Goal: Transaction & Acquisition: Purchase product/service

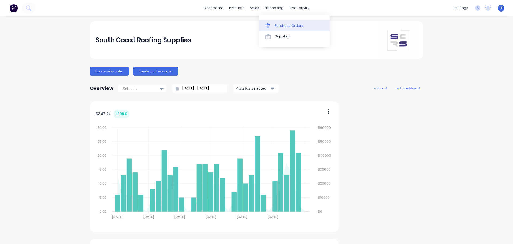
click at [281, 23] on link "Purchase Orders" at bounding box center [294, 25] width 71 height 11
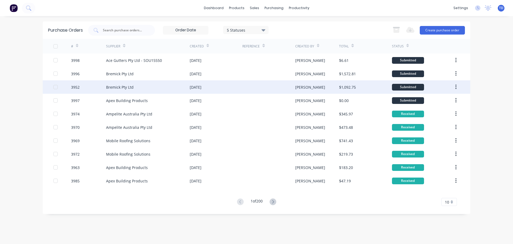
click at [150, 87] on div "Bremick Pty Ltd" at bounding box center [148, 86] width 84 height 13
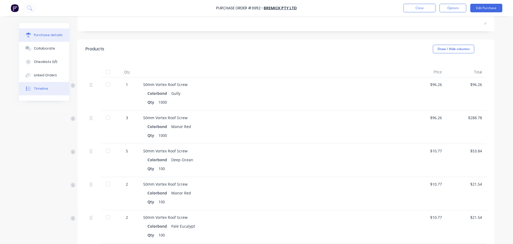
scroll to position [80, 0]
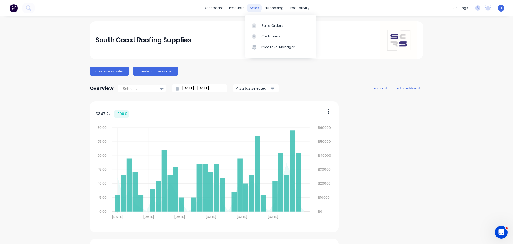
click at [252, 8] on div "sales" at bounding box center [254, 8] width 15 height 8
click at [262, 37] on div "Customers" at bounding box center [270, 36] width 19 height 5
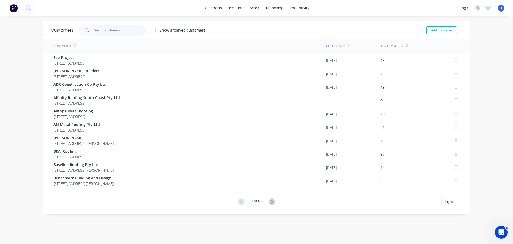
click at [108, 29] on input "text" at bounding box center [120, 30] width 52 height 11
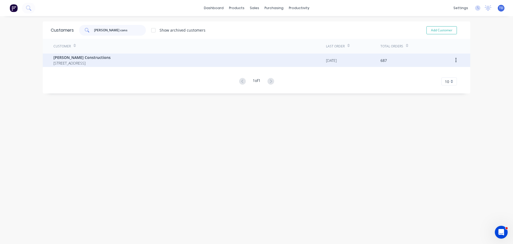
type input "hobbs cons"
click at [90, 62] on span "12 Park Road St Georges Basin New South Wales 2540" at bounding box center [81, 63] width 57 height 6
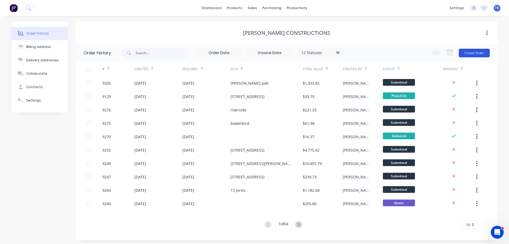
click at [476, 52] on button "Create Order" at bounding box center [474, 53] width 31 height 9
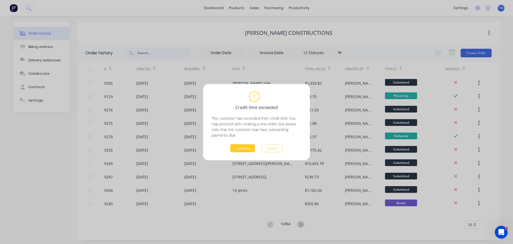
click at [250, 149] on button "Continue" at bounding box center [242, 148] width 25 height 8
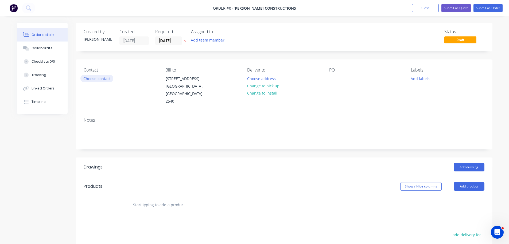
click at [102, 80] on button "Choose contact" at bounding box center [96, 78] width 33 height 7
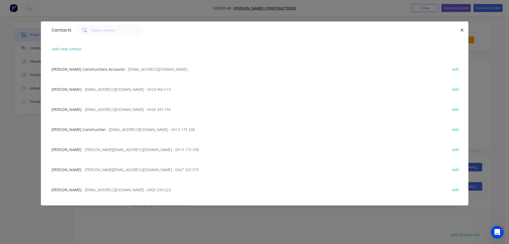
click at [104, 170] on span "- dylan@hobbsconstructions.com.au - 0467 323 573" at bounding box center [141, 169] width 116 height 5
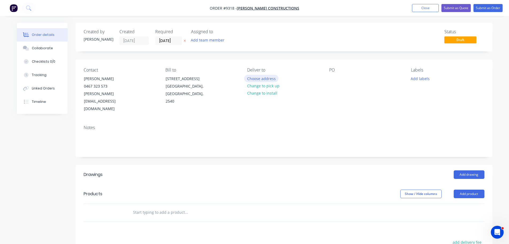
click at [261, 77] on button "Choose address" at bounding box center [261, 78] width 34 height 7
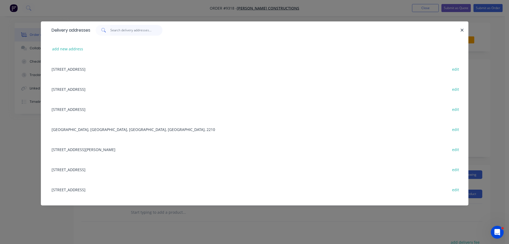
click at [118, 32] on input "text" at bounding box center [136, 30] width 52 height 11
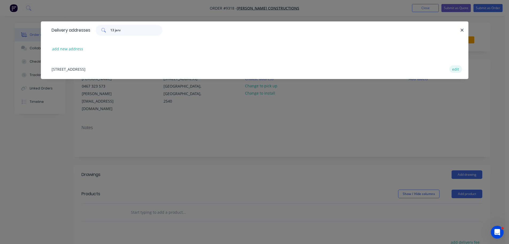
type input "13 jerv"
click at [453, 68] on button "edit" at bounding box center [456, 68] width 13 height 7
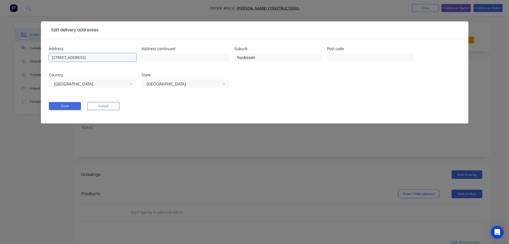
click at [57, 59] on input "13 jervis st" at bounding box center [92, 57] width 87 height 8
click at [70, 57] on input "13 Jervis st" at bounding box center [92, 57] width 87 height 8
type input "13 Jervis St"
click at [239, 58] on input "huskisson" at bounding box center [277, 57] width 87 height 8
type input "Huskisson"
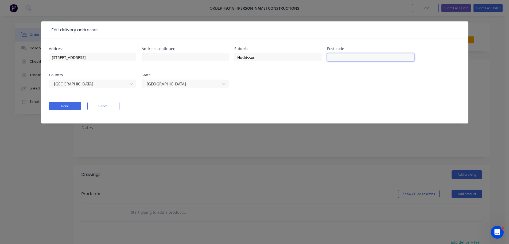
click at [338, 56] on input "text" at bounding box center [370, 57] width 87 height 8
type input "2540"
click at [61, 106] on button "Done" at bounding box center [65, 106] width 32 height 8
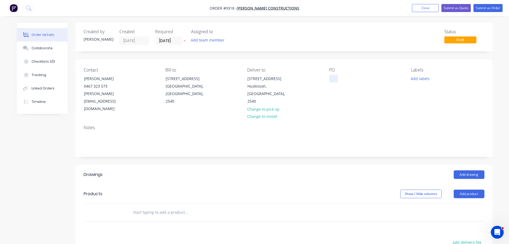
click at [333, 79] on div at bounding box center [333, 79] width 9 height 8
click at [174, 207] on input "text" at bounding box center [186, 212] width 107 height 11
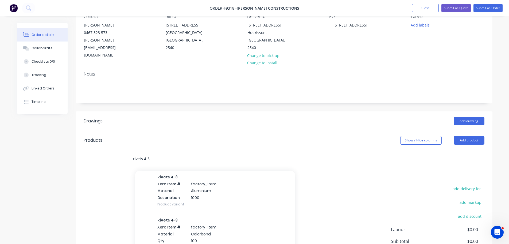
scroll to position [80, 0]
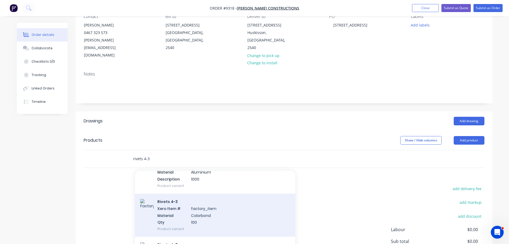
type input "rivets 4-3"
click at [191, 201] on div "Rivets 4-3 Xero Item # factory_item Material Colorbond Qty 100 Product variant" at bounding box center [215, 214] width 160 height 43
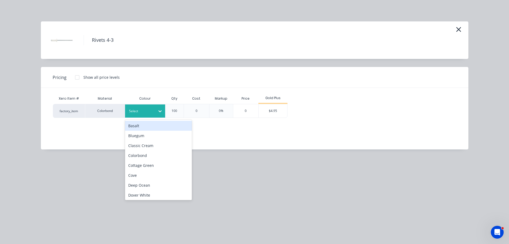
click at [144, 114] on div "Select" at bounding box center [140, 110] width 30 height 7
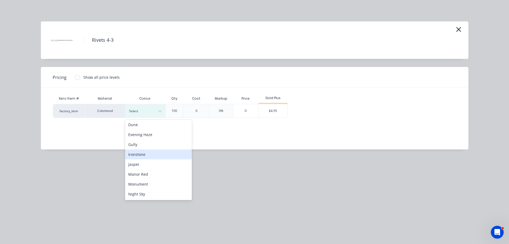
click at [137, 155] on div "Ironstone" at bounding box center [158, 154] width 67 height 10
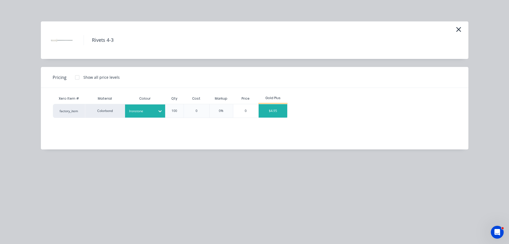
click at [272, 110] on div "$4.95" at bounding box center [273, 110] width 29 height 13
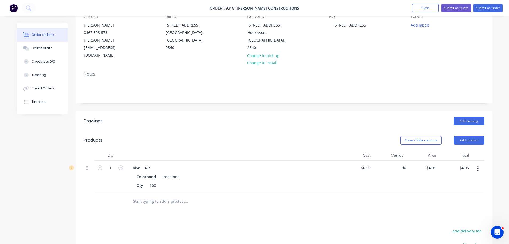
click at [147, 196] on input "text" at bounding box center [186, 201] width 107 height 11
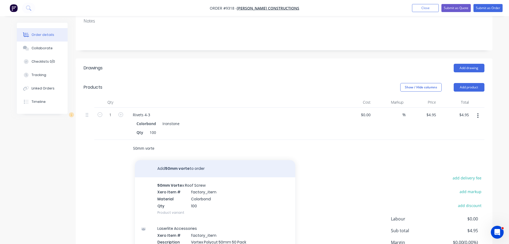
scroll to position [107, 0]
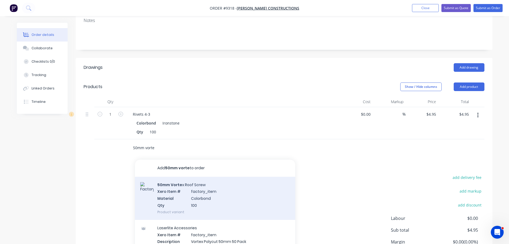
type input "50mm vorte"
click at [174, 185] on div "50mm Vorte x Roof Screw Xero Item # factory_item Material Colorbond Qty 100 Pro…" at bounding box center [215, 197] width 160 height 43
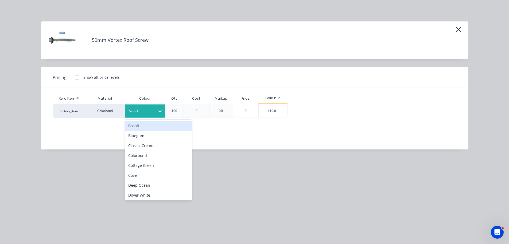
click at [139, 111] on div at bounding box center [141, 111] width 24 height 6
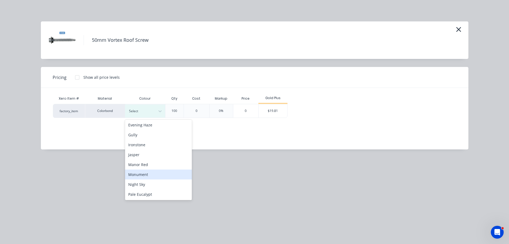
scroll to position [80, 0]
click at [145, 155] on div "Ironstone" at bounding box center [158, 154] width 67 height 10
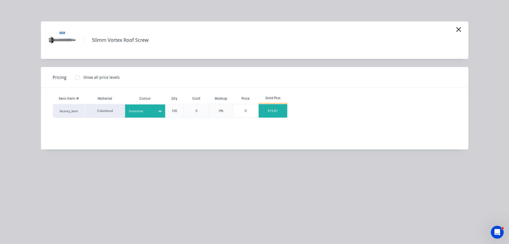
click at [271, 114] on div "$19.81" at bounding box center [273, 110] width 29 height 13
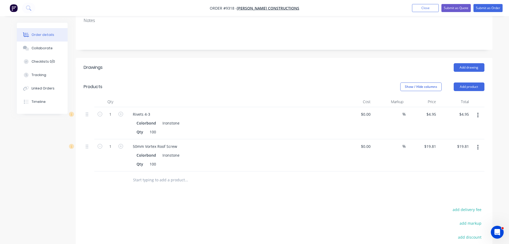
click at [147, 174] on input "text" at bounding box center [186, 179] width 107 height 11
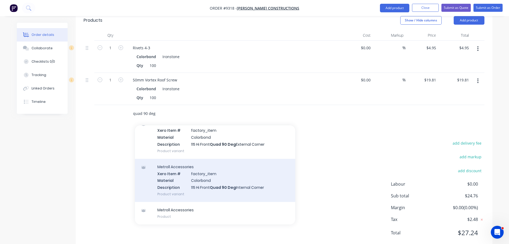
scroll to position [0, 0]
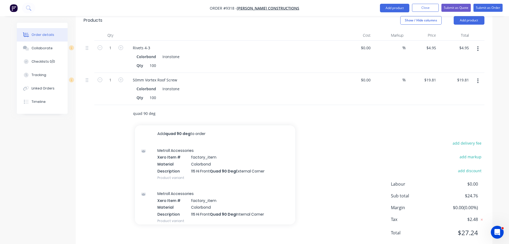
click at [149, 108] on input "quad 90 deg" at bounding box center [186, 113] width 107 height 11
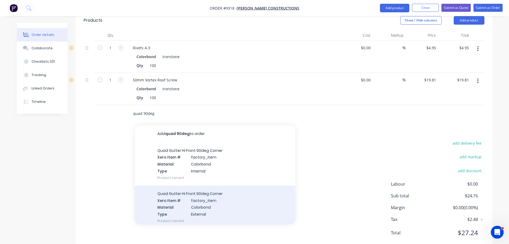
type input "quad 90deg"
click at [202, 185] on div "Quad Gutter Hi Front 90deg Corner Xero Item # factory_item Material Colorbond T…" at bounding box center [215, 206] width 160 height 43
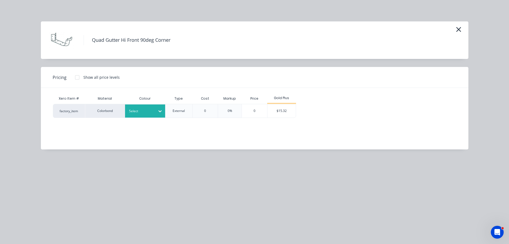
click at [148, 113] on div at bounding box center [141, 111] width 24 height 6
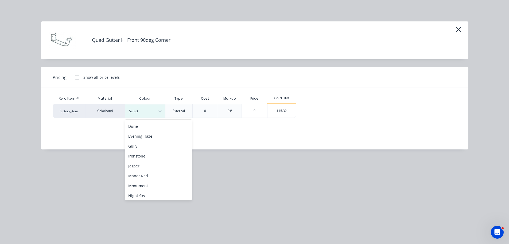
scroll to position [80, 0]
click at [143, 156] on div "Ironstone" at bounding box center [158, 154] width 67 height 10
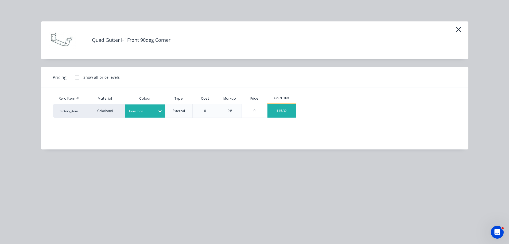
click at [278, 111] on div "$15.32" at bounding box center [282, 110] width 29 height 13
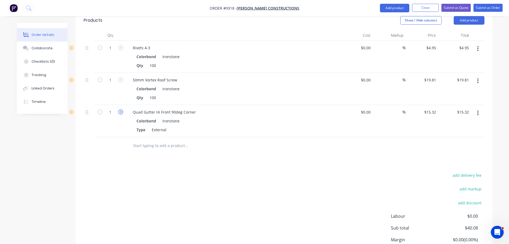
click at [120, 109] on icon "button" at bounding box center [120, 111] width 5 height 5
type input "2"
type input "$30.64"
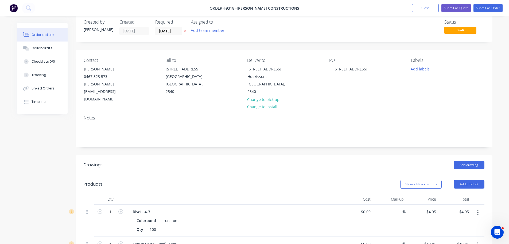
scroll to position [0, 0]
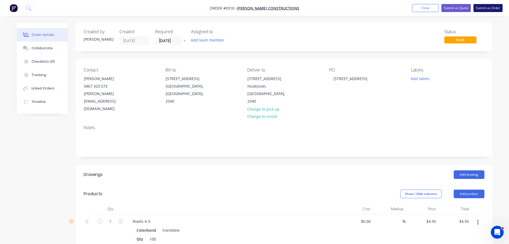
click at [491, 8] on button "Submit as Order" at bounding box center [488, 8] width 29 height 8
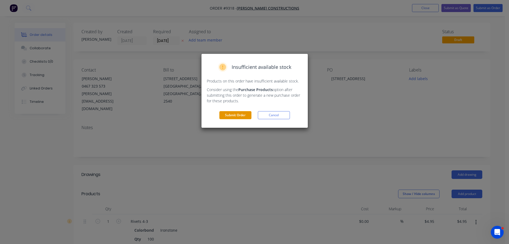
click at [233, 116] on button "Submit Order" at bounding box center [236, 115] width 32 height 8
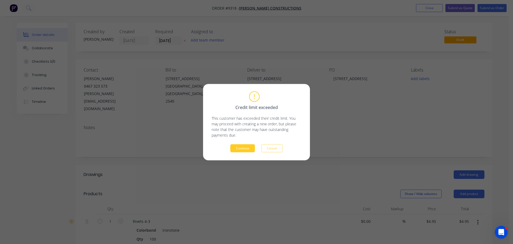
click at [242, 146] on button "Continue" at bounding box center [242, 148] width 25 height 8
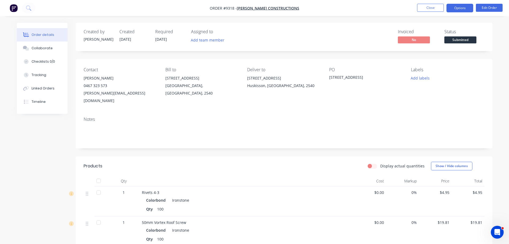
click at [455, 10] on button "Options" at bounding box center [460, 8] width 27 height 9
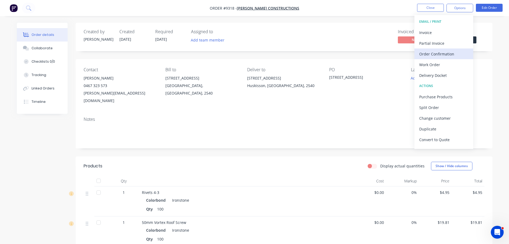
click at [433, 55] on div "Order Confirmation" at bounding box center [444, 54] width 49 height 8
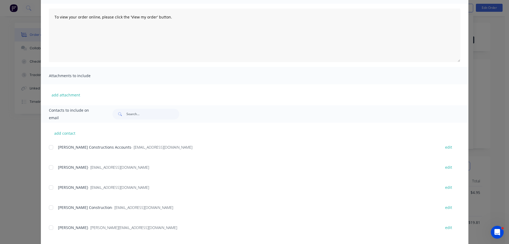
scroll to position [82, 0]
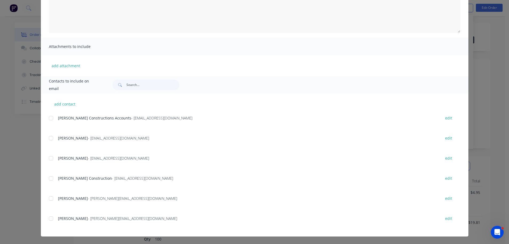
click at [48, 197] on div at bounding box center [51, 198] width 11 height 11
click at [49, 224] on div "Dylan Shepherd - dylan@hobbsconstructions.com.au edit" at bounding box center [259, 221] width 420 height 14
drag, startPoint x: 47, startPoint y: 219, endPoint x: 147, endPoint y: 217, distance: 100.0
click at [48, 218] on div at bounding box center [51, 218] width 11 height 11
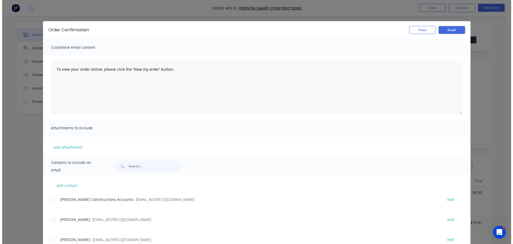
scroll to position [0, 0]
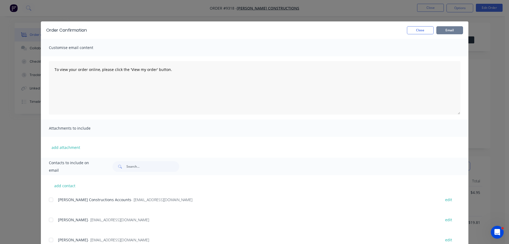
click at [448, 33] on button "Email" at bounding box center [450, 30] width 27 height 8
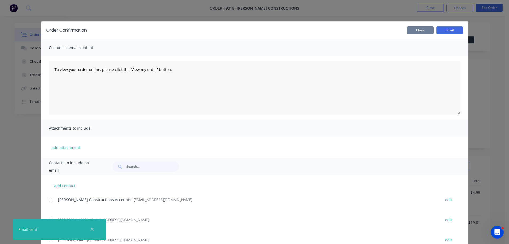
click at [417, 33] on button "Close" at bounding box center [420, 30] width 27 height 8
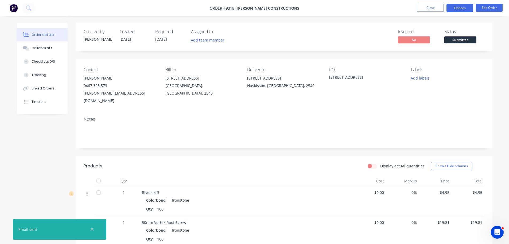
click at [458, 10] on button "Options" at bounding box center [460, 8] width 27 height 9
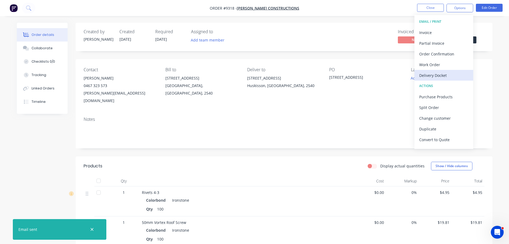
click at [442, 74] on div "Delivery Docket" at bounding box center [444, 75] width 49 height 8
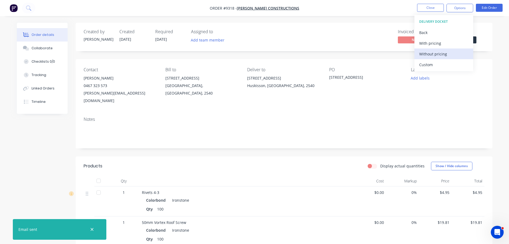
click at [441, 54] on div "Without pricing" at bounding box center [444, 54] width 49 height 8
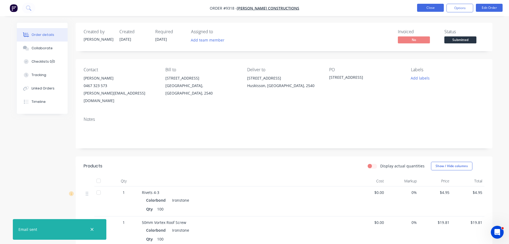
click at [429, 9] on button "Close" at bounding box center [430, 8] width 27 height 8
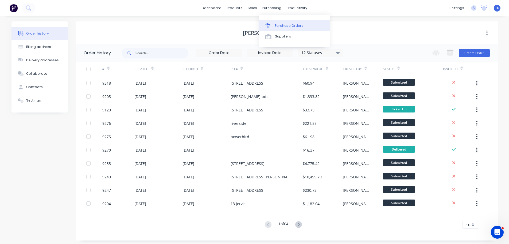
click at [281, 24] on div "Purchase Orders" at bounding box center [289, 25] width 28 height 5
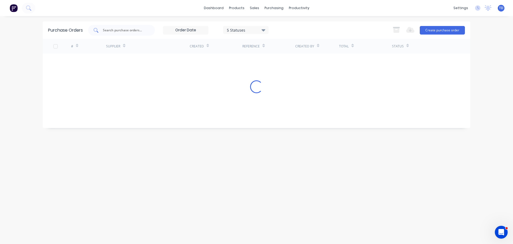
click at [126, 34] on div at bounding box center [121, 30] width 67 height 11
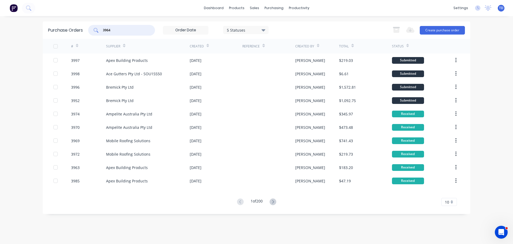
type input "3964"
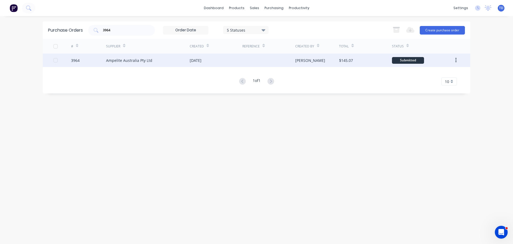
click at [146, 55] on div "Ampelite Australia Pty Ltd" at bounding box center [148, 59] width 84 height 13
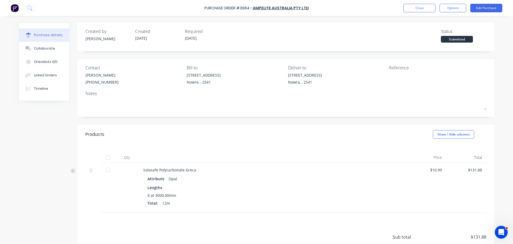
click at [107, 157] on div at bounding box center [108, 157] width 11 height 11
click at [410, 9] on button "Close" at bounding box center [420, 8] width 32 height 9
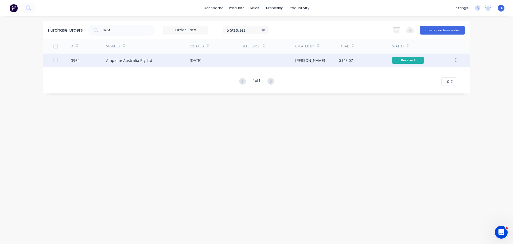
click at [202, 60] on div "[DATE]" at bounding box center [196, 60] width 12 height 6
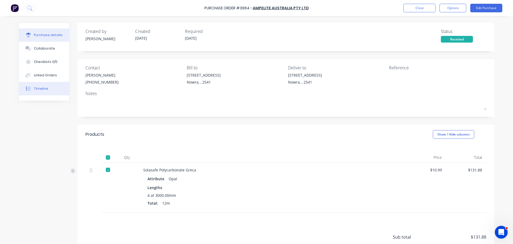
click at [40, 86] on button "Timeline" at bounding box center [44, 88] width 50 height 13
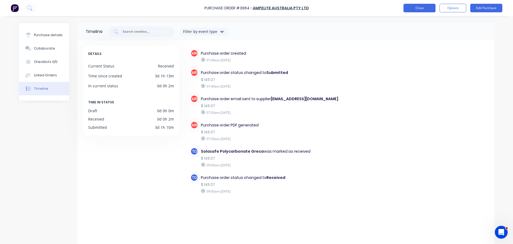
click at [428, 8] on button "Close" at bounding box center [420, 8] width 32 height 9
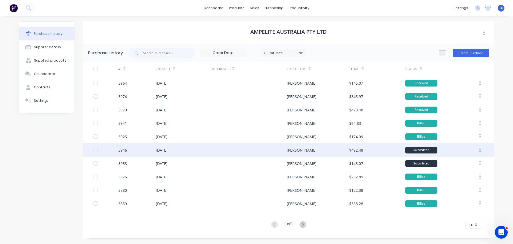
click at [154, 148] on div "3946" at bounding box center [136, 149] width 37 height 13
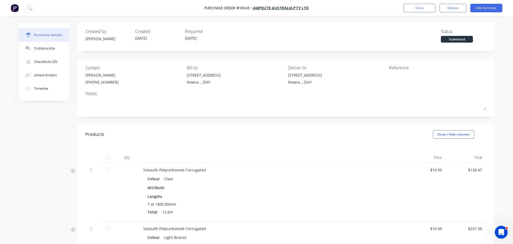
click at [105, 158] on div at bounding box center [108, 157] width 11 height 11
click at [416, 7] on button "Close" at bounding box center [420, 8] width 32 height 9
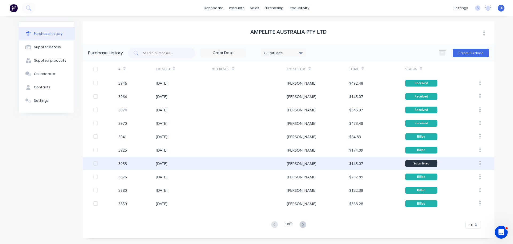
click at [224, 165] on div at bounding box center [249, 162] width 75 height 13
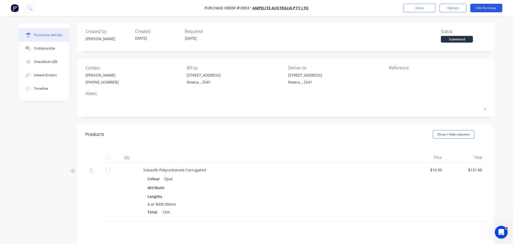
click at [493, 8] on button "Edit Purchase" at bounding box center [487, 8] width 32 height 9
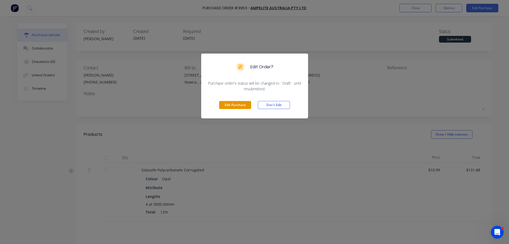
click at [236, 103] on button "Edit Purchase" at bounding box center [235, 105] width 32 height 8
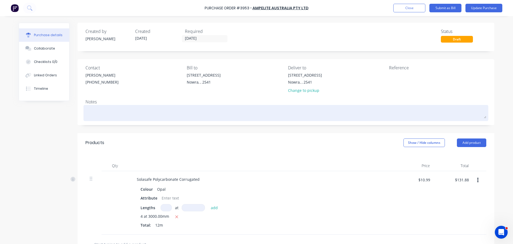
click at [103, 109] on textarea at bounding box center [286, 112] width 401 height 12
type textarea "x"
type textarea "O"
type textarea "x"
type textarea "OR"
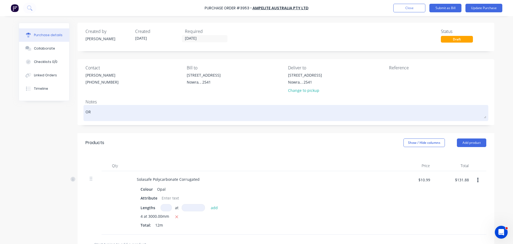
type textarea "x"
type textarea "ORD"
type textarea "x"
type textarea "ORDE"
type textarea "x"
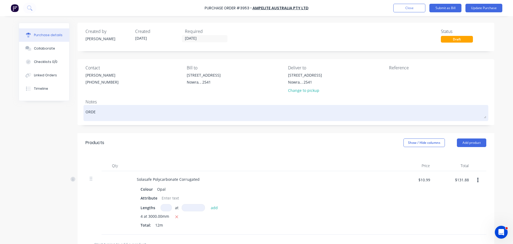
type textarea "ORDER"
type textarea "x"
type textarea "ORDER"
type textarea "x"
type textarea "ORDER C"
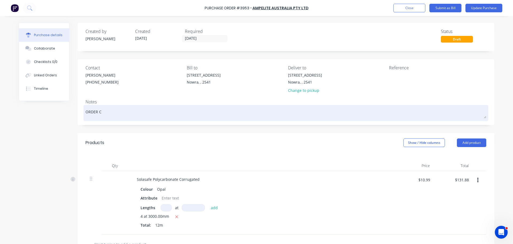
type textarea "x"
type textarea "ORDER CA"
type textarea "x"
type textarea "ORDER CAN"
type textarea "x"
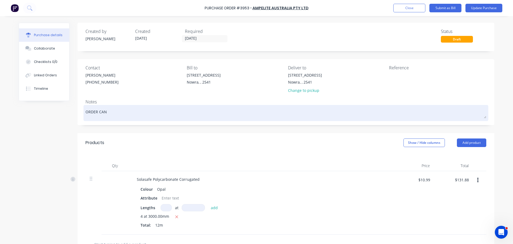
type textarea "ORDER CANC"
type textarea "x"
type textarea "ORDER CANCE"
type textarea "x"
type textarea "ORDER CANCEL"
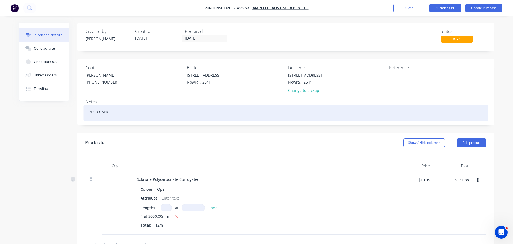
type textarea "x"
type textarea "ORDER CANCELL"
type textarea "x"
type textarea "ORDER CANCELLE"
type textarea "x"
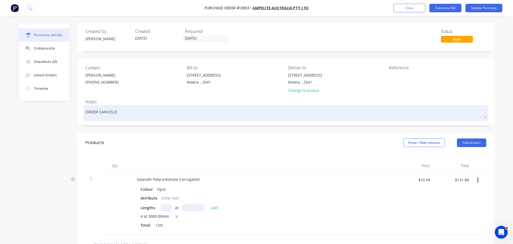
type textarea "ORDER CANCELLED"
type textarea "x"
type textarea "ORDER CANCELLED"
type textarea "x"
type textarea "ORDER CANCELLED B"
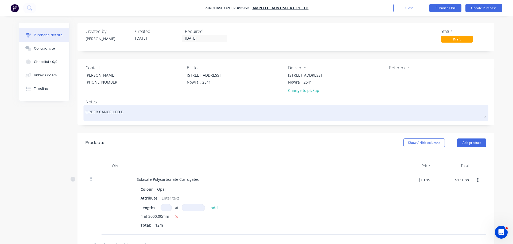
type textarea "x"
type textarea "ORDER CANCELLED BY"
type textarea "x"
type textarea "ORDER CANCELLED BY"
type textarea "x"
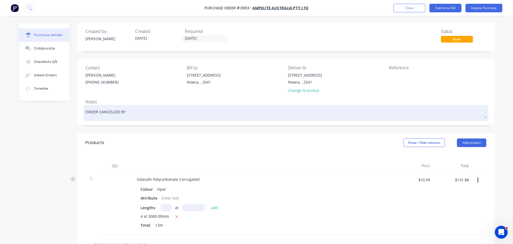
type textarea "ORDER CANCELLED BY R"
type textarea "x"
type textarea "ORDER CANCELLED BY RO"
type textarea "x"
type textarea "ORDER CANCELLED BY ROB"
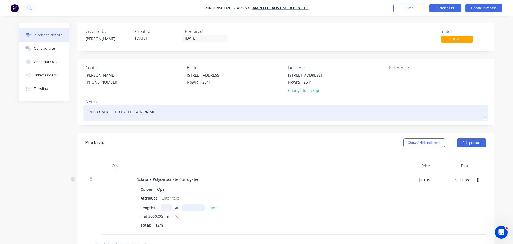
type textarea "x"
type textarea "ORDER CANCELLED BY ROBB"
type textarea "x"
type textarea "ORDER CANCELLED BY ROBBO"
type textarea "x"
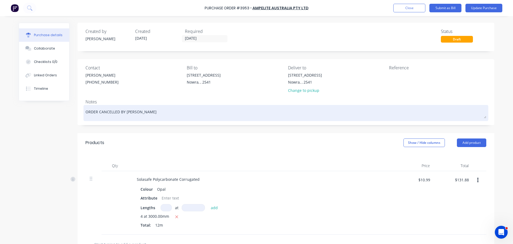
type textarea "ORDER CANCELLED BY ROBBO"
type textarea "x"
type textarea "ORDER CANCELLED BY ROBBO ."
type textarea "x"
type textarea "ORDER CANCELLED BY ROBBO ."
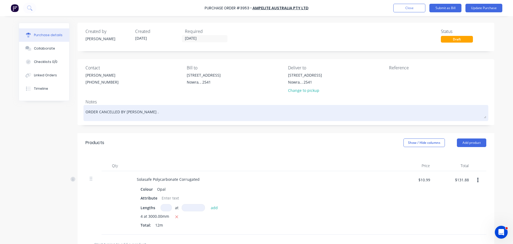
type textarea "x"
type textarea "ORDER CANCELLED BY ROBBO . C"
type textarea "x"
type textarea "ORDER CANCELLED BY ROBBO . CU"
type textarea "x"
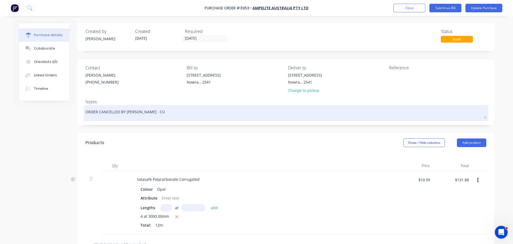
type textarea "ORDER CANCELLED BY ROBBO . CUS"
type textarea "x"
type textarea "ORDER CANCELLED BY ROBBO . CUST"
type textarea "x"
type textarea "ORDER CANCELLED BY ROBBO . CUSTO"
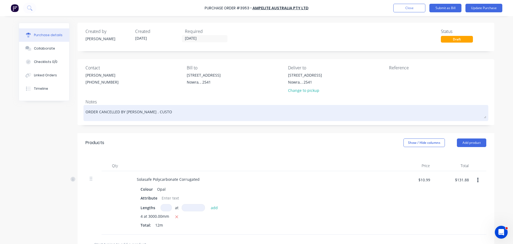
type textarea "x"
type textarea "ORDER CANCELLED BY ROBBO . CUSTOM"
type textarea "x"
type textarea "ORDER CANCELLED BY ROBBO . CUSTOME"
type textarea "x"
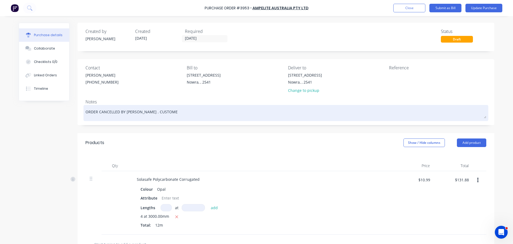
type textarea "ORDER CANCELLED BY ROBBO . CUSTOMER"
type textarea "x"
type textarea "ORDER CANCELLED BY ROBBO . CUSTOMER"
type textarea "x"
type textarea "ORDER CANCELLED BY ROBBO . CUSTOMER O"
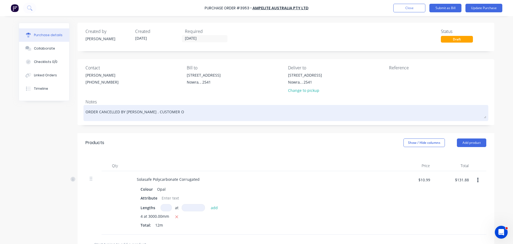
type textarea "x"
type textarea "ORDER CANCELLED BY ROBBO . CUSTOMER OR"
type textarea "x"
type textarea "ORDER CANCELLED BY ROBBO . CUSTOMER ORD"
type textarea "x"
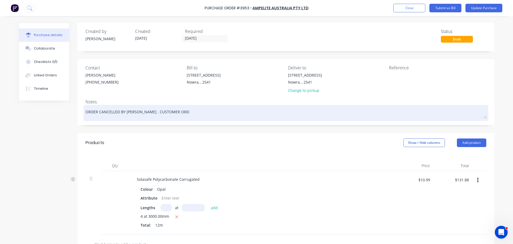
type textarea "ORDER CANCELLED BY ROBBO . CUSTOMER ORDE"
type textarea "x"
type textarea "ORDER CANCELLED BY ROBBO . CUSTOMER ORDER"
type textarea "x"
type textarea "ORDER CANCELLED BY ROBBO . CUSTOMER ORDERE"
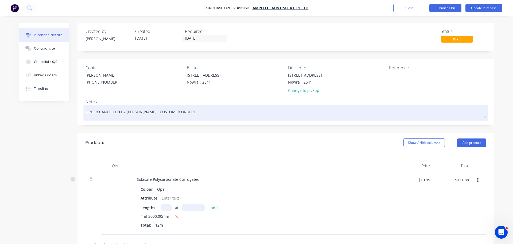
type textarea "x"
type textarea "ORDER CANCELLED BY ROBBO . CUSTOMER ORDERED"
type textarea "x"
type textarea "ORDER CANCELLED BY ROBBO . CUSTOMER ORDERED"
type textarea "x"
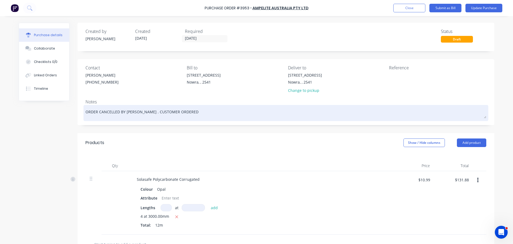
type textarea "ORDER CANCELLED BY ROBBO . CUSTOMER ORDERED I"
type textarea "x"
type textarea "ORDER CANCELLED BY ROBBO . CUSTOMER ORDERED IN"
type textarea "x"
type textarea "ORDER CANCELLED BY ROBBO . CUSTOMER ORDERED INC"
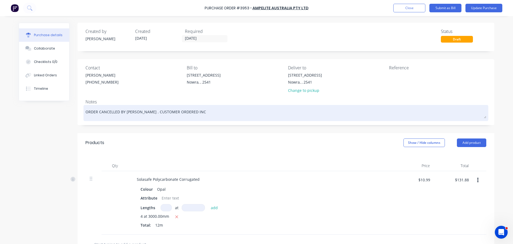
type textarea "x"
type textarea "ORDER CANCELLED BY ROBBO . CUSTOMER ORDERED INCO"
type textarea "x"
type textarea "ORDER CANCELLED BY ROBBO . CUSTOMER ORDERED INCOR"
type textarea "x"
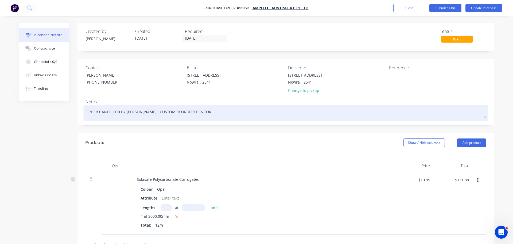
type textarea "ORDER CANCELLED BY ROBBO . CUSTOMER ORDERED INCORR"
type textarea "x"
type textarea "ORDER CANCELLED BY ROBBO . CUSTOMER ORDERED INCORRE"
type textarea "x"
type textarea "ORDER CANCELLED BY ROBBO . CUSTOMER ORDERED INCORREC"
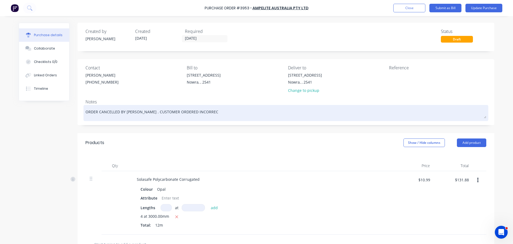
type textarea "x"
type textarea "ORDER CANCELLED BY ROBBO . CUSTOMER ORDERED INCORRECT"
type textarea "x"
type textarea "ORDER CANCELLED BY ROBBO . CUSTOMER ORDERED INCORRECT"
type textarea "x"
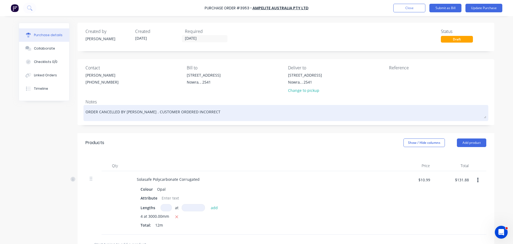
type textarea "ORDER CANCELLED BY ROBBO . CUSTOMER ORDERED INCORRECT P"
type textarea "x"
type textarea "ORDER CANCELLED BY ROBBO . CUSTOMER ORDERED INCORRECT PR"
type textarea "x"
type textarea "ORDER CANCELLED BY ROBBO . CUSTOMER ORDERED INCORRECT PRO"
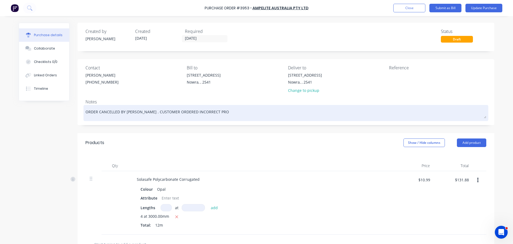
type textarea "x"
type textarea "ORDER CANCELLED BY ROBBO . CUSTOMER ORDERED INCORRECT PROF"
type textarea "x"
type textarea "ORDER CANCELLED BY ROBBO . CUSTOMER ORDERED INCORRECT PROFI"
type textarea "x"
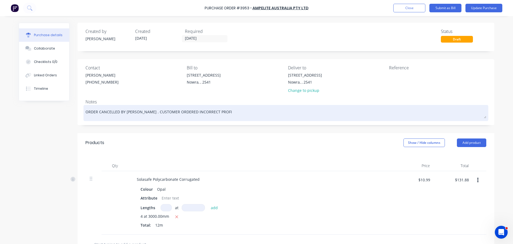
type textarea "ORDER CANCELLED BY ROBBO . CUSTOMER ORDERED INCORRECT PROFIL"
type textarea "x"
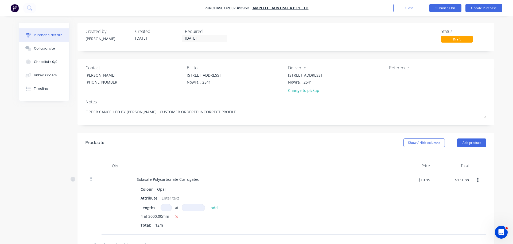
type textarea "ORDER CANCELLED BY ROBBO . CUSTOMER ORDERED INCORRECT PROFILE"
type textarea "x"
type textarea "ORDER CANCELLED BY ROBBO . CUSTOMER ORDERED INCORRECT PROFILE"
click at [478, 180] on icon "button" at bounding box center [478, 180] width 1 height 6
click at [457, 228] on button "Delete" at bounding box center [461, 226] width 45 height 11
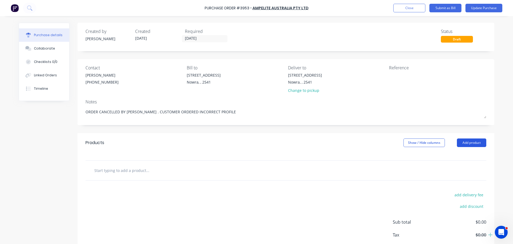
click at [467, 143] on button "Add product" at bounding box center [471, 142] width 29 height 9
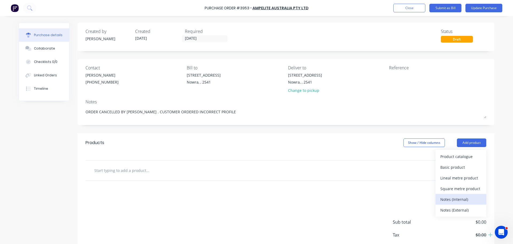
click at [455, 202] on div "Notes (Internal)" at bounding box center [461, 199] width 41 height 8
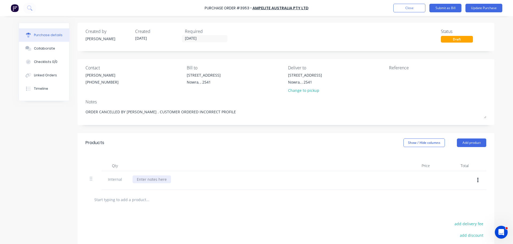
type textarea "x"
click at [156, 178] on div at bounding box center [152, 179] width 39 height 8
click at [317, 153] on div "Qty Price Total Internal Order Cancelled" at bounding box center [286, 170] width 417 height 37
click at [490, 7] on button "Update Purchase" at bounding box center [484, 8] width 37 height 9
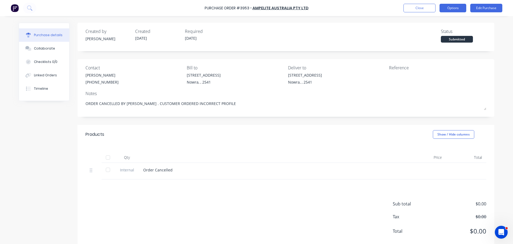
click at [456, 8] on button "Options" at bounding box center [453, 8] width 27 height 9
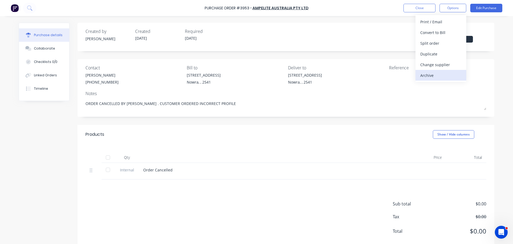
click at [428, 77] on div "Archive" at bounding box center [441, 75] width 41 height 8
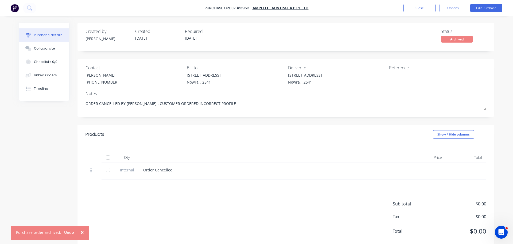
click at [81, 230] on span "×" at bounding box center [82, 231] width 3 height 7
type textarea "x"
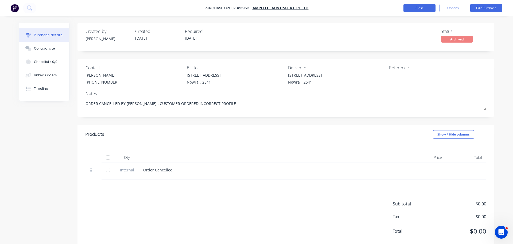
click at [416, 8] on button "Close" at bounding box center [420, 8] width 32 height 9
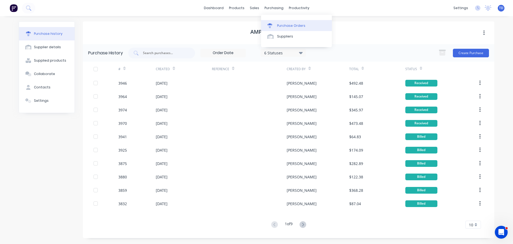
click at [289, 23] on div "Purchase Orders" at bounding box center [291, 25] width 28 height 5
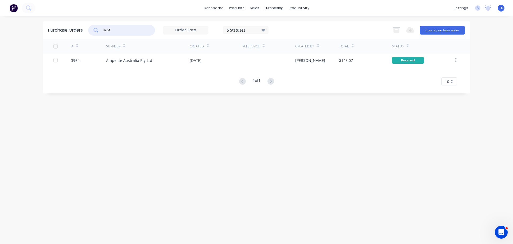
click at [143, 32] on input "3964" at bounding box center [124, 30] width 44 height 5
type input "3952"
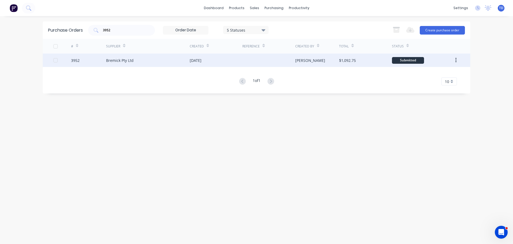
click at [242, 61] on div "[DATE]" at bounding box center [216, 59] width 53 height 13
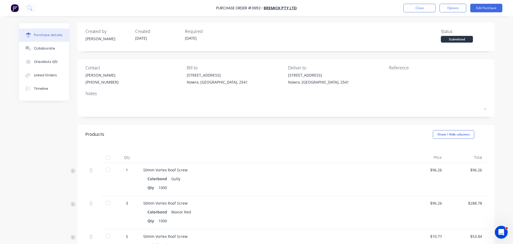
click at [108, 157] on div at bounding box center [108, 157] width 11 height 11
click at [422, 9] on button "Close" at bounding box center [420, 8] width 32 height 9
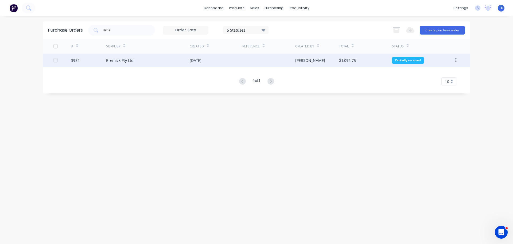
click at [210, 65] on div "[DATE]" at bounding box center [216, 59] width 53 height 13
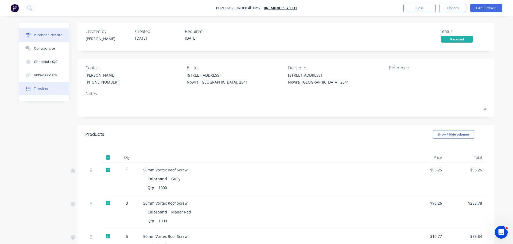
click at [38, 89] on div "Timeline" at bounding box center [41, 88] width 14 height 5
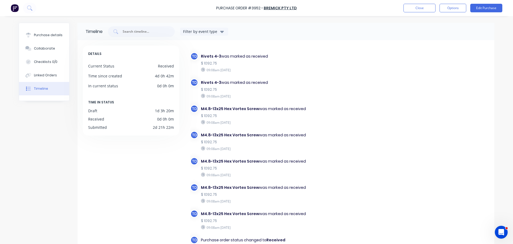
scroll to position [27, 0]
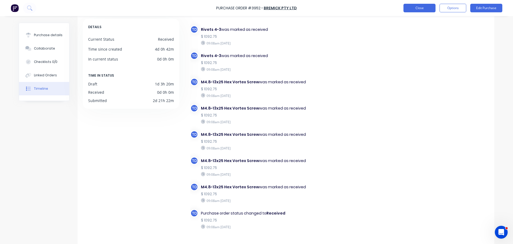
click at [414, 11] on button "Close" at bounding box center [420, 8] width 32 height 9
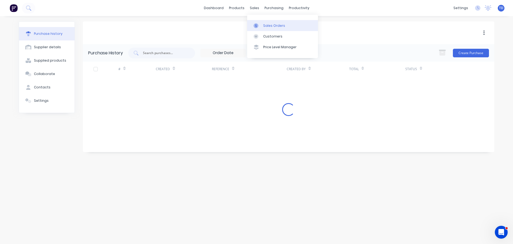
click at [266, 27] on div "Sales Orders" at bounding box center [274, 25] width 22 height 5
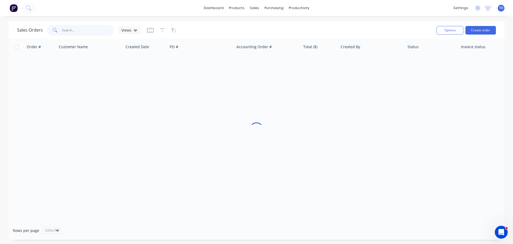
click at [105, 32] on input "text" at bounding box center [88, 30] width 52 height 11
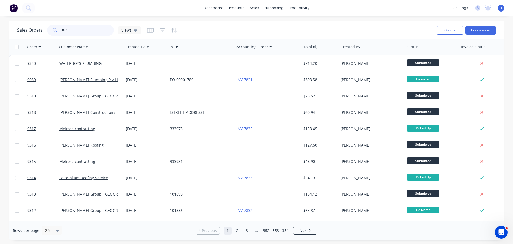
type input "8715"
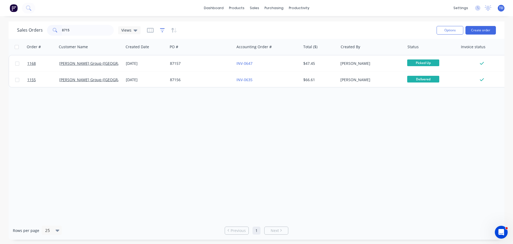
click at [162, 30] on icon "button" at bounding box center [162, 30] width 5 height 5
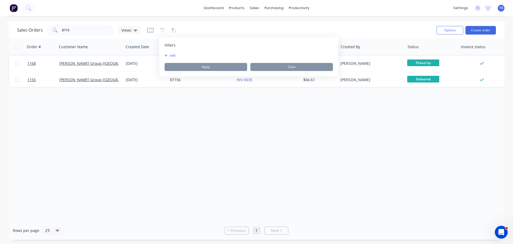
click at [166, 55] on icon "button" at bounding box center [166, 55] width 3 height 3
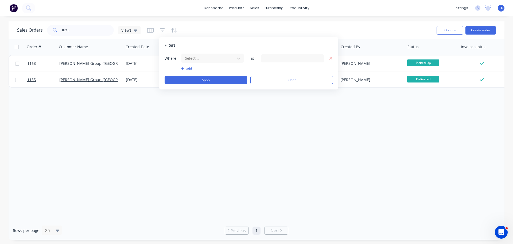
click at [287, 59] on div at bounding box center [292, 58] width 63 height 8
click at [193, 58] on div at bounding box center [208, 58] width 48 height 7
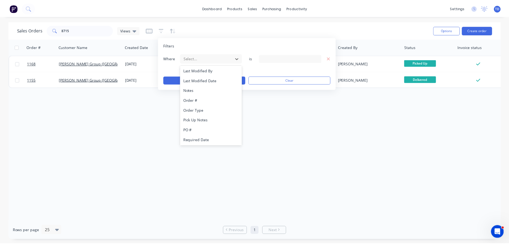
scroll to position [130, 0]
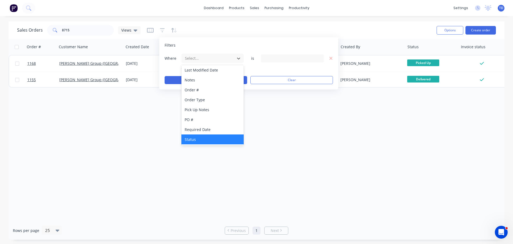
click at [201, 136] on div "Status" at bounding box center [213, 139] width 62 height 10
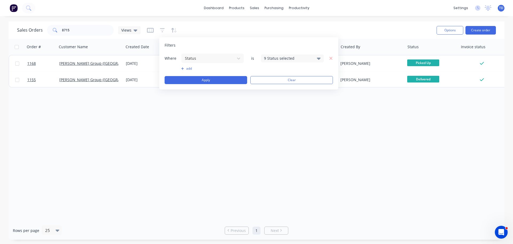
click at [308, 59] on div "9 Status selected" at bounding box center [288, 58] width 48 height 6
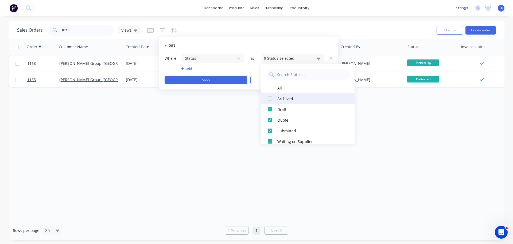
click at [270, 98] on div at bounding box center [270, 98] width 11 height 11
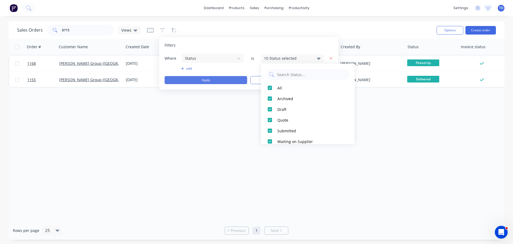
click at [228, 82] on button "Apply" at bounding box center [206, 80] width 83 height 8
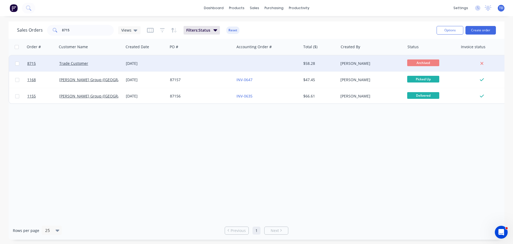
click at [250, 58] on div at bounding box center [267, 63] width 67 height 16
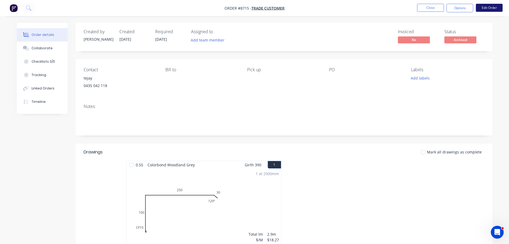
click at [486, 9] on button "Edit Order" at bounding box center [489, 8] width 27 height 8
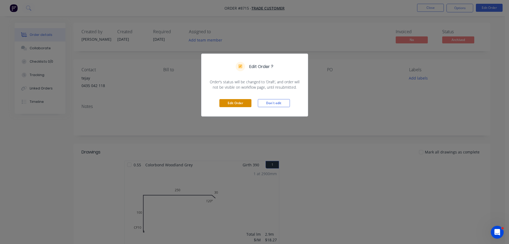
click at [236, 106] on button "Edit Order" at bounding box center [236, 103] width 32 height 8
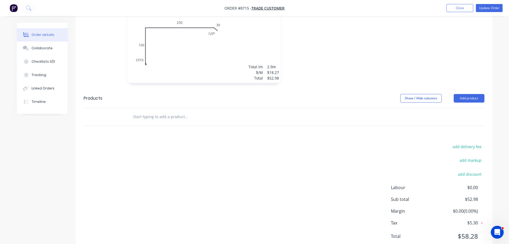
scroll to position [160, 0]
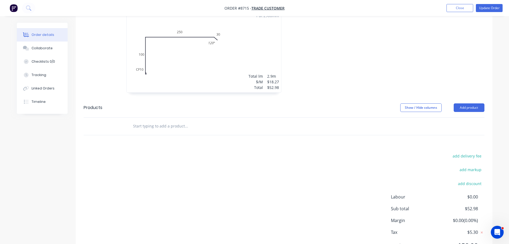
click at [249, 56] on div "1 at 2900mm Total lm $/M Total 2.9m $18.27 $52.98" at bounding box center [204, 52] width 155 height 82
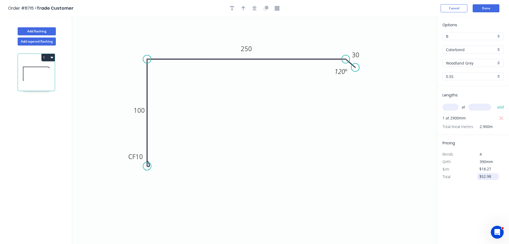
click at [493, 176] on input "$52.98" at bounding box center [489, 175] width 18 height 7
click at [491, 168] on input "$18.27" at bounding box center [489, 168] width 18 height 7
click at [498, 169] on div "$18.27" at bounding box center [488, 168] width 21 height 7
type input "$"
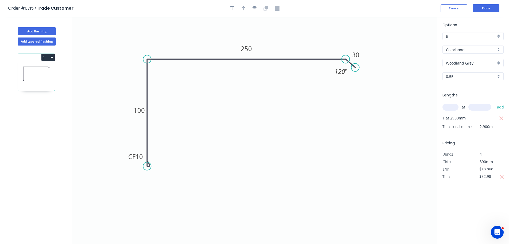
click at [494, 180] on div "Options B B Colorbond Colorbond Colorbond Matt Colorbond Ultra Woodland Grey Wo…" at bounding box center [473, 131] width 72 height 228
click at [504, 176] on icon "button" at bounding box center [502, 177] width 5 height 6
click at [496, 171] on input "$18.27" at bounding box center [489, 168] width 18 height 7
click at [497, 178] on input "$52.98" at bounding box center [489, 175] width 18 height 7
type input "$18.27"
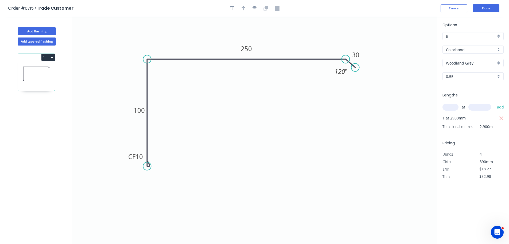
click at [495, 189] on div "Options B B Colorbond Colorbond Colorbond Matt Colorbond Ultra Woodland Grey Wo…" at bounding box center [473, 131] width 72 height 228
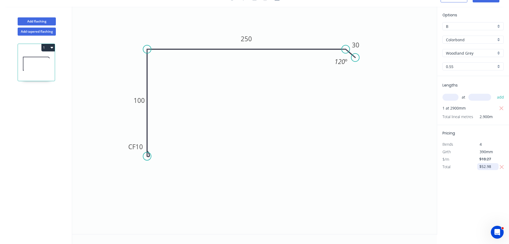
click at [491, 168] on input "$52.98" at bounding box center [489, 166] width 18 height 7
type input "$54.55"
click at [505, 138] on div "Pricing Bends 4 Girth 390mm $/m $18.27 Total $54.55" at bounding box center [473, 147] width 72 height 45
click at [503, 138] on div "Pricing Bends 4 Girth 390mm $/m $18.27 Total $54.55" at bounding box center [473, 147] width 72 height 45
click at [494, 157] on input "$18.27" at bounding box center [489, 158] width 18 height 7
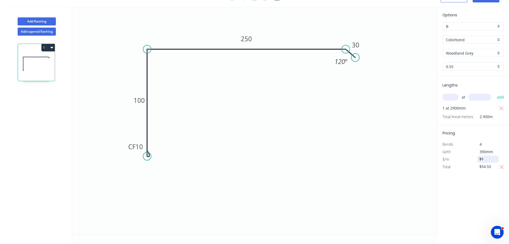
type input "$"
click at [481, 193] on div "Options B B Colorbond Colorbond Colorbond Matt Colorbond Ultra Woodland Grey Wo…" at bounding box center [473, 121] width 72 height 228
click at [486, 191] on div "Options B B Colorbond Colorbond Colorbond Matt Colorbond Ultra Woodland Grey Wo…" at bounding box center [473, 121] width 72 height 228
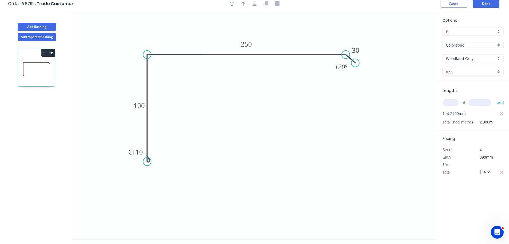
scroll to position [0, 0]
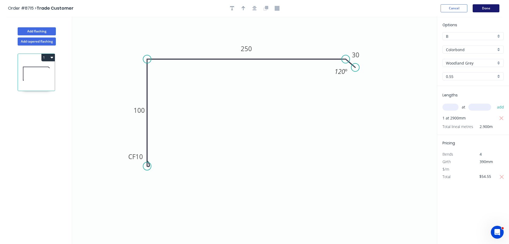
click at [484, 11] on button "Done" at bounding box center [486, 8] width 27 height 8
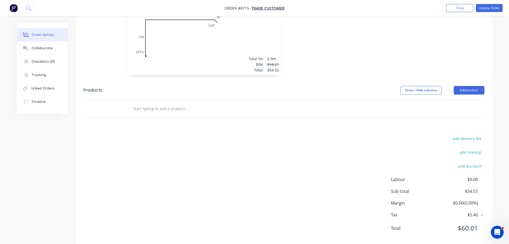
scroll to position [187, 0]
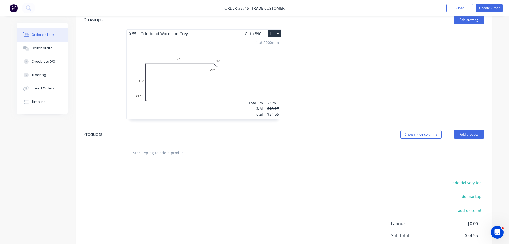
click at [280, 114] on div "1 at 2900mm Total lm $/M Total 2.9m $18.27 $54.55" at bounding box center [204, 78] width 155 height 82
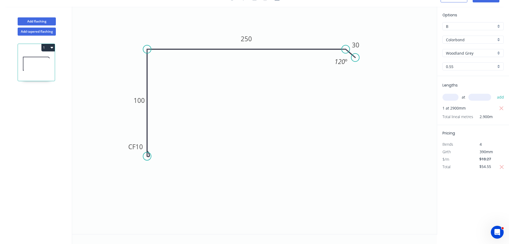
scroll to position [10, 0]
click at [494, 166] on input "$54.55" at bounding box center [489, 166] width 18 height 7
type input "$54.54"
click at [487, 178] on div "Options B B Colorbond Colorbond Colorbond Matt Colorbond Ultra Woodland Grey Wo…" at bounding box center [473, 121] width 72 height 228
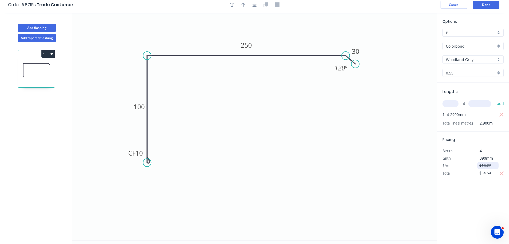
scroll to position [0, 0]
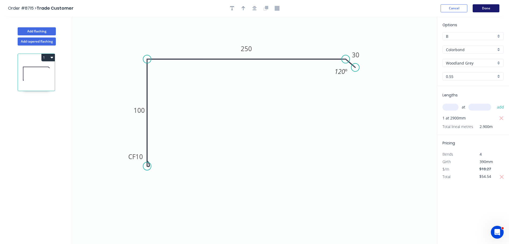
click at [485, 9] on button "Done" at bounding box center [486, 8] width 27 height 8
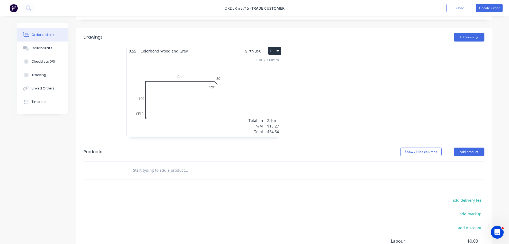
scroll to position [81, 0]
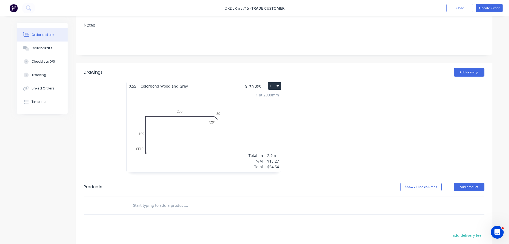
click at [271, 161] on div "$18.27" at bounding box center [273, 161] width 12 height 6
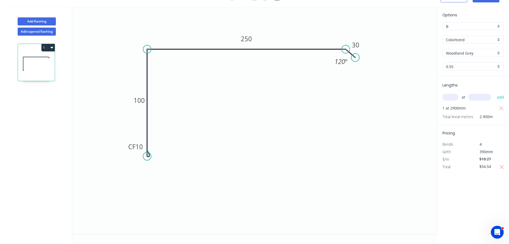
scroll to position [10, 0]
click at [495, 166] on input "$54.54" at bounding box center [489, 166] width 18 height 7
type input "$54.542"
click at [490, 177] on div "Options B B Colorbond Colorbond Colorbond Matt Colorbond Ultra Woodland Grey Wo…" at bounding box center [473, 121] width 72 height 228
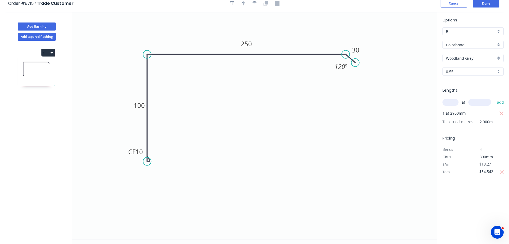
scroll to position [0, 0]
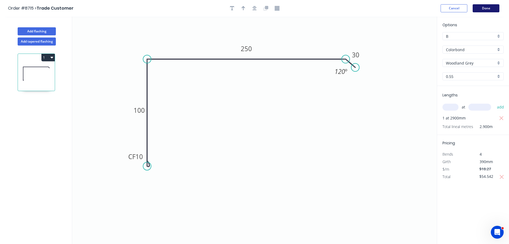
click at [483, 9] on button "Done" at bounding box center [486, 8] width 27 height 8
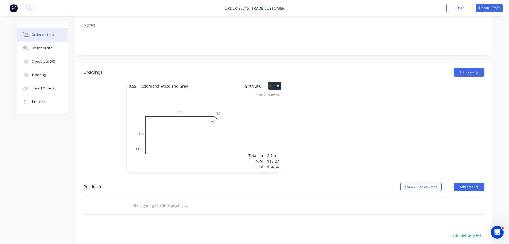
click at [272, 152] on div "1 at 2900mm Total lm $/M Total 2.9m $18.27 $54.54" at bounding box center [204, 131] width 155 height 82
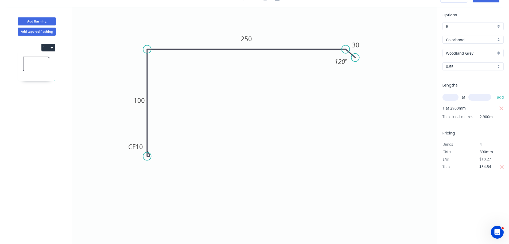
scroll to position [10, 0]
click at [493, 166] on input "$54.54" at bounding box center [489, 166] width 18 height 7
type input "$54.55"
click at [490, 178] on div "Options B B Colorbond Colorbond Colorbond Matt Colorbond Ultra Woodland Grey Wo…" at bounding box center [473, 121] width 72 height 228
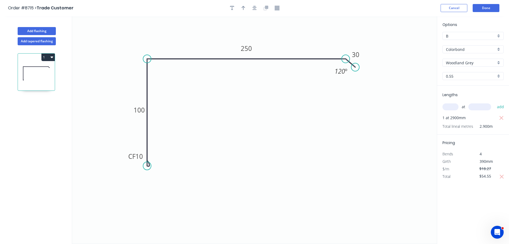
scroll to position [0, 0]
click at [493, 6] on button "Done" at bounding box center [486, 8] width 27 height 8
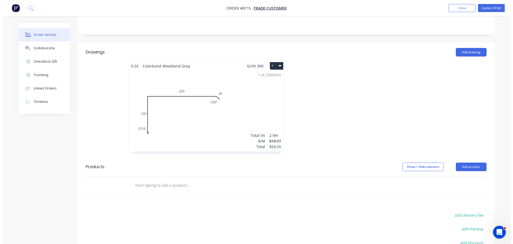
scroll to position [80, 0]
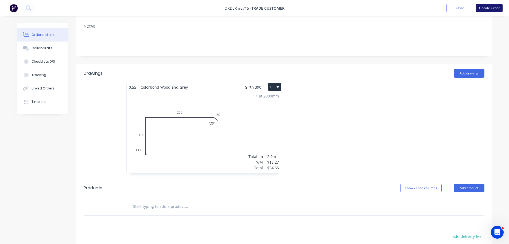
click at [484, 9] on button "Update Order" at bounding box center [489, 8] width 27 height 8
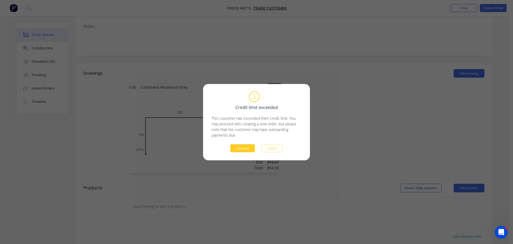
click at [249, 146] on button "Continue" at bounding box center [242, 148] width 25 height 8
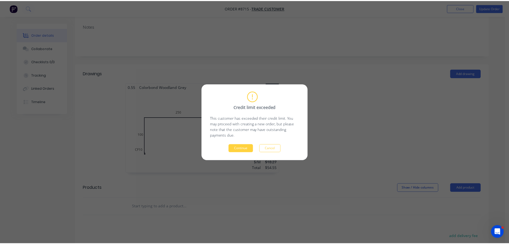
scroll to position [0, 0]
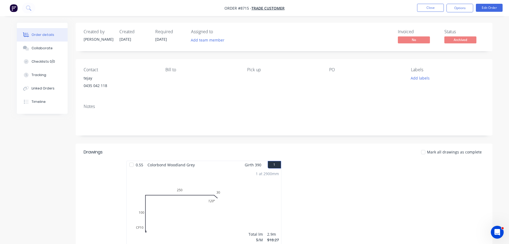
click at [460, 41] on span "Archived" at bounding box center [461, 39] width 32 height 7
click at [462, 11] on button "Options" at bounding box center [460, 8] width 27 height 9
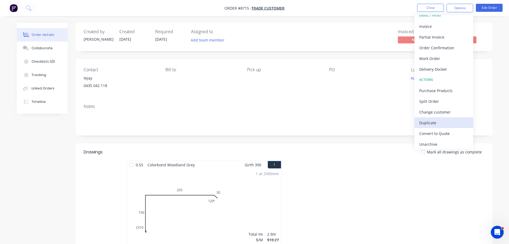
scroll to position [8, 0]
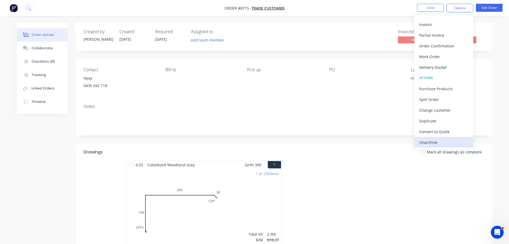
click at [449, 141] on div "Unarchive" at bounding box center [444, 142] width 49 height 8
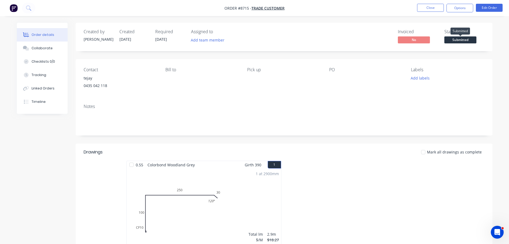
click at [456, 41] on span "Submitted" at bounding box center [461, 39] width 32 height 7
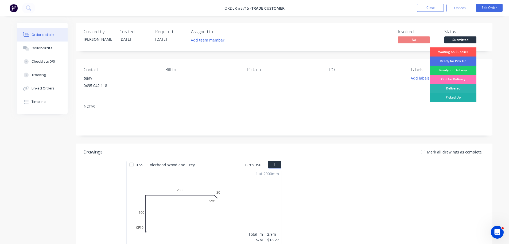
click at [457, 97] on div "Picked Up" at bounding box center [453, 97] width 47 height 9
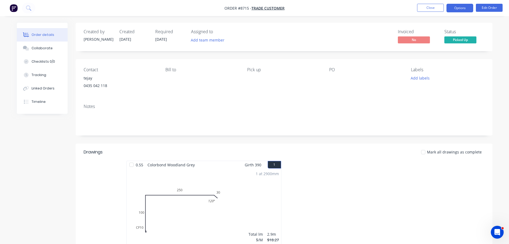
click at [457, 8] on button "Options" at bounding box center [460, 8] width 27 height 9
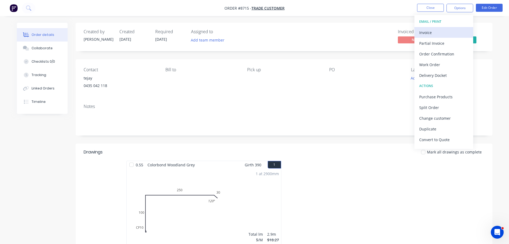
click at [421, 33] on div "Invoice" at bounding box center [444, 33] width 49 height 8
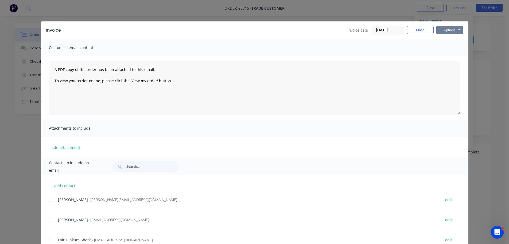
click at [451, 29] on button "Options" at bounding box center [450, 30] width 27 height 8
click at [448, 47] on button "Print" at bounding box center [454, 48] width 34 height 9
click at [420, 35] on div "Invoice Invoice date 15/08/25 Close Options Preview Print Email" at bounding box center [255, 29] width 428 height 17
click at [418, 32] on button "Close" at bounding box center [420, 30] width 27 height 8
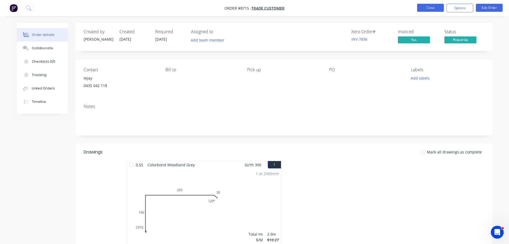
click at [424, 10] on button "Close" at bounding box center [430, 8] width 27 height 8
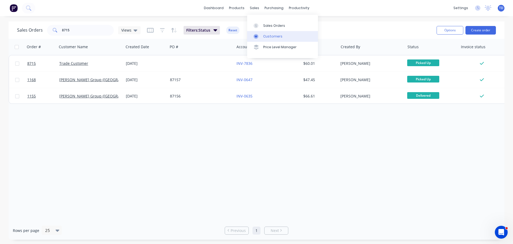
click at [270, 34] on div "Customers" at bounding box center [272, 36] width 19 height 5
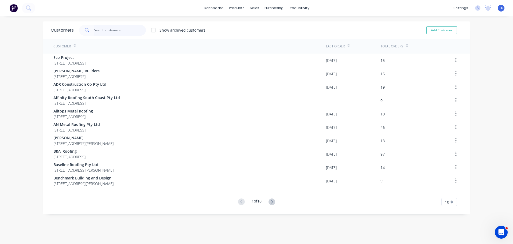
click at [123, 28] on input "text" at bounding box center [120, 30] width 52 height 11
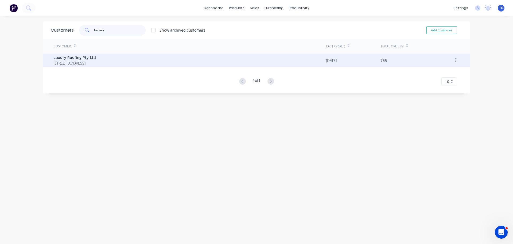
type input "luxury"
click at [96, 57] on span "Luxury Roofing Pty Ltd" at bounding box center [74, 58] width 43 height 6
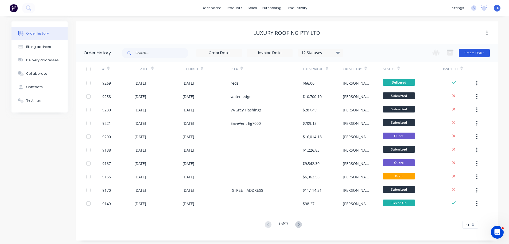
click at [471, 54] on button "Create Order" at bounding box center [474, 53] width 31 height 9
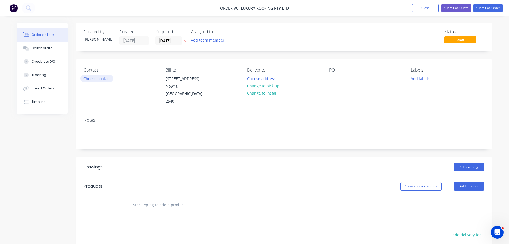
click at [99, 78] on button "Choose contact" at bounding box center [96, 78] width 33 height 7
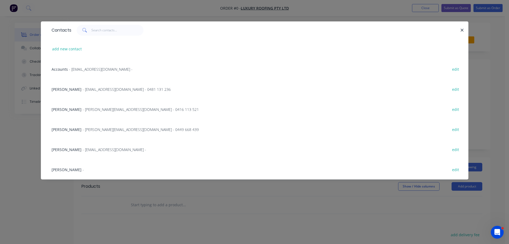
click at [83, 89] on span "- elliottroofingnsw@gmail.com - 0481 131 236" at bounding box center [127, 89] width 88 height 5
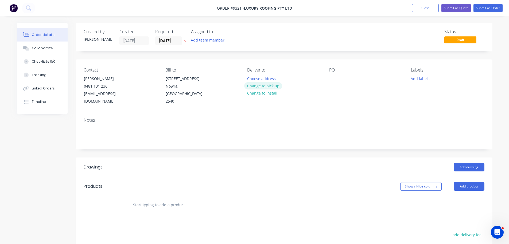
click at [255, 87] on button "Change to pick up" at bounding box center [263, 85] width 38 height 7
click at [252, 79] on div at bounding box center [251, 79] width 9 height 8
click at [334, 78] on div at bounding box center [333, 79] width 9 height 8
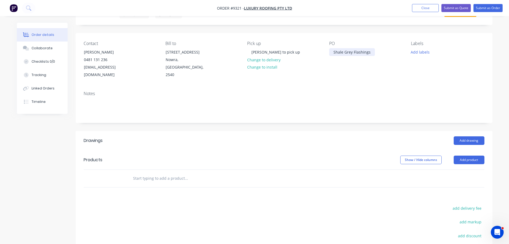
scroll to position [27, 0]
click at [469, 136] on button "Add drawing" at bounding box center [469, 140] width 31 height 9
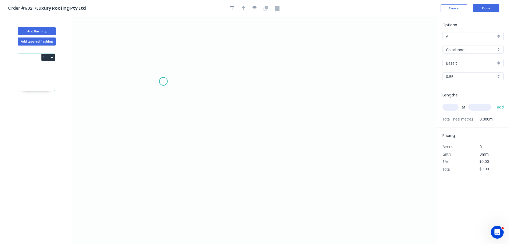
click at [163, 81] on icon "0" at bounding box center [254, 130] width 365 height 227
click at [205, 80] on icon "0" at bounding box center [254, 130] width 365 height 227
click at [202, 171] on icon "0 ?" at bounding box center [254, 130] width 365 height 227
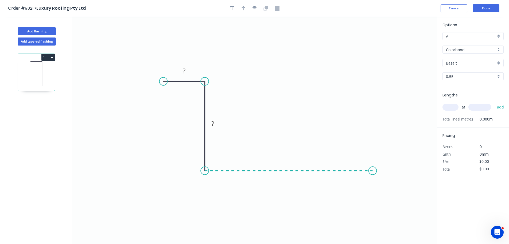
click at [373, 177] on icon "0 ? ?" at bounding box center [254, 130] width 365 height 227
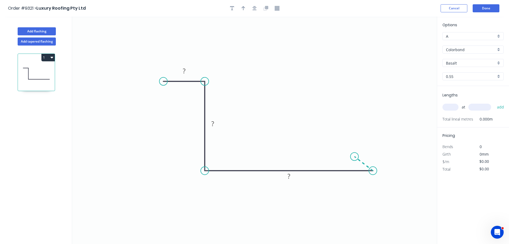
click at [355, 156] on icon at bounding box center [364, 163] width 18 height 14
click at [355, 156] on circle at bounding box center [355, 156] width 8 height 8
drag, startPoint x: 295, startPoint y: 175, endPoint x: 300, endPoint y: 150, distance: 25.4
click at [300, 151] on rect at bounding box center [294, 156] width 17 height 11
click at [186, 68] on rect at bounding box center [184, 70] width 11 height 7
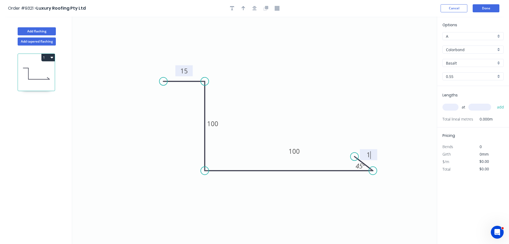
type input "$8.77"
click at [241, 8] on button "button" at bounding box center [244, 8] width 8 height 8
drag, startPoint x: 409, startPoint y: 43, endPoint x: 318, endPoint y: 76, distance: 96.3
click at [286, 69] on icon at bounding box center [288, 60] width 5 height 17
click at [467, 61] on input "Basalt" at bounding box center [471, 63] width 50 height 6
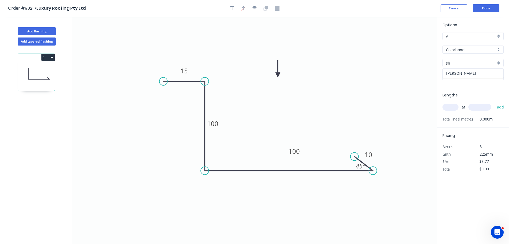
click at [458, 76] on div "[PERSON_NAME]" at bounding box center [473, 72] width 61 height 9
type input "[PERSON_NAME]"
click at [452, 105] on input "text" at bounding box center [451, 106] width 16 height 7
type input "1"
type input "2"
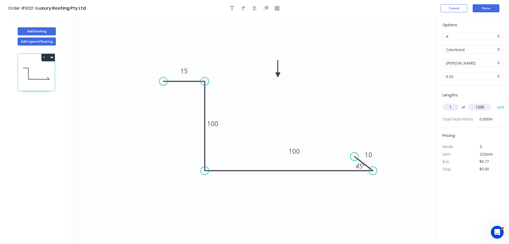
type input "1200"
click at [495, 102] on button "add" at bounding box center [501, 106] width 13 height 9
type input "$10.52"
type input "2"
type input "1000"
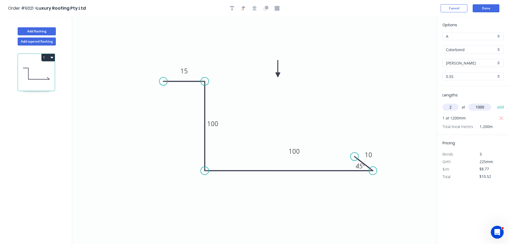
click at [495, 102] on button "add" at bounding box center [501, 106] width 13 height 9
type input "$28.06"
click at [487, 11] on button "Done" at bounding box center [486, 8] width 27 height 8
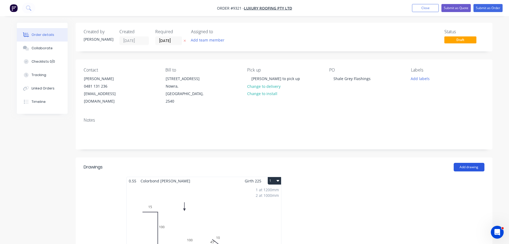
click at [476, 163] on button "Add drawing" at bounding box center [469, 167] width 31 height 9
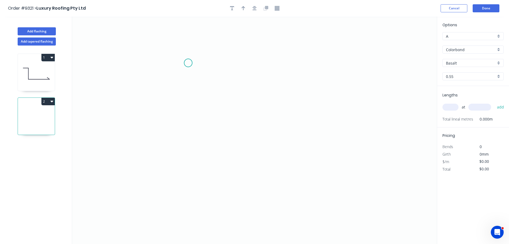
click at [188, 63] on icon "0" at bounding box center [254, 130] width 365 height 227
click at [225, 61] on icon "0" at bounding box center [254, 130] width 365 height 227
click at [226, 152] on icon "0 ?" at bounding box center [254, 130] width 365 height 227
click at [291, 154] on icon "0 ? ?" at bounding box center [254, 130] width 365 height 227
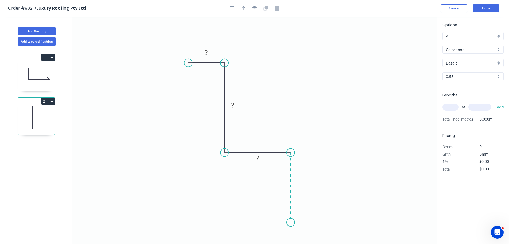
click at [290, 222] on icon "0 ? ? ?" at bounding box center [254, 130] width 365 height 227
click at [297, 208] on div "Crush & Fold" at bounding box center [317, 206] width 54 height 11
click at [293, 231] on div "Flip bend" at bounding box center [319, 228] width 54 height 11
drag, startPoint x: 313, startPoint y: 208, endPoint x: 273, endPoint y: 209, distance: 40.1
click at [273, 209] on rect at bounding box center [261, 213] width 21 height 11
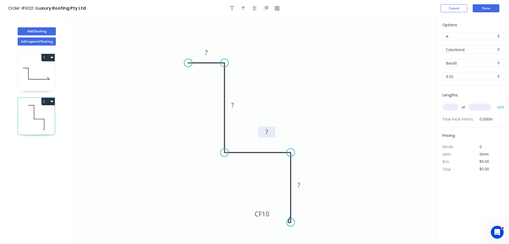
drag, startPoint x: 264, startPoint y: 156, endPoint x: 273, endPoint y: 130, distance: 27.5
click at [273, 130] on rect at bounding box center [266, 131] width 17 height 11
click at [229, 77] on div "Show angle" at bounding box center [250, 79] width 54 height 11
click at [293, 153] on circle at bounding box center [291, 152] width 8 height 8
click at [295, 167] on div "Show angle" at bounding box center [316, 169] width 54 height 11
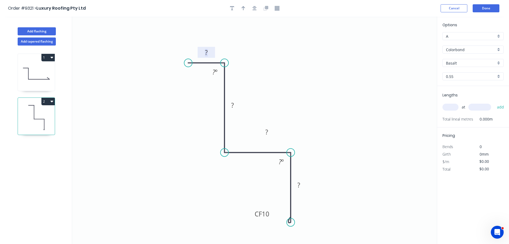
click at [207, 51] on tspan "?" at bounding box center [206, 52] width 3 height 9
type input "$10.02"
click at [245, 10] on icon "button" at bounding box center [244, 8] width 4 height 5
click at [411, 42] on icon at bounding box center [410, 37] width 5 height 17
click at [411, 42] on icon at bounding box center [411, 35] width 5 height 17
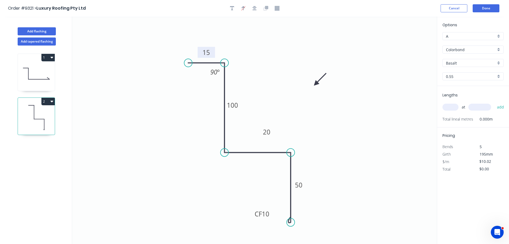
drag, startPoint x: 410, startPoint y: 42, endPoint x: 294, endPoint y: 87, distance: 124.8
click at [313, 87] on icon at bounding box center [321, 80] width 16 height 16
click at [474, 61] on input "Basalt" at bounding box center [471, 63] width 50 height 6
click at [466, 72] on div "[PERSON_NAME]" at bounding box center [473, 72] width 61 height 9
type input "[PERSON_NAME]"
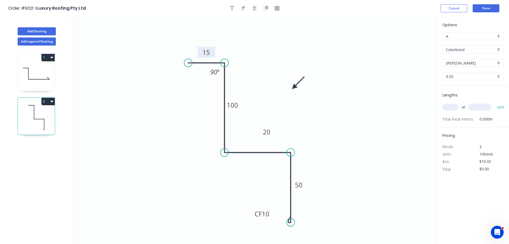
click at [454, 107] on input "text" at bounding box center [451, 106] width 16 height 7
type input "1"
type input "4000"
click at [495, 102] on button "add" at bounding box center [501, 106] width 13 height 9
type input "$40.08"
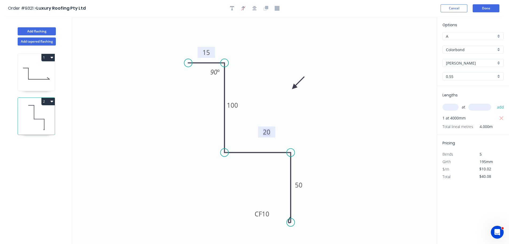
click at [269, 132] on tspan "20" at bounding box center [266, 131] width 7 height 9
click at [353, 109] on icon "0 15 100 60 CF 10 50 90 º" at bounding box center [254, 130] width 365 height 227
type input "$10.93"
type input "$43.72"
click at [451, 108] on input "text" at bounding box center [451, 106] width 16 height 7
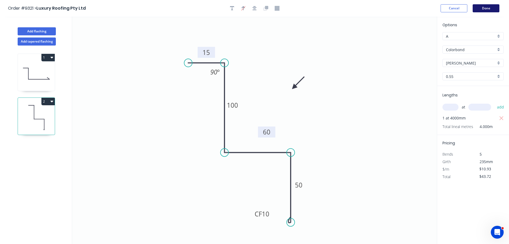
click at [478, 11] on button "Done" at bounding box center [486, 8] width 27 height 8
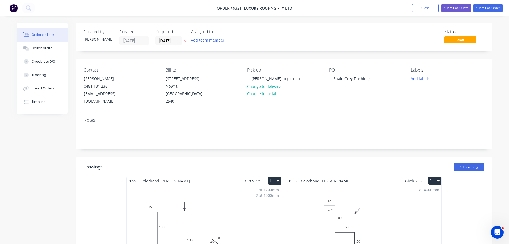
click at [244, 190] on div "1 at 1200mm 2 at 1000mm Total lm $/M Total 3.2m $8.77 $28.06" at bounding box center [204, 225] width 155 height 82
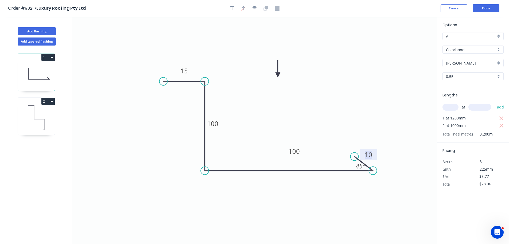
click at [369, 153] on tspan "10" at bounding box center [368, 154] width 7 height 9
click at [370, 116] on icon "0 15 100 100 5 45 º" at bounding box center [254, 130] width 365 height 227
click at [497, 8] on button "Done" at bounding box center [486, 8] width 27 height 8
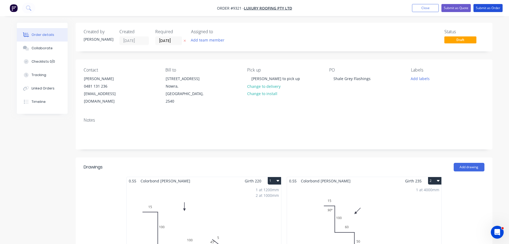
drag, startPoint x: 486, startPoint y: 9, endPoint x: 498, endPoint y: 42, distance: 34.8
click at [486, 9] on button "Submit as Order" at bounding box center [488, 8] width 29 height 8
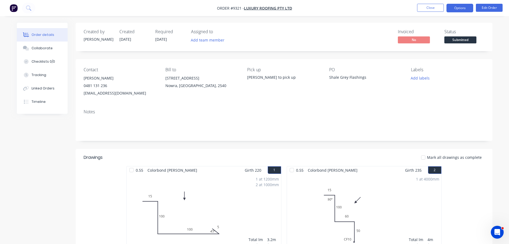
click at [465, 5] on button "Options" at bounding box center [460, 8] width 27 height 9
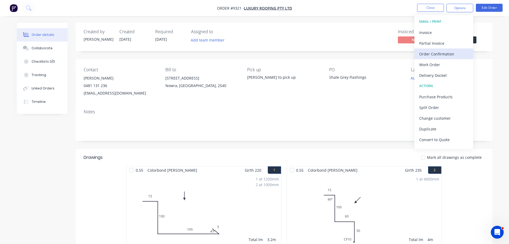
click at [445, 56] on div "Order Confirmation" at bounding box center [444, 54] width 49 height 8
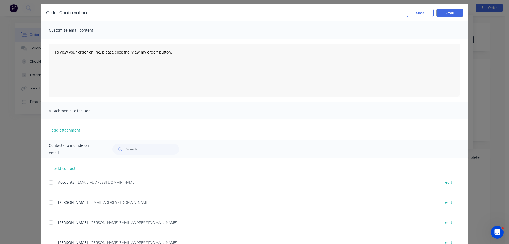
scroll to position [27, 0]
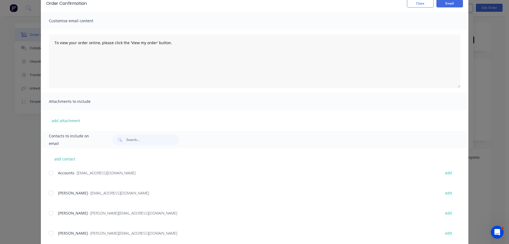
click at [49, 193] on div at bounding box center [51, 192] width 11 height 11
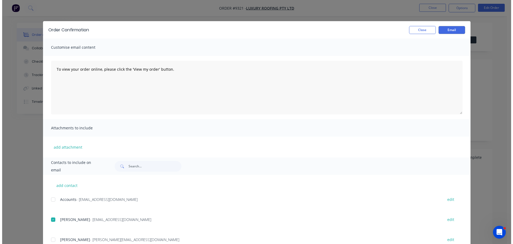
scroll to position [0, 0]
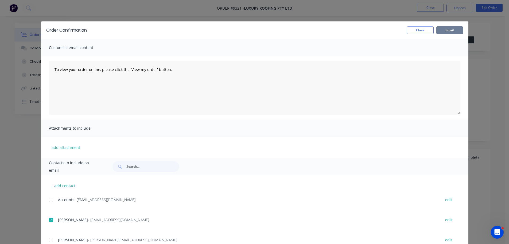
click at [441, 27] on button "Email" at bounding box center [450, 30] width 27 height 8
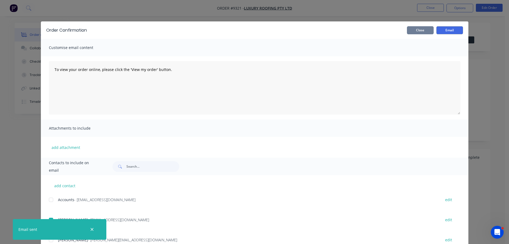
click at [418, 31] on button "Close" at bounding box center [420, 30] width 27 height 8
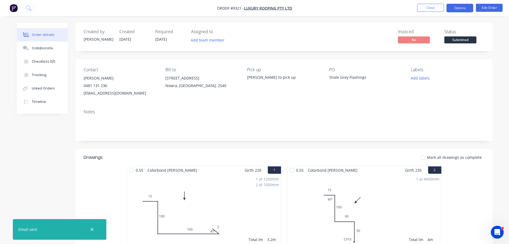
click at [452, 9] on button "Options" at bounding box center [460, 8] width 27 height 9
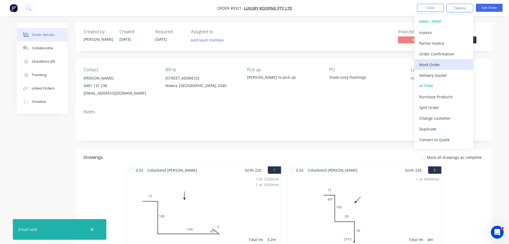
click at [441, 65] on div "Work Order" at bounding box center [444, 65] width 49 height 8
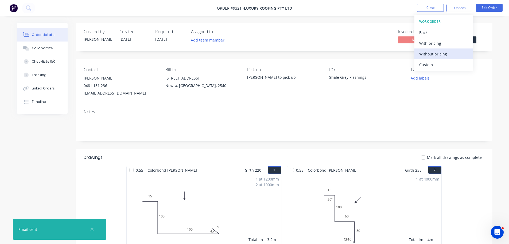
click at [448, 55] on div "Without pricing" at bounding box center [444, 54] width 49 height 8
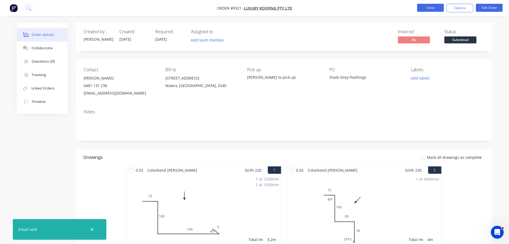
click at [427, 8] on button "Close" at bounding box center [430, 8] width 27 height 8
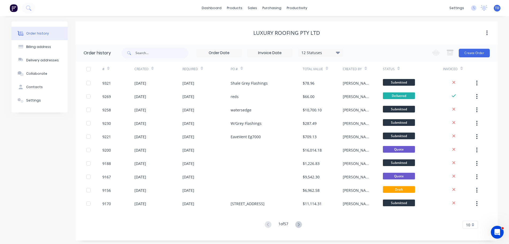
click at [369, 37] on div "Luxury Roofing Pty Ltd" at bounding box center [287, 33] width 422 height 10
click at [280, 35] on div "Suppliers" at bounding box center [283, 36] width 16 height 5
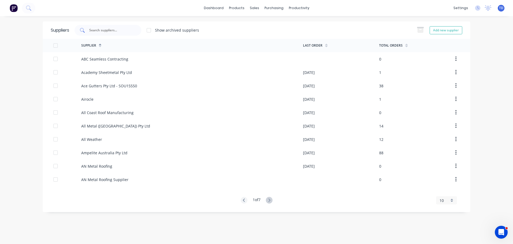
click at [128, 34] on div at bounding box center [108, 30] width 67 height 11
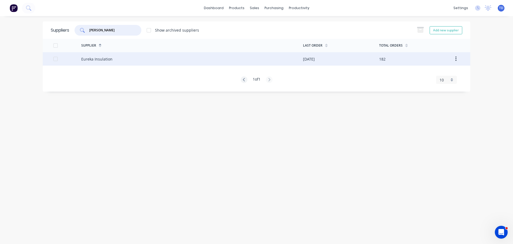
type input "eure"
click at [122, 61] on div "Eureka Insulation" at bounding box center [192, 58] width 222 height 13
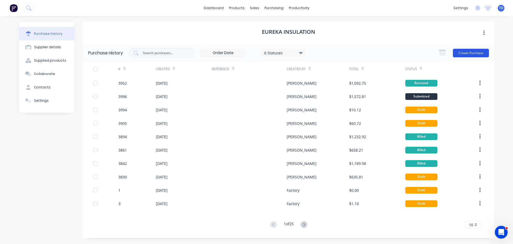
click at [475, 52] on button "Create Purchase" at bounding box center [471, 53] width 36 height 9
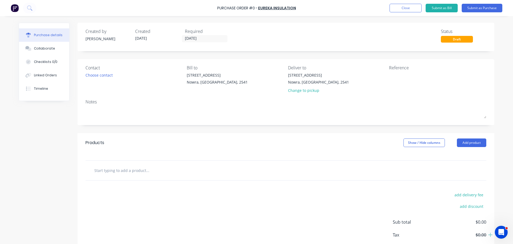
click at [118, 171] on input "text" at bounding box center [147, 170] width 107 height 11
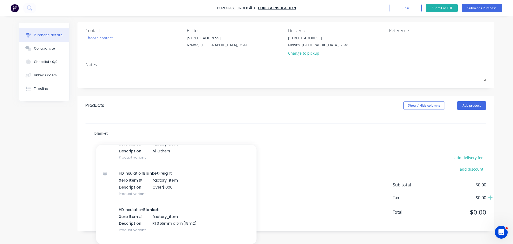
scroll to position [241, 0]
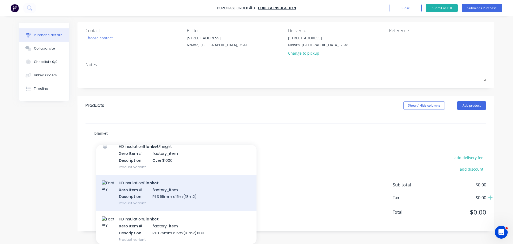
type input "blanket"
click at [151, 191] on div "HD Insulation Blanket Xero Item # factory_item Description R1.3 55mm x 15m (18m…" at bounding box center [176, 193] width 160 height 36
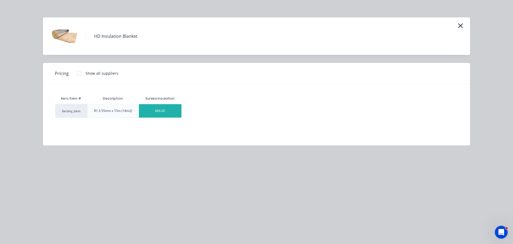
click at [153, 113] on div "$66.60" at bounding box center [160, 110] width 43 height 13
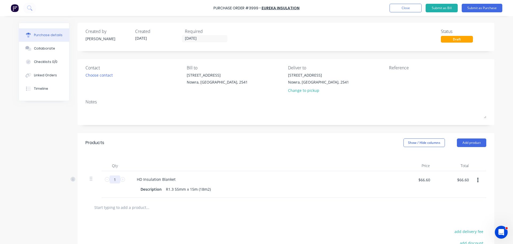
click at [115, 177] on input "1" at bounding box center [115, 179] width 11 height 8
type input "10"
type input "$666.00"
type input "100"
type input "$6,660.00"
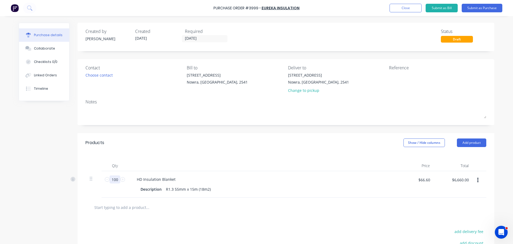
type input "100"
click at [135, 216] on div at bounding box center [286, 207] width 401 height 20
click at [135, 208] on input "text" at bounding box center [147, 207] width 107 height 11
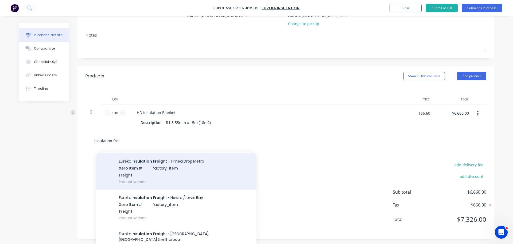
scroll to position [53, 0]
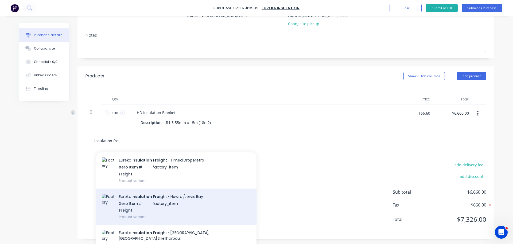
type input "insulation frei"
click at [153, 200] on div "Eureka Insulation Frei ght - Nowra /Jervis Bay Xero Item # factory_item Freight…" at bounding box center [176, 206] width 160 height 36
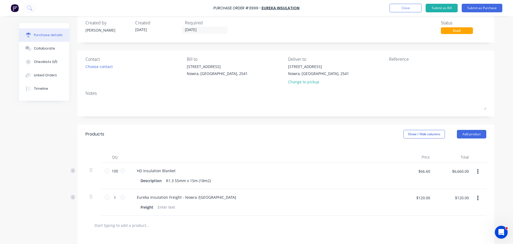
scroll to position [0, 0]
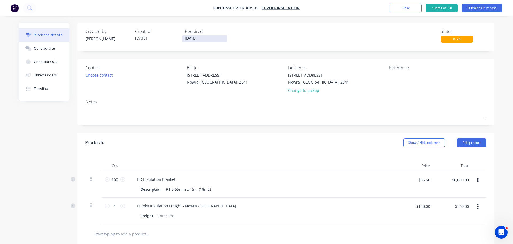
click at [201, 38] on input "[DATE]" at bounding box center [204, 38] width 45 height 7
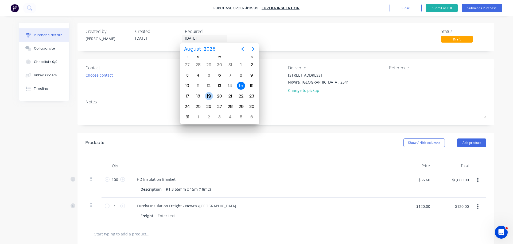
click at [208, 98] on div "19" at bounding box center [209, 96] width 8 height 8
type input "[DATE]"
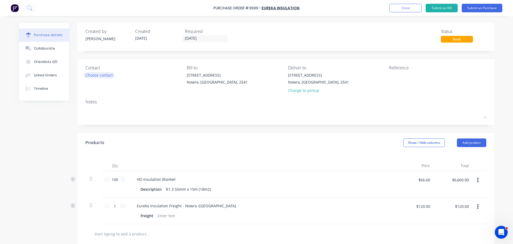
click at [95, 75] on div "Choose contact" at bounding box center [99, 75] width 27 height 6
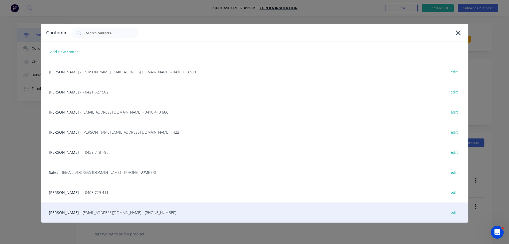
click at [82, 210] on span "- [EMAIL_ADDRESS][DOMAIN_NAME] - [PHONE_NUMBER]" at bounding box center [128, 212] width 96 height 6
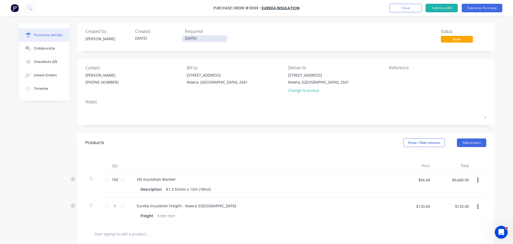
click at [209, 40] on input "[DATE]" at bounding box center [204, 38] width 45 height 7
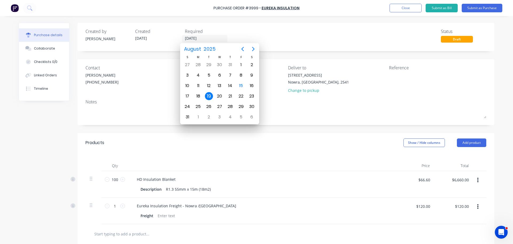
click at [278, 142] on div "Products Show / Hide columns Add product" at bounding box center [286, 142] width 417 height 19
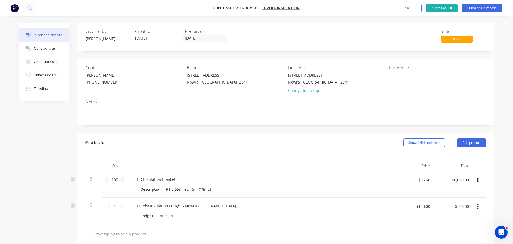
click at [490, 3] on div "Purchase Order #3999 - Eureka Insulation Add product Close Submit as Bill Submi…" at bounding box center [256, 8] width 513 height 16
click at [490, 11] on button "Submit as Purchase" at bounding box center [482, 8] width 41 height 9
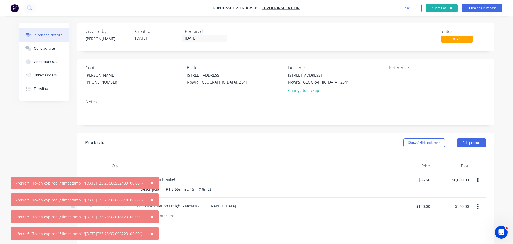
click at [154, 183] on span "×" at bounding box center [152, 182] width 3 height 7
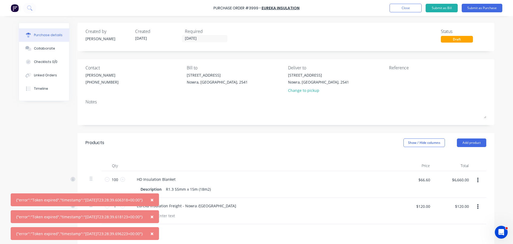
click at [154, 200] on span "×" at bounding box center [152, 199] width 3 height 7
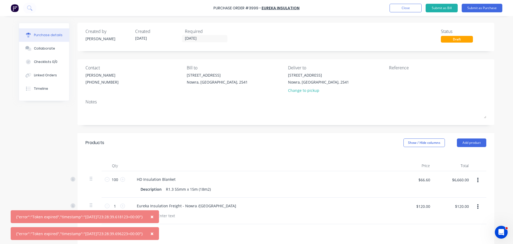
click at [154, 218] on span "×" at bounding box center [152, 216] width 3 height 7
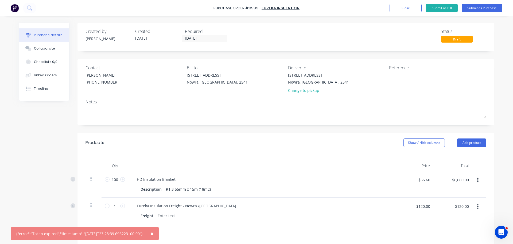
click at [154, 237] on span "×" at bounding box center [152, 232] width 3 height 7
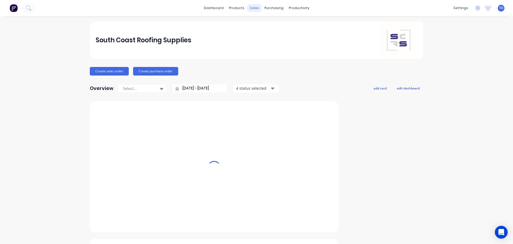
click at [250, 10] on div "sales" at bounding box center [254, 8] width 15 height 8
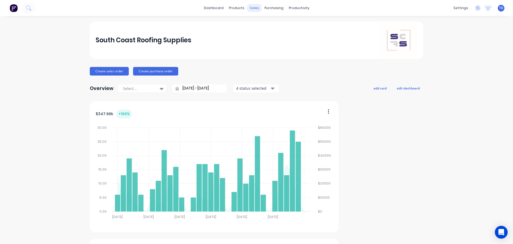
click at [253, 11] on div "sales" at bounding box center [254, 8] width 15 height 8
drag, startPoint x: 261, startPoint y: 36, endPoint x: 246, endPoint y: 35, distance: 15.3
click at [261, 36] on link "Customers" at bounding box center [280, 36] width 71 height 11
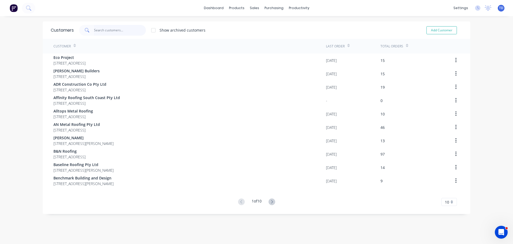
click at [100, 31] on input "text" at bounding box center [120, 30] width 52 height 11
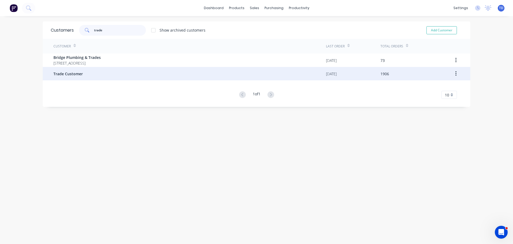
type input "trade"
click at [66, 75] on span "Trade Customer" at bounding box center [67, 74] width 29 height 6
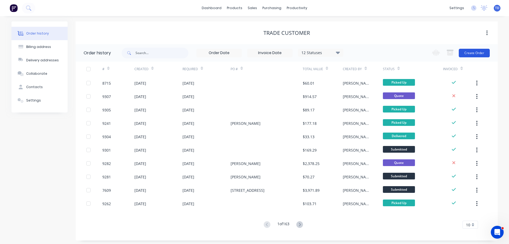
click at [476, 53] on button "Create Order" at bounding box center [474, 53] width 31 height 9
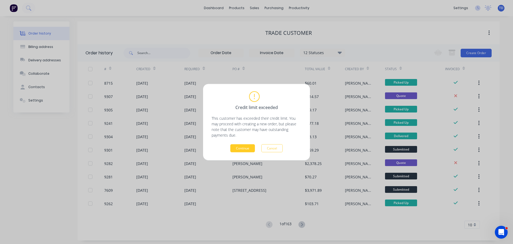
click at [237, 147] on button "Continue" at bounding box center [242, 148] width 25 height 8
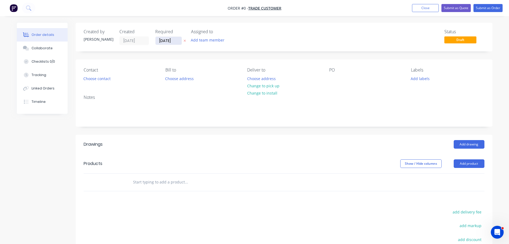
click at [178, 41] on input "15/08/25" at bounding box center [169, 41] width 26 height 8
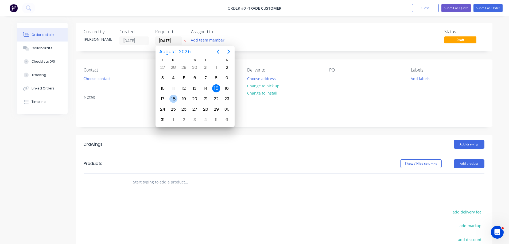
click at [174, 99] on div "18" at bounding box center [174, 99] width 8 height 8
type input "18/08/25"
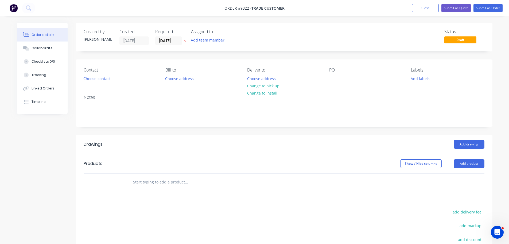
click at [100, 82] on div "Contact Choose contact" at bounding box center [120, 74] width 73 height 15
click at [100, 80] on button "Choose contact" at bounding box center [96, 78] width 33 height 7
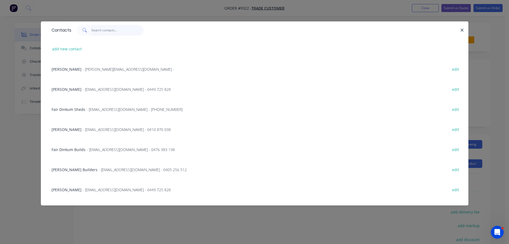
click at [105, 32] on input "text" at bounding box center [117, 30] width 52 height 11
type input "c"
click at [70, 49] on button "add new contact" at bounding box center [66, 48] width 35 height 7
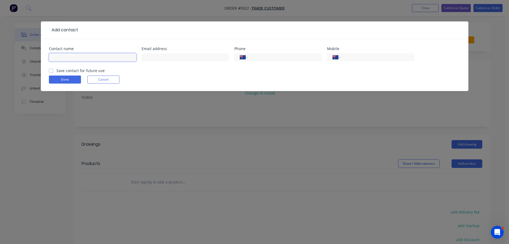
click at [101, 57] on input "text" at bounding box center [92, 57] width 87 height 8
type input "Chippy For Hire"
select select "AU"
type input "0412 522 308"
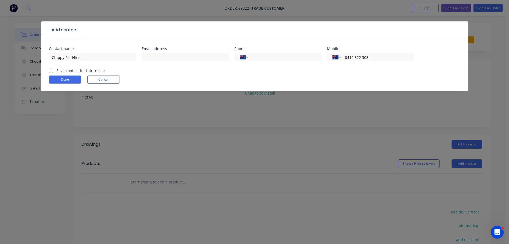
click at [56, 69] on label "Save contact for future use" at bounding box center [80, 71] width 48 height 6
click at [51, 69] on input "Save contact for future use" at bounding box center [51, 70] width 4 height 5
checkbox input "true"
click at [57, 77] on button "Done" at bounding box center [65, 79] width 32 height 8
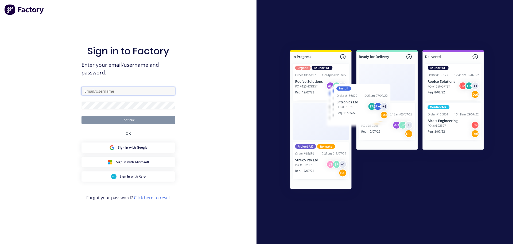
click at [104, 91] on input "text" at bounding box center [129, 91] width 94 height 8
type input "[EMAIL_ADDRESS][DOMAIN_NAME]"
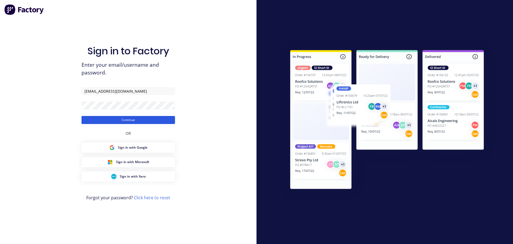
click at [133, 120] on button "Continue" at bounding box center [129, 120] width 94 height 8
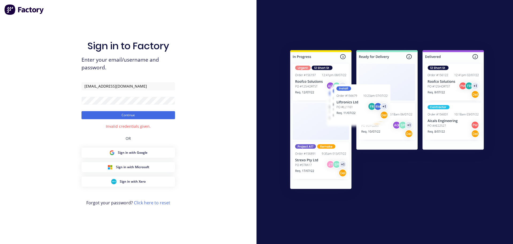
click at [218, 87] on div "Sign in to Factory Enter your email/username and password. takeoffs@scrs.net.au…" at bounding box center [128, 122] width 257 height 244
click at [123, 115] on button "Continue" at bounding box center [129, 115] width 94 height 8
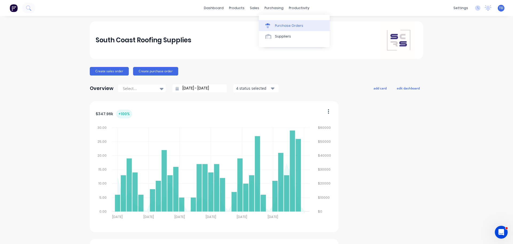
click at [282, 28] on div "Purchase Orders" at bounding box center [289, 25] width 28 height 5
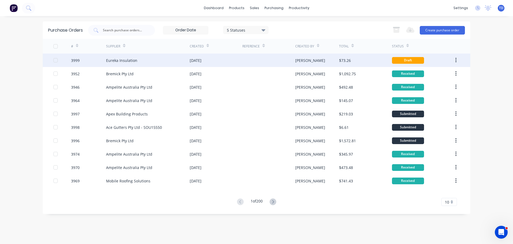
click at [251, 64] on div at bounding box center [269, 59] width 53 height 13
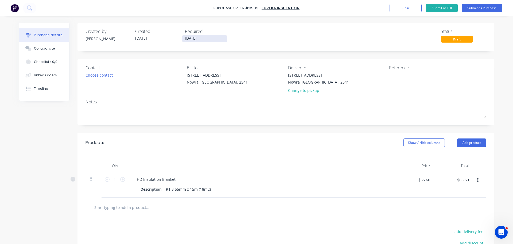
click at [209, 38] on input "[DATE]" at bounding box center [204, 38] width 45 height 7
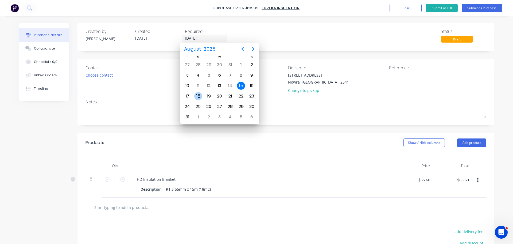
click at [201, 95] on div "18" at bounding box center [198, 96] width 8 height 8
type input "[DATE]"
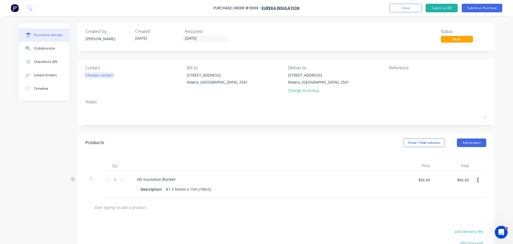
click at [109, 75] on div "Choose contact" at bounding box center [99, 75] width 27 height 6
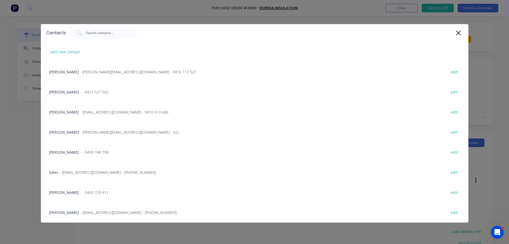
drag, startPoint x: 76, startPoint y: 209, endPoint x: 83, endPoint y: 209, distance: 7.8
click at [76, 209] on div "Trevor - info@SCRS.net.au - (02) 4411 1090 edit" at bounding box center [255, 212] width 428 height 20
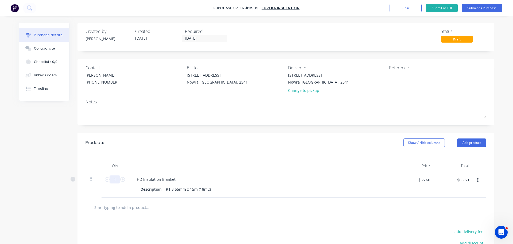
click at [117, 180] on input "1" at bounding box center [115, 179] width 11 height 8
type input "10"
type input "$666.00"
type input "100"
type input "$6,660.00"
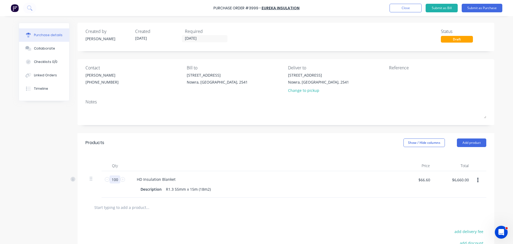
type input "100"
click at [122, 205] on input "text" at bounding box center [147, 207] width 107 height 11
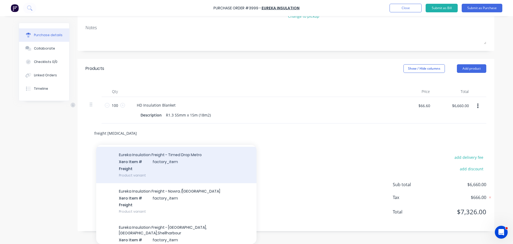
scroll to position [53, 0]
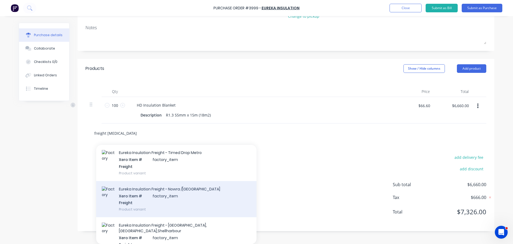
type input "freight insula"
click at [187, 186] on div "Eureka Insulation Freight - Nowra /Jervis Bay Xero Item # factory_item Freight …" at bounding box center [176, 199] width 160 height 36
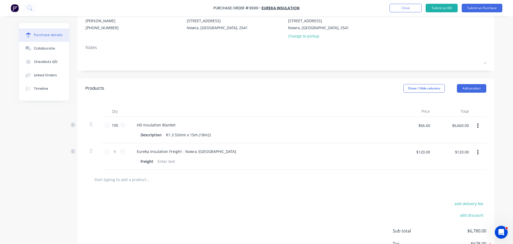
scroll to position [21, 0]
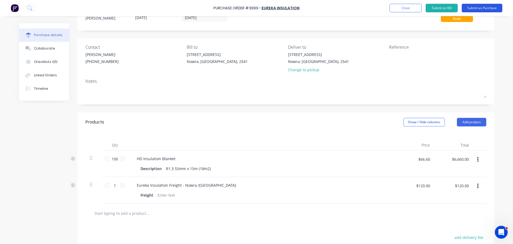
click at [474, 9] on button "Submit as Purchase" at bounding box center [482, 8] width 41 height 9
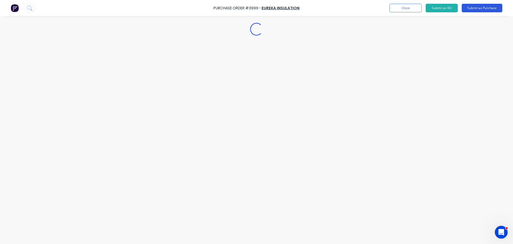
scroll to position [0, 0]
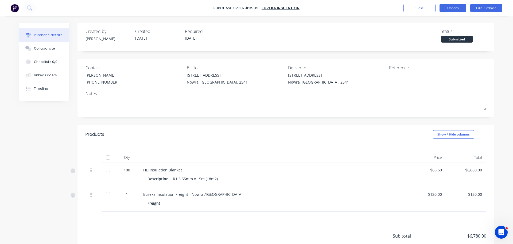
click at [456, 7] on button "Options" at bounding box center [453, 8] width 27 height 9
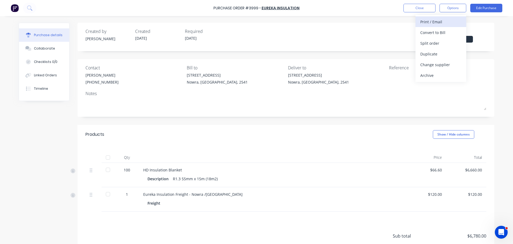
click at [449, 21] on div "Print / Email" at bounding box center [441, 22] width 41 height 8
click at [439, 35] on div "With pricing" at bounding box center [441, 33] width 41 height 8
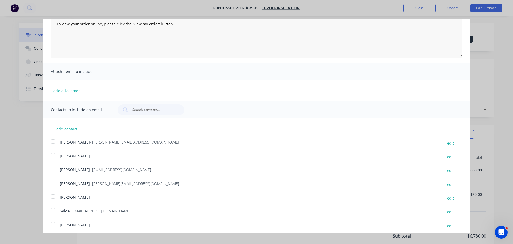
scroll to position [70, 0]
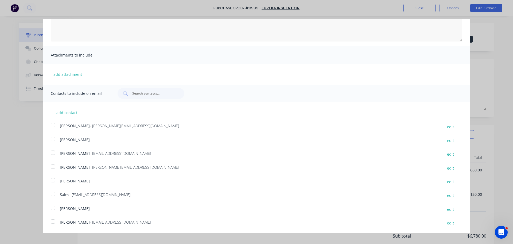
drag, startPoint x: 52, startPoint y: 193, endPoint x: 55, endPoint y: 193, distance: 3.0
click at [52, 193] on div at bounding box center [53, 193] width 11 height 11
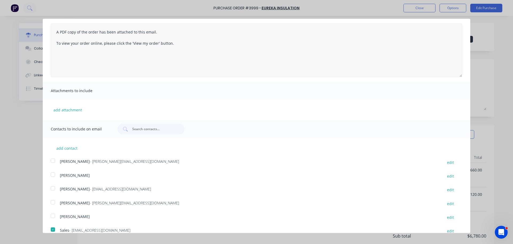
scroll to position [0, 0]
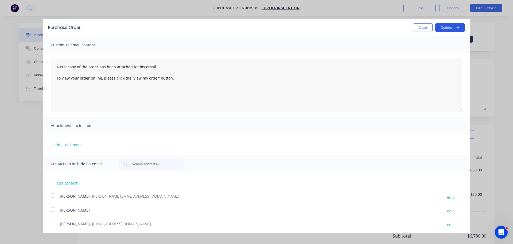
click at [448, 29] on button "Options" at bounding box center [451, 27] width 30 height 9
click at [434, 51] on div "Email" at bounding box center [439, 52] width 41 height 8
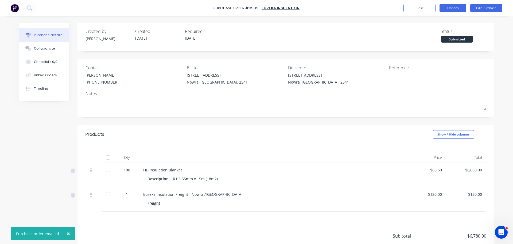
click at [450, 9] on button "Options" at bounding box center [453, 8] width 27 height 9
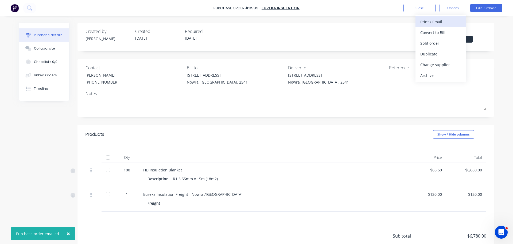
click at [440, 20] on div "Print / Email" at bounding box center [441, 22] width 41 height 8
click at [442, 43] on div "Without pricing" at bounding box center [441, 43] width 41 height 8
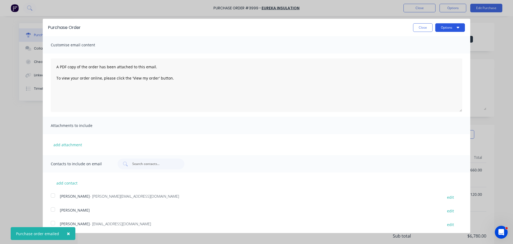
click at [445, 29] on button "Options" at bounding box center [451, 27] width 30 height 9
drag, startPoint x: 436, startPoint y: 40, endPoint x: 457, endPoint y: 44, distance: 21.6
click at [436, 40] on div "Print" at bounding box center [439, 41] width 41 height 8
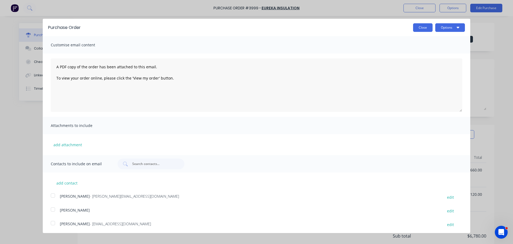
click at [418, 25] on button "Close" at bounding box center [423, 27] width 20 height 9
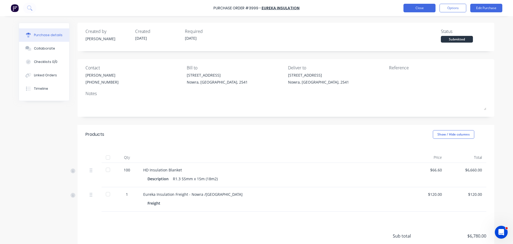
click at [421, 7] on button "Close" at bounding box center [420, 8] width 32 height 9
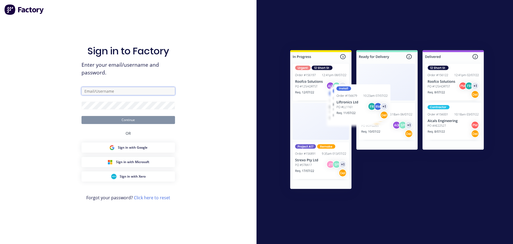
click at [126, 91] on input "text" at bounding box center [129, 91] width 94 height 8
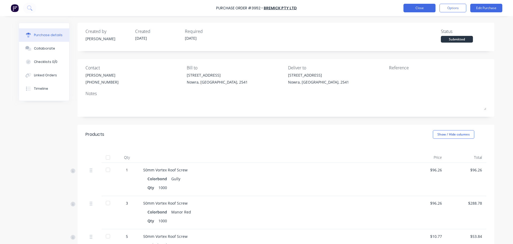
scroll to position [80, 0]
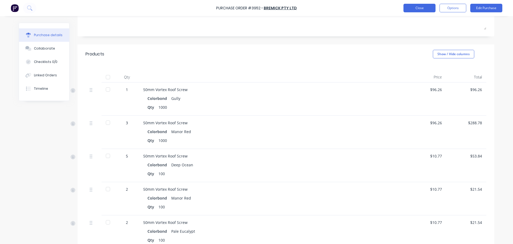
click at [424, 9] on button "Close" at bounding box center [420, 8] width 32 height 9
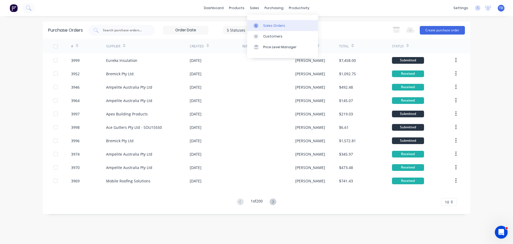
click at [267, 28] on div "Sales Orders" at bounding box center [274, 25] width 22 height 5
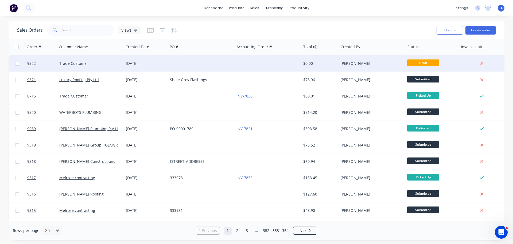
click at [223, 57] on div at bounding box center [201, 63] width 67 height 16
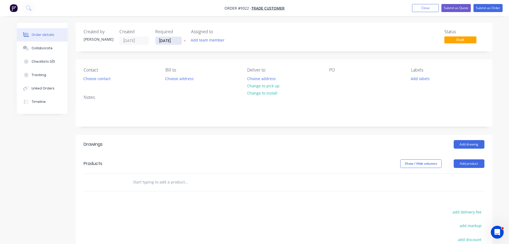
click at [182, 40] on input "[DATE]" at bounding box center [169, 41] width 26 height 8
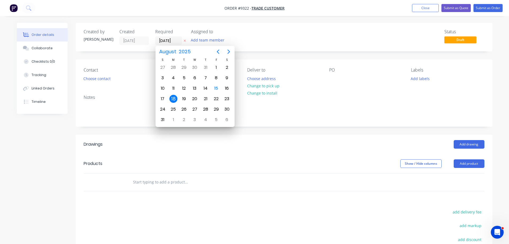
click at [173, 99] on div "18" at bounding box center [174, 99] width 8 height 8
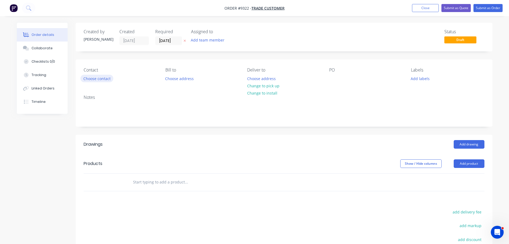
click at [103, 80] on button "Choose contact" at bounding box center [96, 78] width 33 height 7
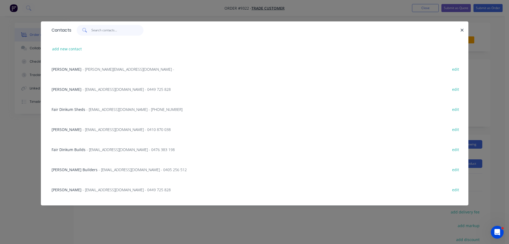
click at [95, 32] on input "text" at bounding box center [117, 30] width 52 height 11
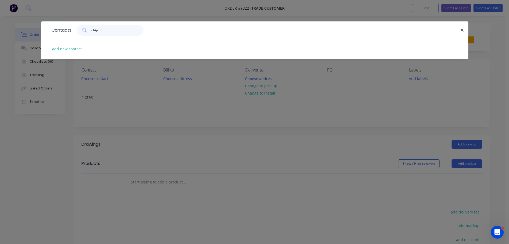
type input "chipp"
click at [71, 50] on button "add new contact" at bounding box center [66, 48] width 35 height 7
select select "AU"
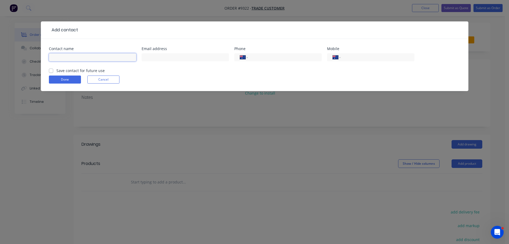
click at [99, 60] on input "text" at bounding box center [92, 57] width 87 height 8
type input "Chippy For Hire"
click at [355, 57] on input "tel" at bounding box center [377, 57] width 64 height 6
type input "0412 522 308"
click at [56, 70] on label "Save contact for future use" at bounding box center [80, 71] width 48 height 6
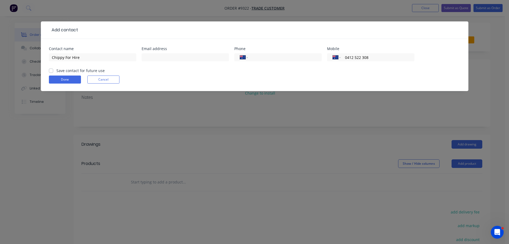
click at [50, 70] on input "Save contact for future use" at bounding box center [51, 70] width 4 height 5
checkbox input "true"
click at [54, 78] on button "Done" at bounding box center [65, 79] width 32 height 8
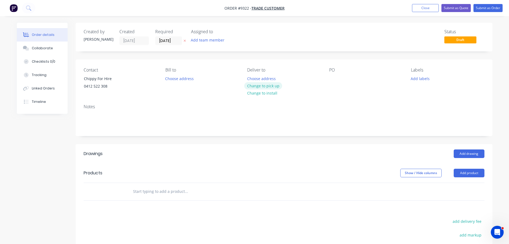
click at [261, 87] on button "Change to pick up" at bounding box center [263, 85] width 38 height 7
click at [257, 77] on div "Pick up Change to delivery Change to install" at bounding box center [283, 79] width 73 height 24
click at [251, 77] on div at bounding box center [251, 79] width 9 height 8
click at [347, 79] on div "Chippy for Hire" at bounding box center [347, 79] width 36 height 8
click at [157, 191] on input "text" at bounding box center [186, 191] width 107 height 11
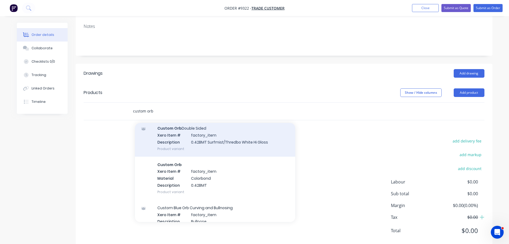
scroll to position [107, 0]
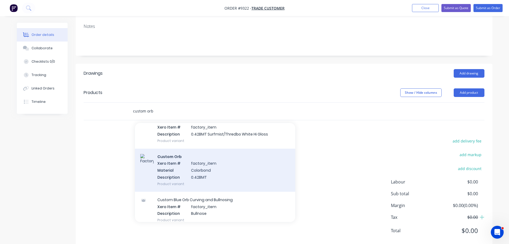
type input "custom orb"
click at [176, 172] on div "Custom Orb Xero Item # factory_item Material Colorbond Description 0.42BMT Prod…" at bounding box center [215, 169] width 160 height 43
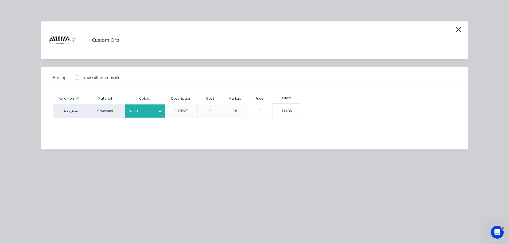
click at [144, 108] on div at bounding box center [141, 111] width 24 height 6
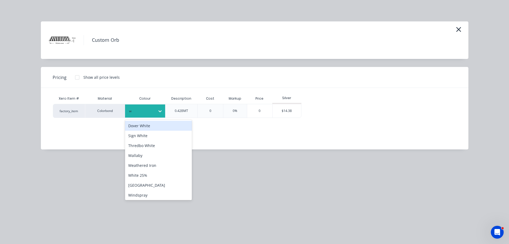
type input "wo"
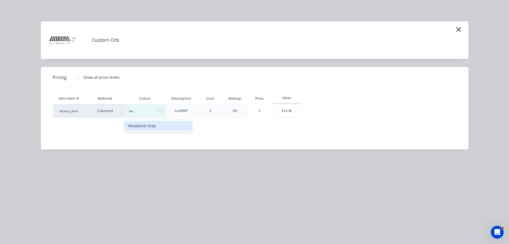
click at [145, 128] on div "Woodland Grey" at bounding box center [158, 126] width 67 height 10
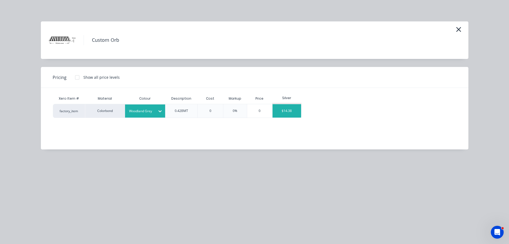
click at [282, 111] on div "$14.38" at bounding box center [287, 110] width 29 height 13
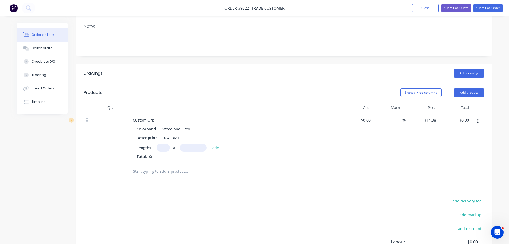
click at [159, 147] on input "text" at bounding box center [163, 148] width 13 height 8
type input "2"
type input "3050"
click at [210, 144] on button "add" at bounding box center [216, 147] width 13 height 7
type input "$87.72"
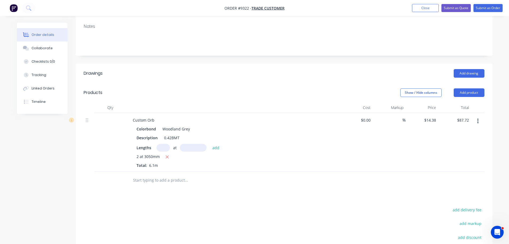
click at [160, 173] on div at bounding box center [222, 179] width 193 height 17
click at [159, 182] on input "text" at bounding box center [186, 180] width 107 height 11
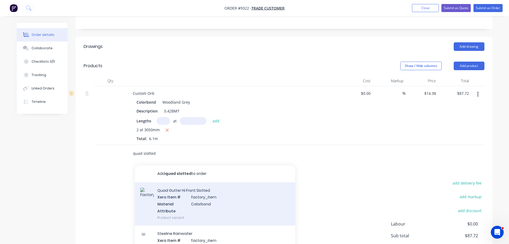
type input "quad slotted"
click at [175, 190] on div "Quad Gutter Hi Front Slotted Xero Item # factory_item Material Colorbond Attrib…" at bounding box center [215, 203] width 160 height 43
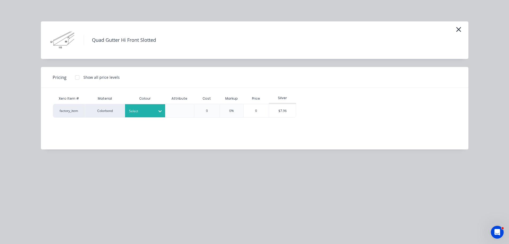
click at [153, 110] on div at bounding box center [141, 111] width 24 height 6
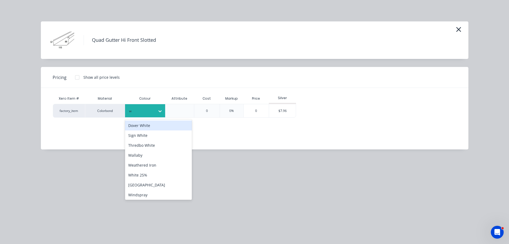
type input "wo"
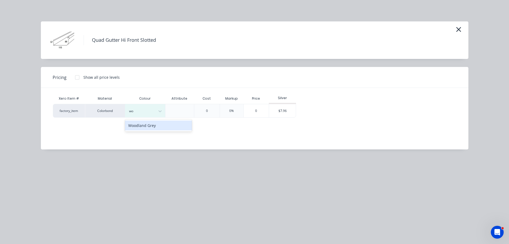
click at [152, 122] on div "Woodland Grey" at bounding box center [158, 125] width 67 height 10
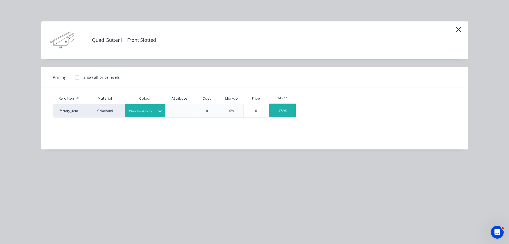
click at [278, 111] on div "$7.96" at bounding box center [282, 110] width 27 height 13
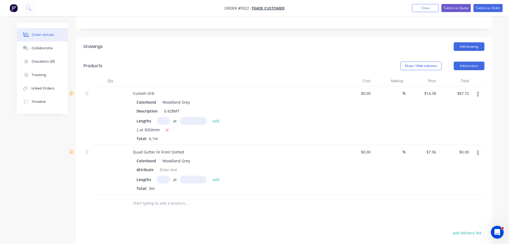
click at [164, 176] on input "text" at bounding box center [163, 179] width 13 height 8
type input "1"
type input "1500"
click at [210, 175] on button "add" at bounding box center [216, 178] width 13 height 7
type input "$11.94"
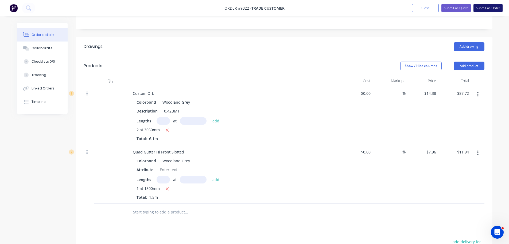
click at [486, 9] on button "Submit as Order" at bounding box center [488, 8] width 29 height 8
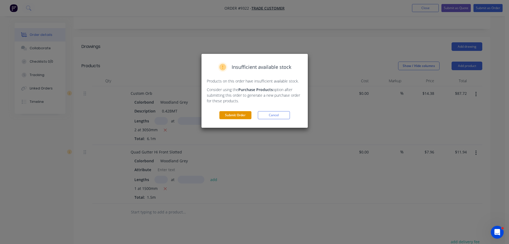
click at [228, 117] on button "Submit Order" at bounding box center [236, 115] width 32 height 8
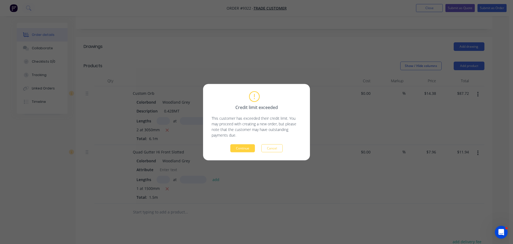
click at [243, 146] on button "Continue" at bounding box center [242, 148] width 25 height 8
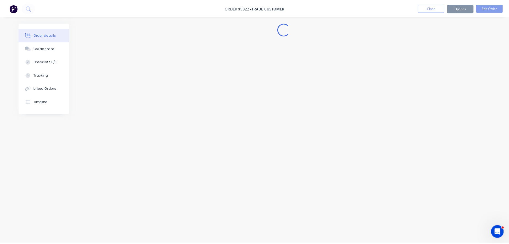
scroll to position [0, 0]
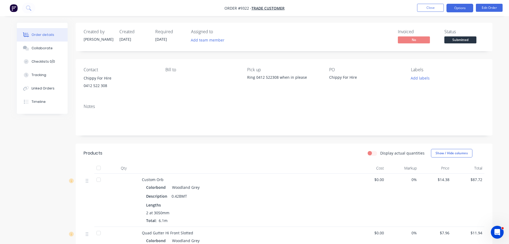
click at [456, 8] on button "Options" at bounding box center [460, 8] width 27 height 9
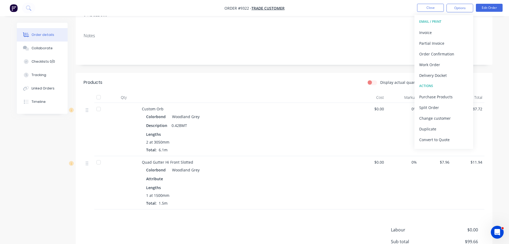
scroll to position [80, 0]
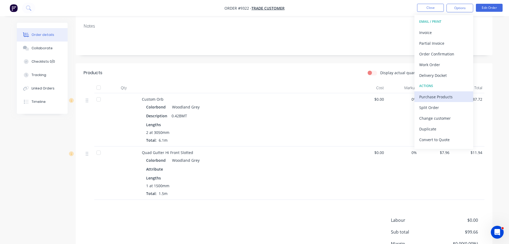
click at [435, 96] on div "Purchase Products" at bounding box center [444, 97] width 49 height 8
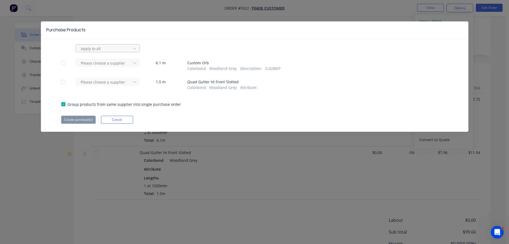
click at [110, 49] on div at bounding box center [104, 48] width 48 height 7
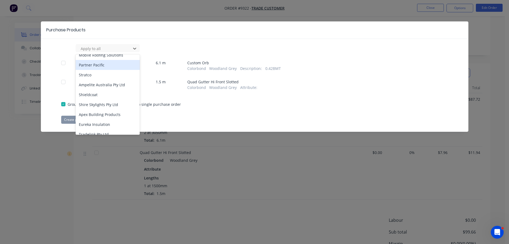
scroll to position [160, 0]
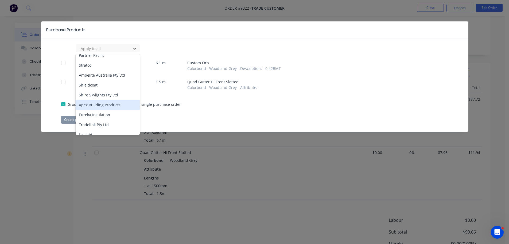
click at [107, 100] on div "Apex Building Products" at bounding box center [108, 105] width 64 height 10
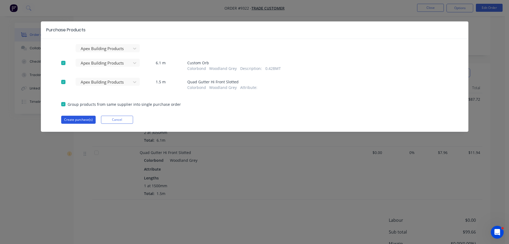
click at [78, 117] on button "Create purchase(s)" at bounding box center [78, 120] width 34 height 8
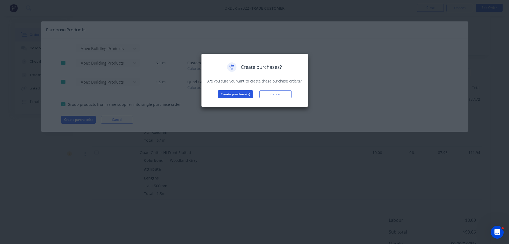
click at [228, 94] on button "Create purchase(s)" at bounding box center [235, 94] width 35 height 8
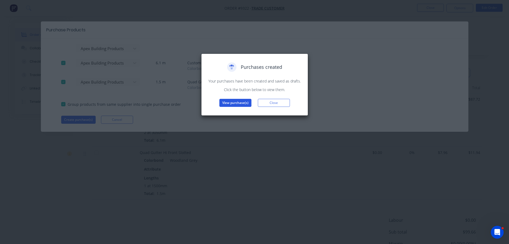
click at [247, 104] on button "View purchase(s)" at bounding box center [236, 103] width 32 height 8
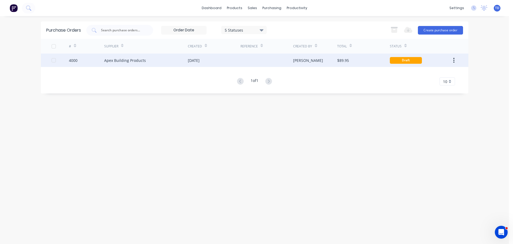
click at [256, 66] on div at bounding box center [267, 59] width 53 height 13
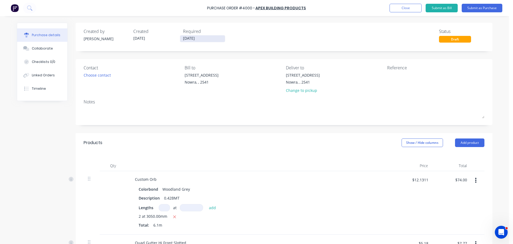
click at [202, 40] on input "14/08/25" at bounding box center [202, 38] width 45 height 7
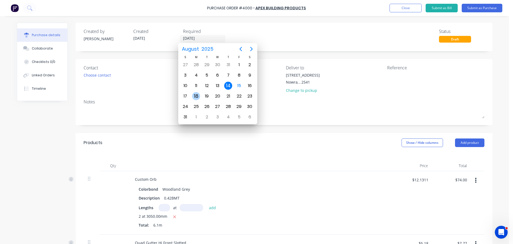
click at [197, 95] on div "18" at bounding box center [196, 96] width 8 height 8
type input "18/08/25"
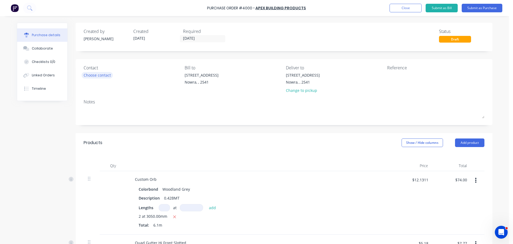
click at [103, 76] on div "Choose contact" at bounding box center [97, 75] width 27 height 6
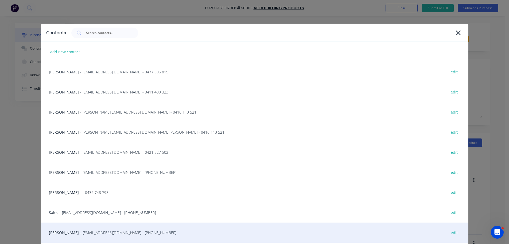
click at [80, 234] on span "- info@SCRS.net.au - (02) 4411 1090" at bounding box center [128, 232] width 96 height 6
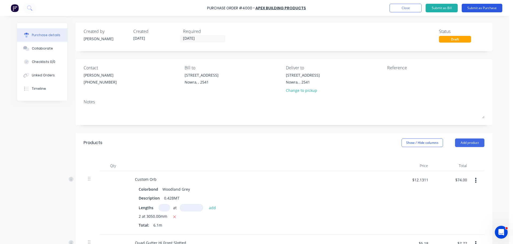
click at [482, 10] on button "Submit as Purchase" at bounding box center [482, 8] width 41 height 9
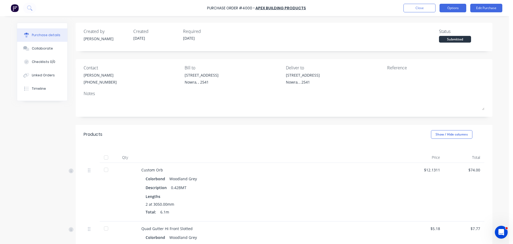
click at [450, 7] on button "Options" at bounding box center [453, 8] width 27 height 9
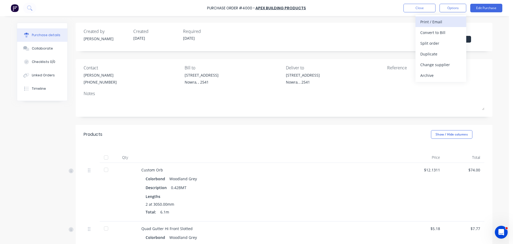
click at [442, 20] on div "Print / Email" at bounding box center [441, 22] width 41 height 8
click at [434, 32] on div "With pricing" at bounding box center [441, 33] width 41 height 8
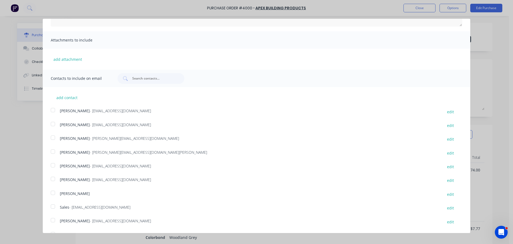
scroll to position [98, 0]
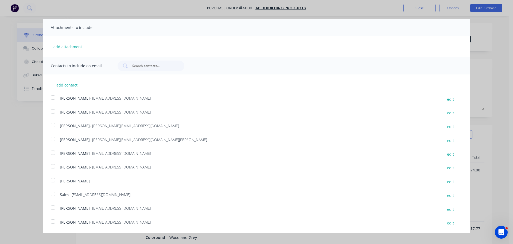
click at [51, 196] on div at bounding box center [53, 193] width 11 height 11
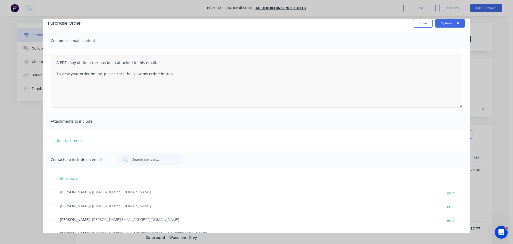
scroll to position [0, 0]
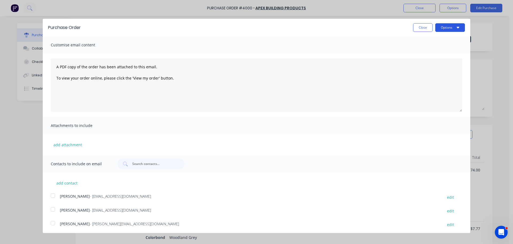
click at [447, 27] on button "Options" at bounding box center [451, 27] width 30 height 9
click at [436, 42] on div "Print" at bounding box center [439, 41] width 41 height 8
click at [427, 51] on div "Email" at bounding box center [439, 52] width 41 height 8
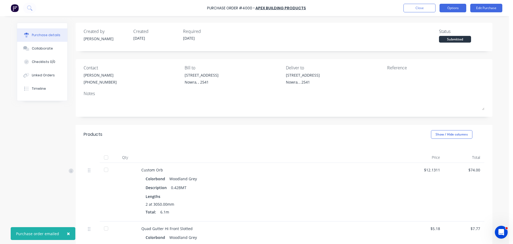
click at [452, 8] on button "Options" at bounding box center [453, 8] width 27 height 9
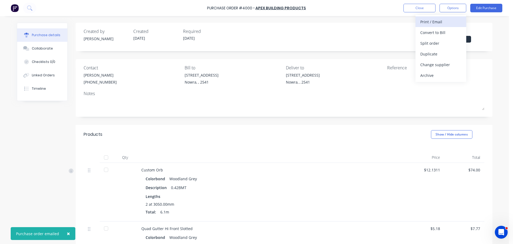
click at [441, 22] on div "Print / Email" at bounding box center [441, 22] width 41 height 8
click at [442, 43] on div "Without pricing" at bounding box center [441, 43] width 41 height 8
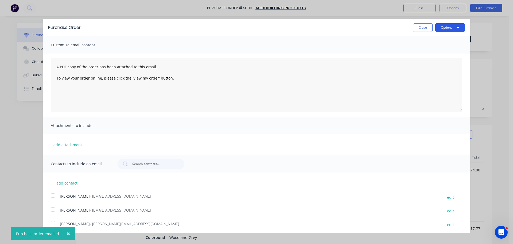
click at [441, 31] on button "Options" at bounding box center [451, 27] width 30 height 9
click at [438, 40] on div "Print" at bounding box center [439, 41] width 41 height 8
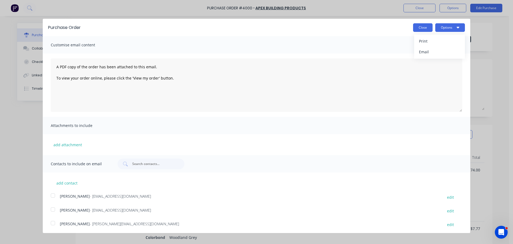
click at [416, 28] on button "Close" at bounding box center [423, 27] width 20 height 9
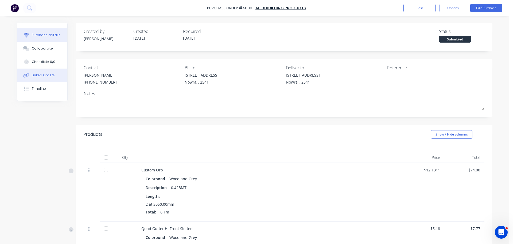
click at [41, 75] on div "Linked Orders" at bounding box center [43, 75] width 23 height 5
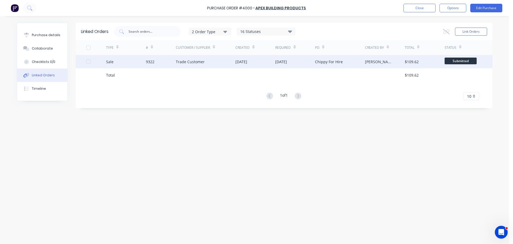
click at [240, 64] on div "15 Aug 2025" at bounding box center [256, 61] width 40 height 13
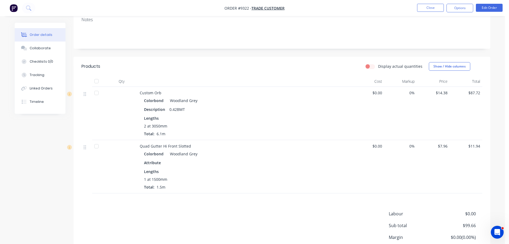
scroll to position [107, 0]
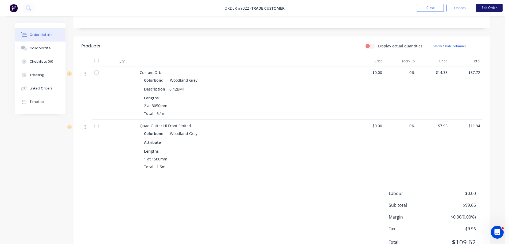
click at [490, 8] on button "Edit Order" at bounding box center [489, 8] width 27 height 8
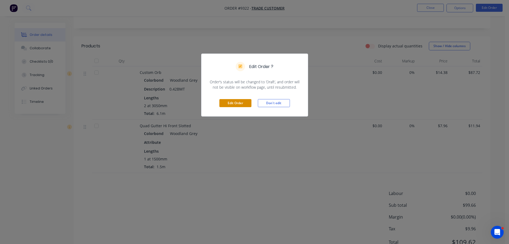
click at [238, 106] on button "Edit Order" at bounding box center [236, 103] width 32 height 8
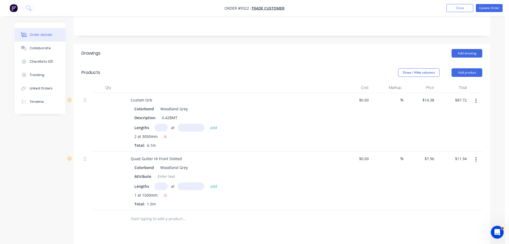
scroll to position [134, 0]
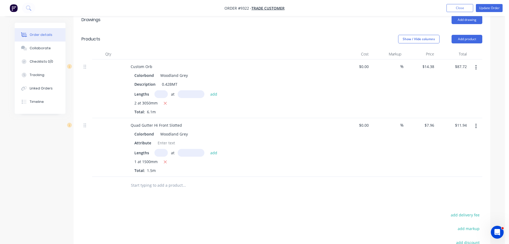
click at [159, 180] on input "text" at bounding box center [184, 185] width 107 height 11
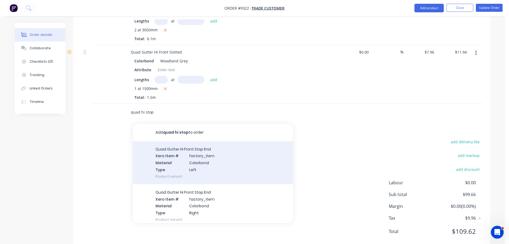
scroll to position [214, 0]
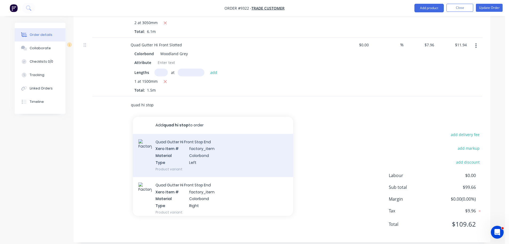
type input "quad hi stop"
click at [183, 160] on div "Quad Gutter Hi Front Stop End Xero Item # factory_item Material Colorbond Type …" at bounding box center [213, 155] width 160 height 43
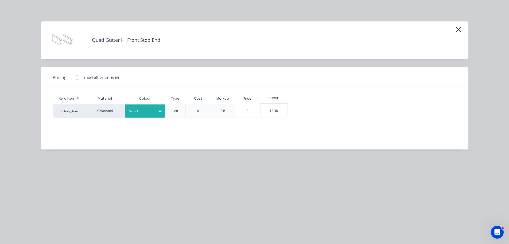
click at [152, 111] on div at bounding box center [141, 111] width 24 height 6
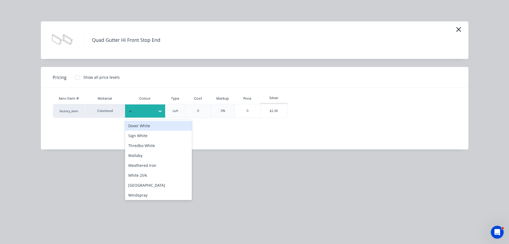
type input "wo"
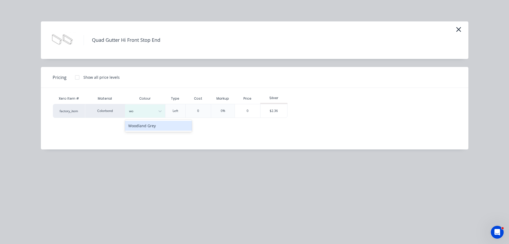
click at [150, 125] on div "Woodland Grey" at bounding box center [158, 126] width 67 height 10
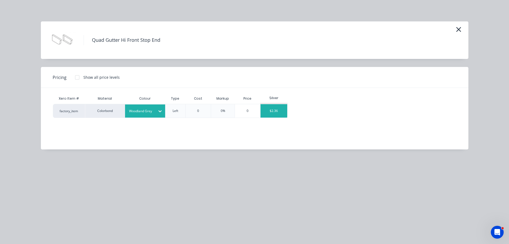
click at [270, 113] on div "$2.36" at bounding box center [274, 110] width 27 height 13
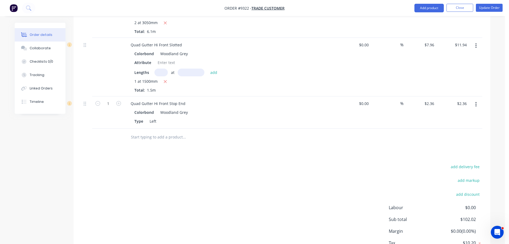
click at [152, 138] on input "text" at bounding box center [184, 137] width 107 height 11
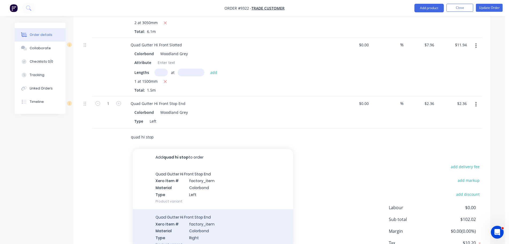
type input "quad hi stop"
click at [186, 218] on div "Quad Gutter Hi Front Stop End Xero Item # factory_item Material Colorbond Type …" at bounding box center [213, 230] width 160 height 43
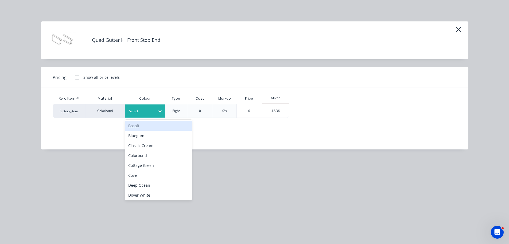
click at [146, 110] on div at bounding box center [141, 111] width 24 height 6
type input "wo"
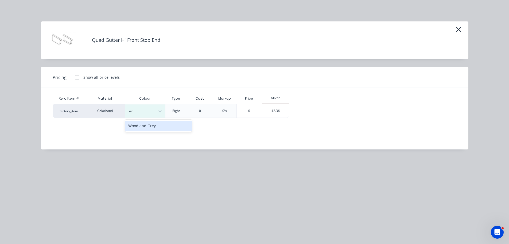
click at [156, 129] on div "Woodland Grey" at bounding box center [158, 126] width 67 height 10
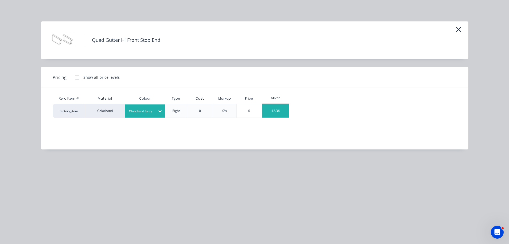
click at [275, 108] on div "$2.36" at bounding box center [275, 110] width 27 height 13
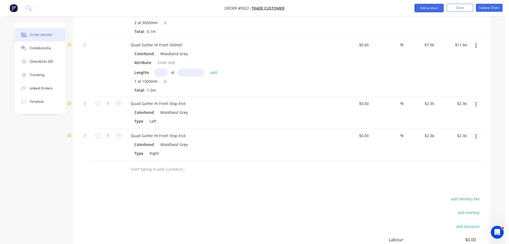
click at [157, 168] on input "text" at bounding box center [184, 169] width 107 height 11
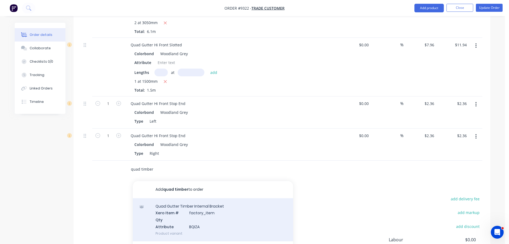
type input "quad timber"
click at [186, 211] on div "Quad Gutter Timber Internal Bracket Xero Item # factory_item Qty Attribute BQIZ…" at bounding box center [213, 219] width 160 height 43
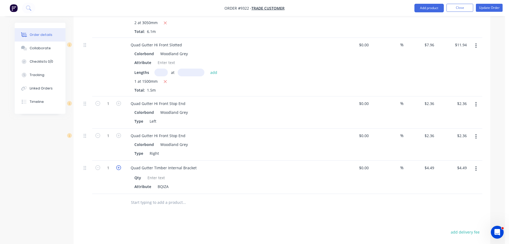
click at [120, 168] on icon "button" at bounding box center [118, 167] width 5 height 5
type input "2"
type input "$8.98"
click at [120, 168] on icon "button" at bounding box center [118, 167] width 5 height 5
type input "3"
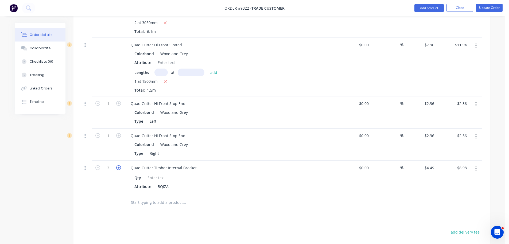
type input "$13.47"
click at [141, 206] on input "text" at bounding box center [184, 202] width 107 height 11
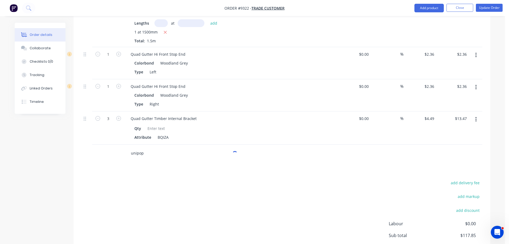
scroll to position [267, 0]
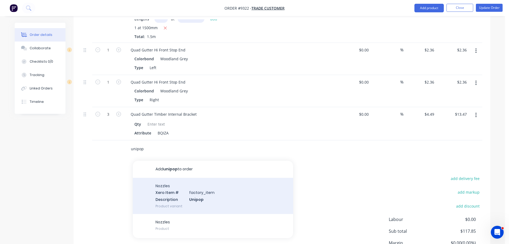
type input "unipop"
click at [184, 193] on div "Nozzles Xero Item # factory_item Description Unipop Product variant" at bounding box center [213, 196] width 160 height 36
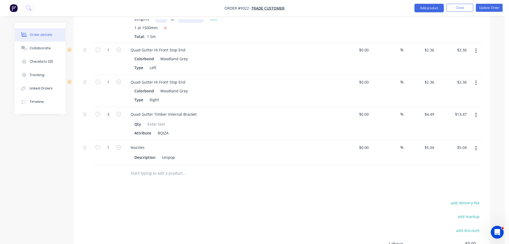
click at [156, 174] on input "text" at bounding box center [184, 173] width 107 height 11
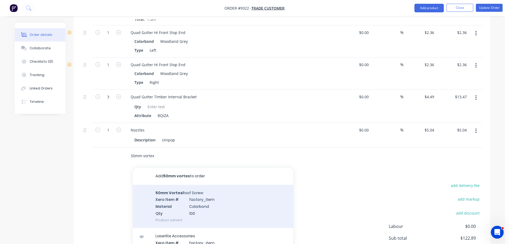
scroll to position [321, 0]
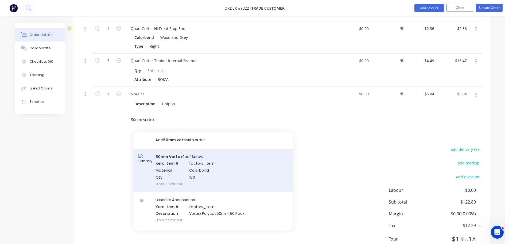
type input "50mm vortex"
click at [179, 167] on div "50mm Vortex Roof Screw Xero Item # factory_item Material Colorbond Qty 100 Prod…" at bounding box center [213, 169] width 160 height 43
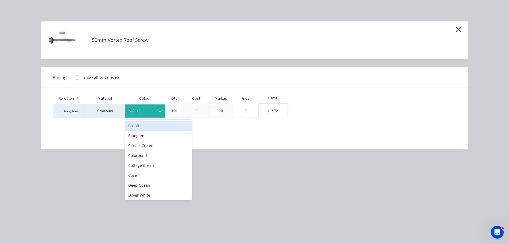
click at [144, 111] on div at bounding box center [141, 111] width 24 height 6
type input "wo"
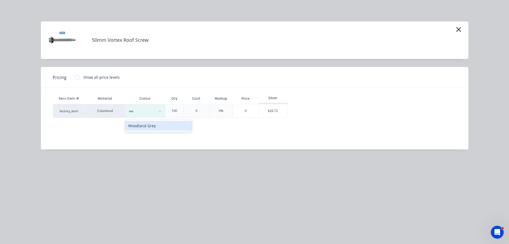
click at [145, 125] on div "Woodland Grey" at bounding box center [158, 126] width 67 height 10
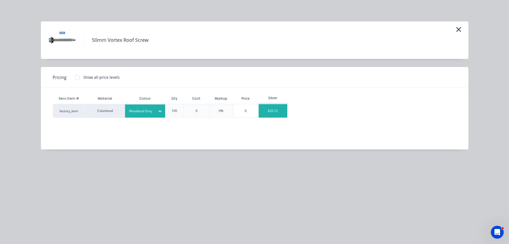
click at [279, 106] on div "$26.72" at bounding box center [273, 110] width 29 height 13
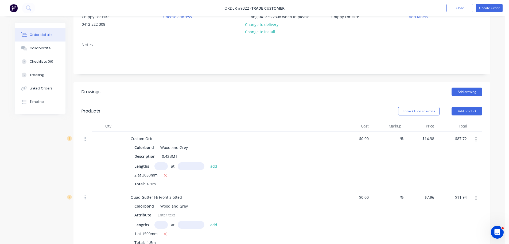
scroll to position [53, 0]
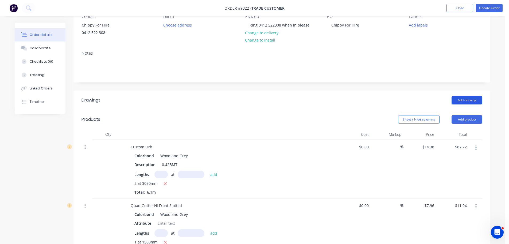
click at [472, 101] on button "Add drawing" at bounding box center [467, 100] width 31 height 9
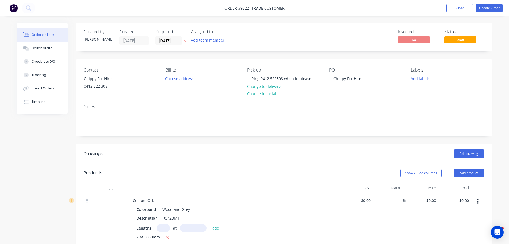
type input "$14.38"
type input "$87.72"
type input "$7.96"
type input "$11.94"
type input "$2.36"
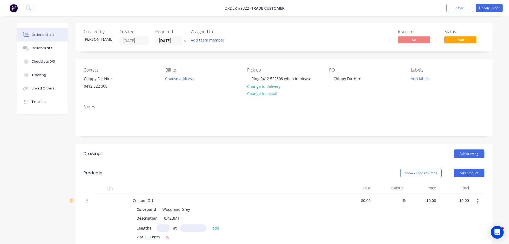
type input "$2.36"
type input "$4.49"
type input "$13.47"
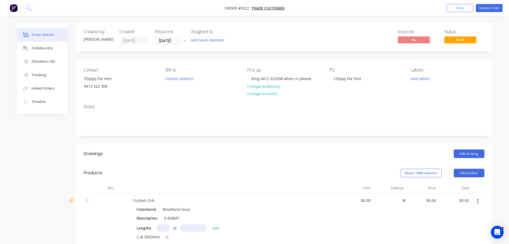
type input "$5.04"
type input "$26.72"
click at [464, 153] on button "Add drawing" at bounding box center [469, 153] width 31 height 9
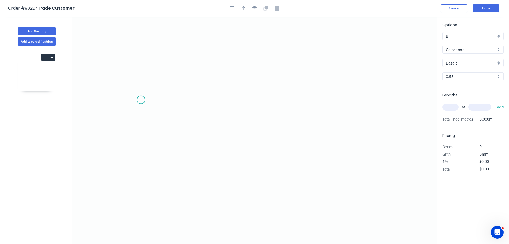
click at [141, 100] on icon "0" at bounding box center [254, 130] width 365 height 227
click at [166, 87] on icon at bounding box center [153, 93] width 25 height 12
click at [360, 87] on icon "0 ?" at bounding box center [254, 130] width 365 height 227
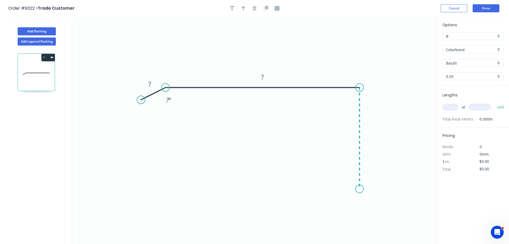
click at [356, 189] on icon "0 ? ? ? º" at bounding box center [254, 130] width 365 height 227
click at [339, 178] on icon at bounding box center [349, 183] width 21 height 10
click at [339, 178] on circle at bounding box center [339, 178] width 8 height 8
click at [153, 82] on rect at bounding box center [149, 83] width 11 height 7
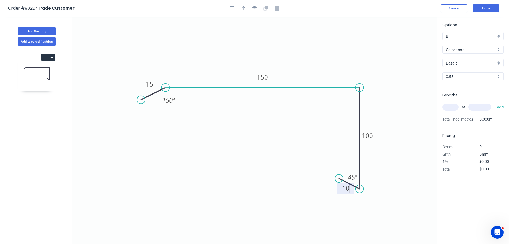
type input "$13.70"
click at [332, 45] on icon "0 15 150 100 10 150 º 45 º" at bounding box center [254, 130] width 365 height 227
click at [245, 8] on icon "button" at bounding box center [244, 8] width 4 height 5
click at [409, 44] on icon at bounding box center [410, 37] width 5 height 17
drag, startPoint x: 409, startPoint y: 43, endPoint x: 372, endPoint y: 53, distance: 39.0
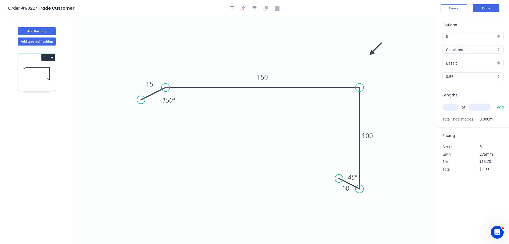
click at [372, 53] on icon at bounding box center [376, 49] width 16 height 16
click at [459, 63] on input "Basalt" at bounding box center [471, 63] width 50 height 6
click at [454, 72] on div "Woodland Grey" at bounding box center [473, 72] width 61 height 9
type input "Woodland Grey"
click at [453, 105] on input "text" at bounding box center [451, 106] width 16 height 7
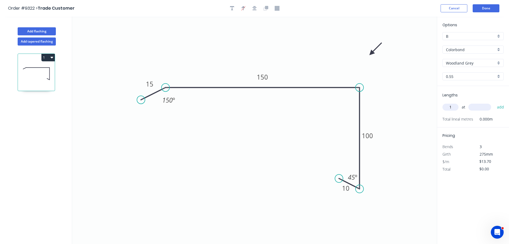
type input "1"
type input "3050"
click at [495, 102] on button "add" at bounding box center [501, 106] width 13 height 9
type input "$41.79"
click at [485, 9] on button "Done" at bounding box center [486, 8] width 27 height 8
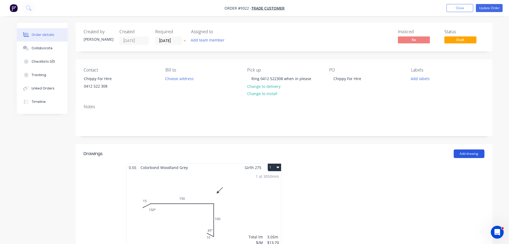
click at [470, 152] on button "Add drawing" at bounding box center [469, 153] width 31 height 9
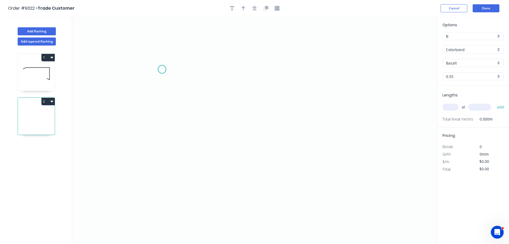
click at [162, 69] on icon "0" at bounding box center [254, 130] width 365 height 227
click at [201, 69] on icon at bounding box center [181, 69] width 39 height 0
click at [204, 175] on icon "0 ?" at bounding box center [254, 130] width 365 height 227
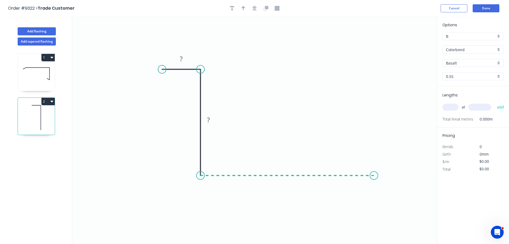
click at [374, 180] on icon "0 ? ?" at bounding box center [254, 130] width 365 height 227
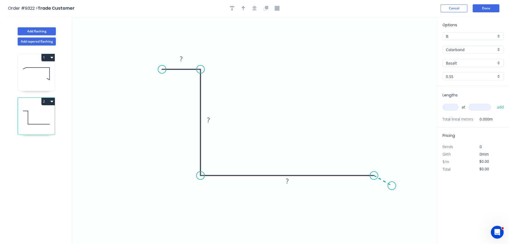
click at [392, 186] on icon "0 ? ? ?" at bounding box center [254, 130] width 365 height 227
drag, startPoint x: 294, startPoint y: 179, endPoint x: 284, endPoint y: 129, distance: 51.5
click at [307, 148] on rect at bounding box center [302, 153] width 17 height 11
drag, startPoint x: 215, startPoint y: 116, endPoint x: 245, endPoint y: 108, distance: 30.7
click at [245, 110] on rect at bounding box center [240, 115] width 17 height 11
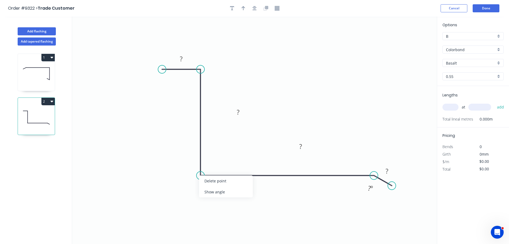
click at [218, 193] on div "Show angle" at bounding box center [226, 191] width 54 height 11
click at [213, 82] on div "Show angle" at bounding box center [229, 84] width 54 height 11
click at [186, 60] on rect at bounding box center [181, 58] width 11 height 7
type input "$13.70"
click at [245, 10] on icon "button" at bounding box center [244, 8] width 4 height 5
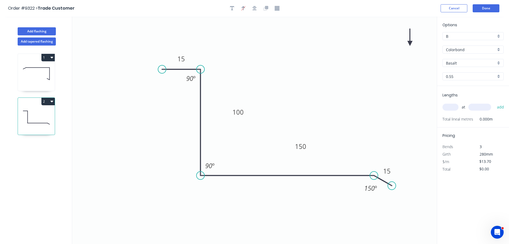
click at [409, 44] on icon "0 15 100 150 15 90 º 90 º 150 º" at bounding box center [254, 130] width 365 height 227
click at [410, 43] on icon at bounding box center [410, 37] width 5 height 17
drag, startPoint x: 410, startPoint y: 43, endPoint x: 350, endPoint y: 84, distance: 72.9
click at [389, 62] on icon at bounding box center [397, 55] width 16 height 16
click at [467, 64] on input "Basalt" at bounding box center [471, 63] width 50 height 6
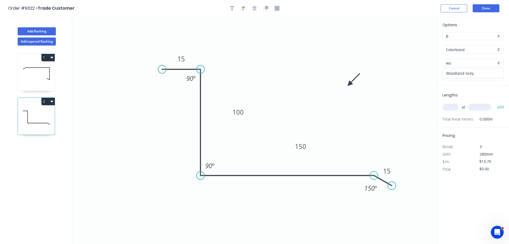
click at [465, 76] on div "Woodland Grey" at bounding box center [473, 72] width 61 height 9
type input "Woodland Grey"
click at [457, 106] on input "text" at bounding box center [451, 106] width 16 height 7
type input "1"
type input "3050"
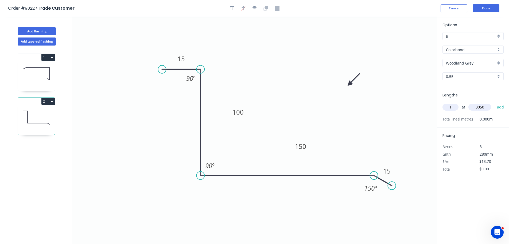
click at [495, 102] on button "add" at bounding box center [501, 106] width 13 height 9
type input "$41.79"
click at [481, 10] on button "Done" at bounding box center [486, 8] width 27 height 8
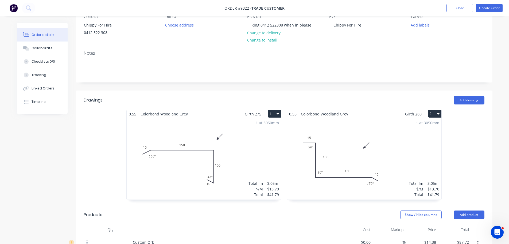
scroll to position [80, 0]
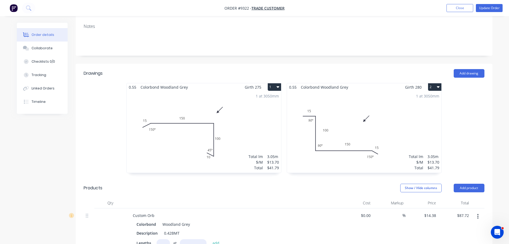
click at [432, 87] on button "2" at bounding box center [434, 86] width 13 height 7
click at [418, 110] on div "Duplicate" at bounding box center [416, 111] width 41 height 8
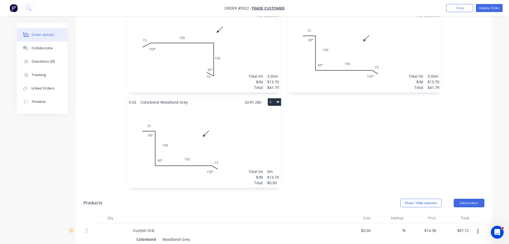
click at [242, 123] on div "Total lm $/M Total 0m $13.70 $0.00" at bounding box center [204, 147] width 155 height 82
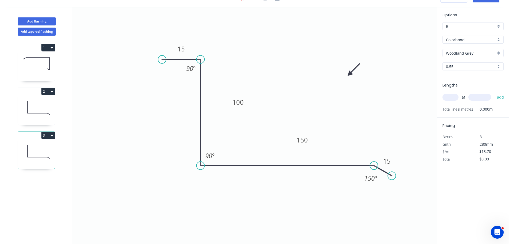
scroll to position [10, 0]
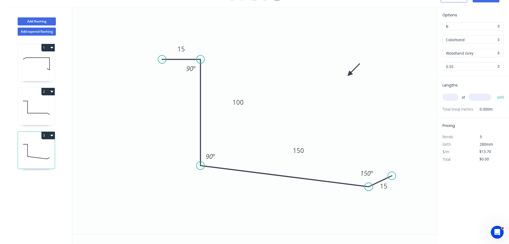
drag, startPoint x: 375, startPoint y: 166, endPoint x: 369, endPoint y: 187, distance: 21.8
click at [369, 187] on circle at bounding box center [369, 186] width 8 height 8
drag, startPoint x: 391, startPoint y: 176, endPoint x: 387, endPoint y: 201, distance: 25.2
click at [387, 201] on circle at bounding box center [387, 201] width 8 height 8
click at [214, 156] on tspan "º" at bounding box center [214, 156] width 2 height 9
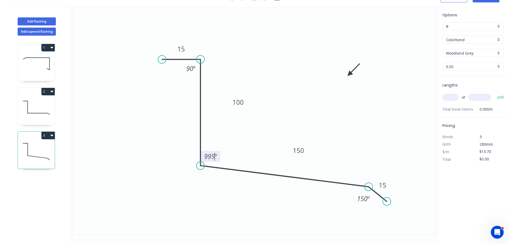
click at [298, 134] on icon "0 15 100 150 15 90 º 995 º 150 º" at bounding box center [254, 120] width 365 height 227
click at [452, 97] on input "text" at bounding box center [451, 97] width 16 height 7
type input "1"
type input "3050"
click at [495, 93] on button "add" at bounding box center [501, 97] width 13 height 9
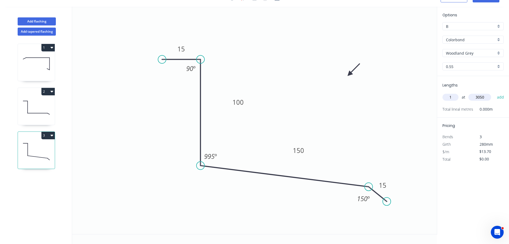
type input "$41.79"
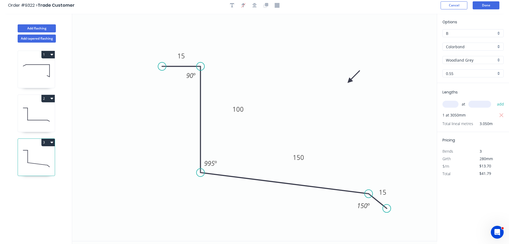
scroll to position [0, 0]
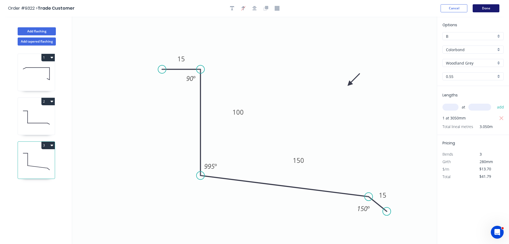
click at [489, 11] on button "Done" at bounding box center [486, 8] width 27 height 8
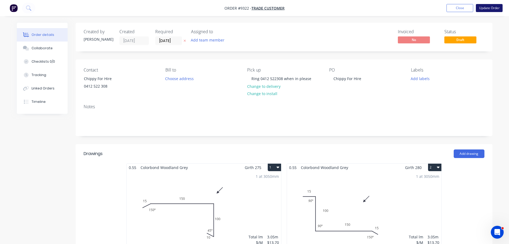
click at [482, 6] on button "Update Order" at bounding box center [489, 8] width 27 height 8
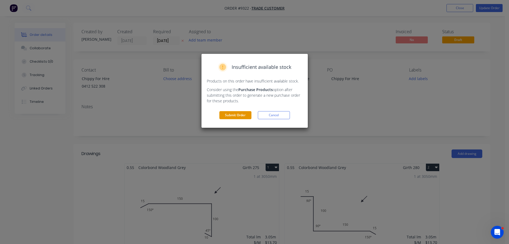
click at [240, 114] on button "Submit Order" at bounding box center [236, 115] width 32 height 8
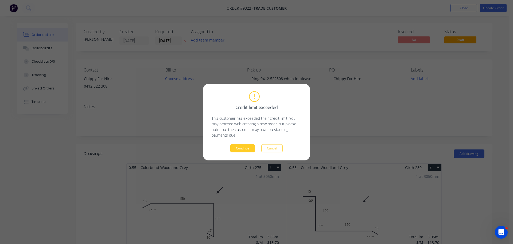
click at [252, 146] on button "Continue" at bounding box center [242, 148] width 25 height 8
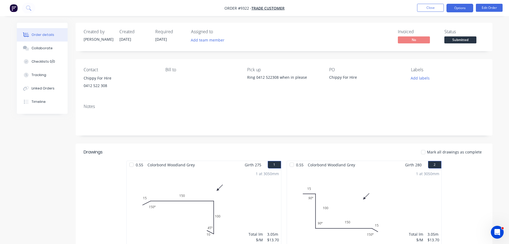
click at [457, 10] on button "Options" at bounding box center [460, 8] width 27 height 9
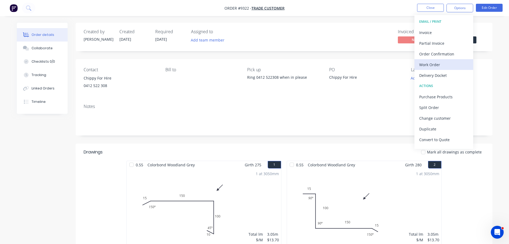
click at [440, 62] on div "Work Order" at bounding box center [444, 65] width 49 height 8
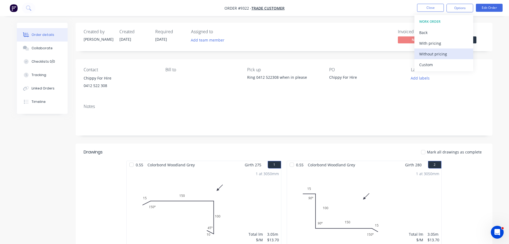
click at [441, 57] on div "Without pricing" at bounding box center [444, 54] width 49 height 8
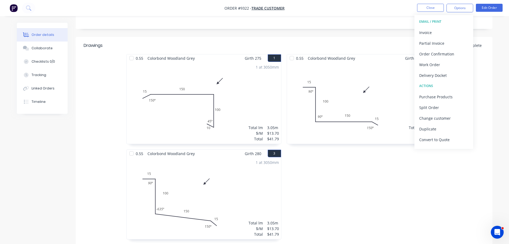
scroll to position [107, 0]
click at [229, 171] on div "1 at 3050mm Total lm $/M Total 3.05m $13.70 $41.79" at bounding box center [204, 198] width 155 height 82
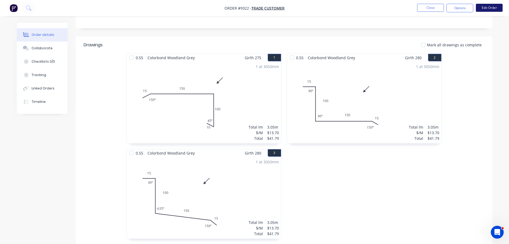
click at [493, 10] on button "Edit Order" at bounding box center [489, 8] width 27 height 8
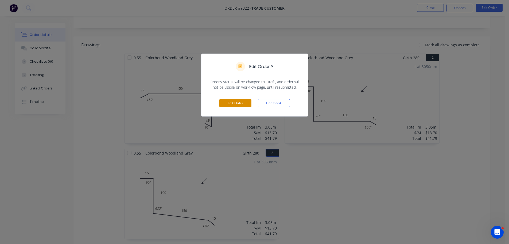
drag, startPoint x: 237, startPoint y: 104, endPoint x: 238, endPoint y: 100, distance: 4.6
click at [237, 104] on button "Edit Order" at bounding box center [236, 103] width 32 height 8
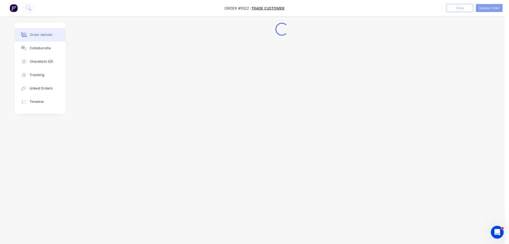
scroll to position [0, 0]
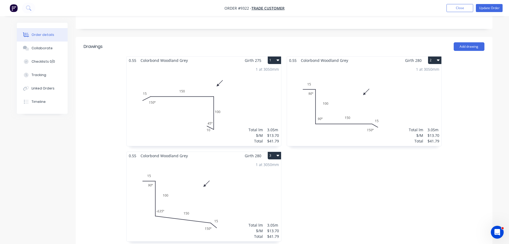
click at [220, 169] on div "1 at 3050mm Total lm $/M Total 3.05m $13.70 $41.79" at bounding box center [204, 200] width 155 height 82
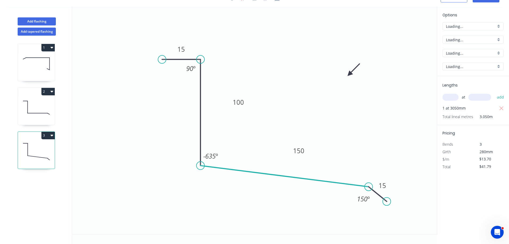
scroll to position [10, 0]
click at [215, 157] on tspan "-635" at bounding box center [209, 155] width 12 height 9
click at [229, 154] on icon "0 15 100 150 15 90 º 95 º 150 º" at bounding box center [254, 120] width 365 height 227
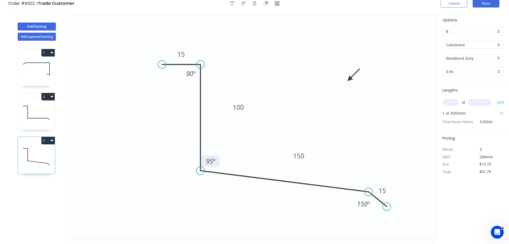
scroll to position [0, 0]
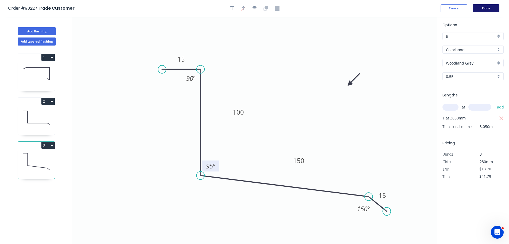
click at [486, 8] on button "Done" at bounding box center [486, 8] width 27 height 8
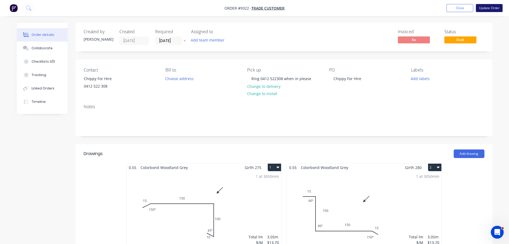
click at [484, 7] on button "Update Order" at bounding box center [489, 8] width 27 height 8
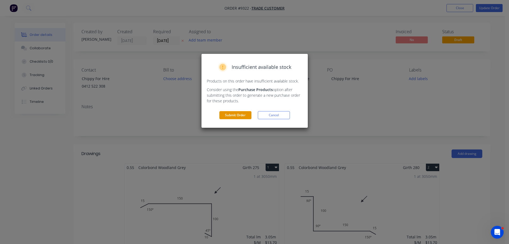
click at [234, 114] on button "Submit Order" at bounding box center [236, 115] width 32 height 8
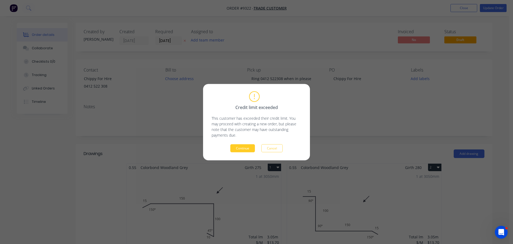
click at [245, 147] on button "Continue" at bounding box center [242, 148] width 25 height 8
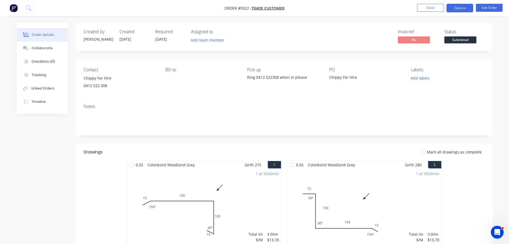
click at [462, 9] on button "Options" at bounding box center [460, 8] width 27 height 9
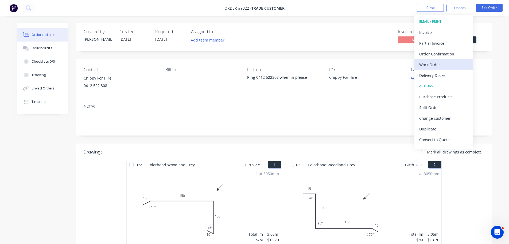
click at [438, 63] on div "Work Order" at bounding box center [444, 65] width 49 height 8
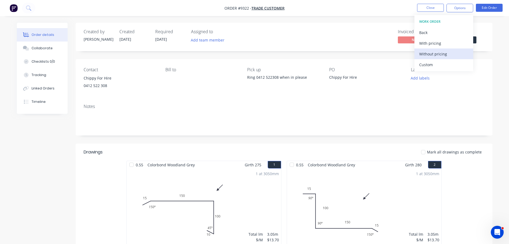
click at [438, 55] on div "Without pricing" at bounding box center [444, 54] width 49 height 8
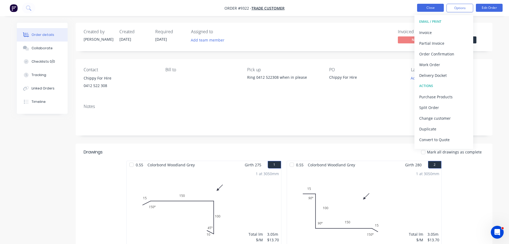
click at [434, 9] on button "Close" at bounding box center [430, 8] width 27 height 8
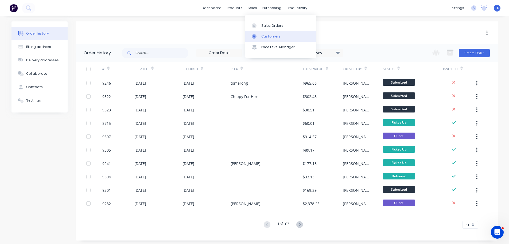
click at [270, 35] on div "Customers" at bounding box center [270, 36] width 19 height 5
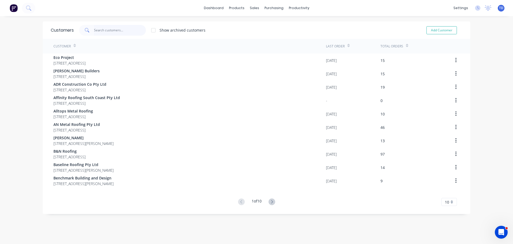
click at [113, 29] on input "text" at bounding box center [120, 30] width 52 height 11
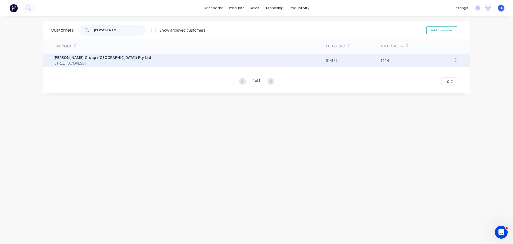
type input "parris"
click at [94, 58] on span "[PERSON_NAME] Group ([GEOGRAPHIC_DATA]) Pty Ltd" at bounding box center [102, 58] width 98 height 6
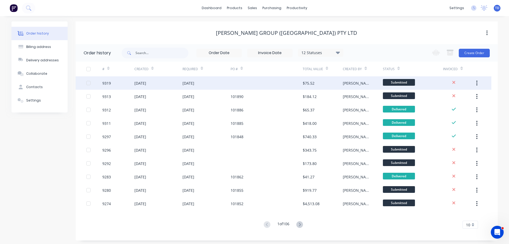
click at [217, 84] on div "19 Aug 2025" at bounding box center [207, 82] width 48 height 13
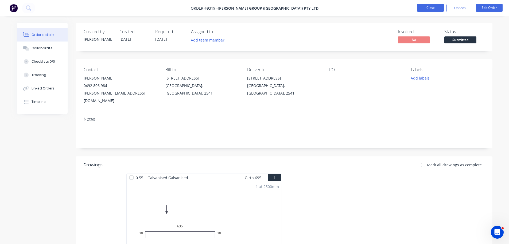
click at [425, 7] on button "Close" at bounding box center [430, 8] width 27 height 8
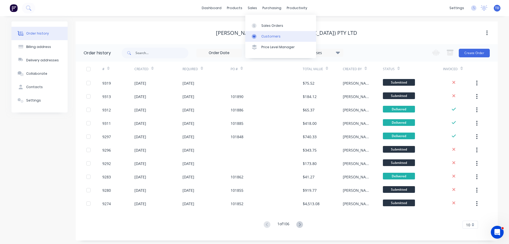
click at [266, 36] on div "Customers" at bounding box center [270, 36] width 19 height 5
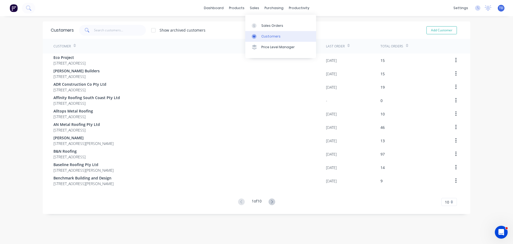
click at [269, 34] on div "Customers" at bounding box center [270, 36] width 19 height 5
click at [120, 30] on input "text" at bounding box center [120, 30] width 52 height 11
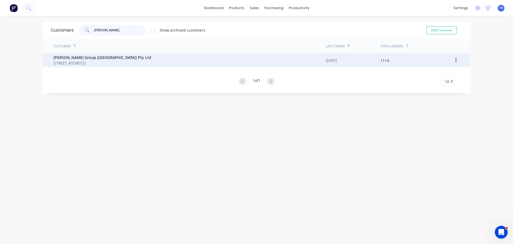
type input "parrish"
click at [106, 61] on span "Unit 3/21 Trim Street South Nowra New South Wales 2541" at bounding box center [102, 63] width 98 height 6
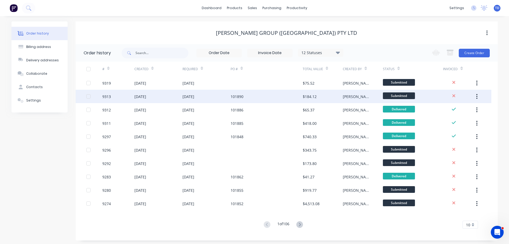
click at [315, 98] on div "$184.12" at bounding box center [310, 97] width 14 height 6
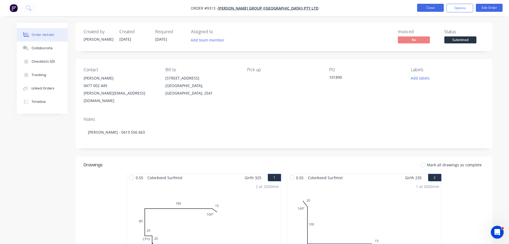
click at [433, 9] on button "Close" at bounding box center [430, 8] width 27 height 8
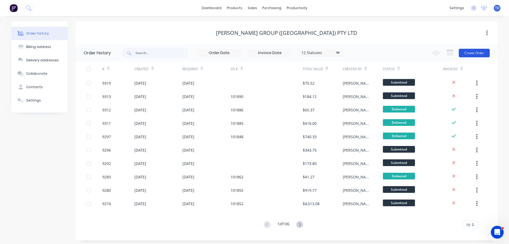
click at [469, 53] on button "Create Order" at bounding box center [474, 53] width 31 height 9
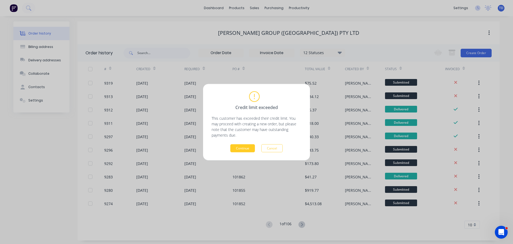
click at [246, 149] on button "Continue" at bounding box center [242, 148] width 25 height 8
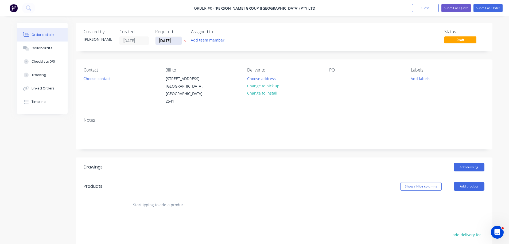
click at [175, 41] on input "[DATE]" at bounding box center [169, 41] width 26 height 8
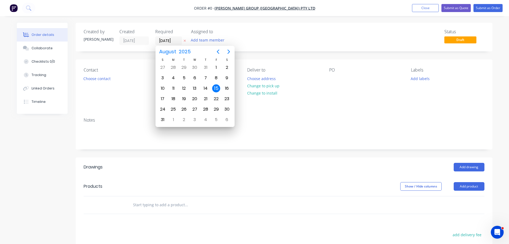
click at [217, 87] on div "15" at bounding box center [216, 88] width 8 height 8
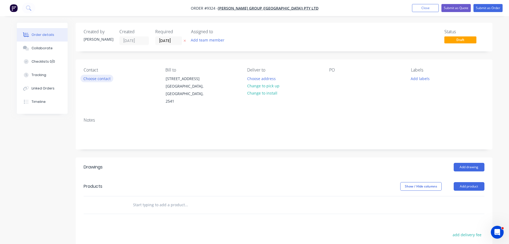
click at [99, 79] on button "Choose contact" at bounding box center [96, 78] width 33 height 7
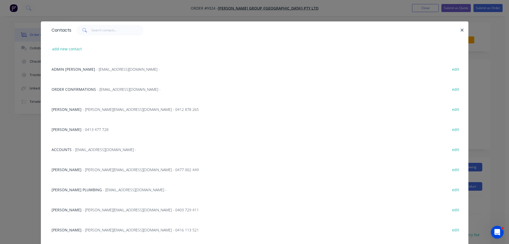
click at [109, 187] on div "PARRISH PLUMBING - roofing@parrishgroup.com.au -" at bounding box center [109, 190] width 115 height 6
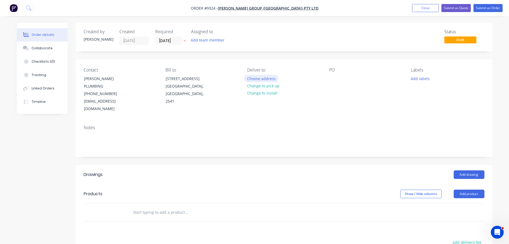
click at [272, 80] on button "Choose address" at bounding box center [261, 78] width 34 height 7
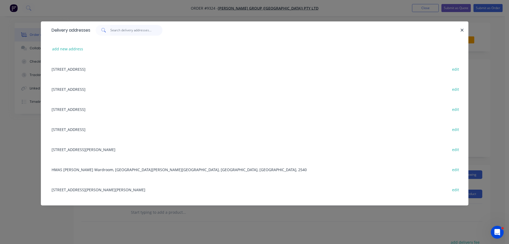
click at [122, 31] on input "text" at bounding box center [136, 30] width 52 height 11
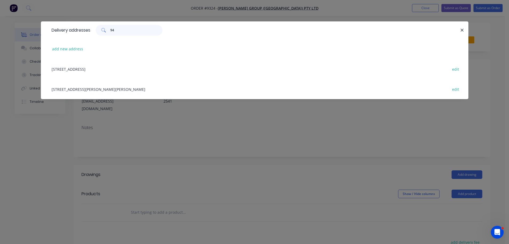
type input "94"
click at [103, 65] on div "94 Hillcrest Ave, South Nowra, New South Wales, Australia, 2541 edit" at bounding box center [255, 69] width 412 height 20
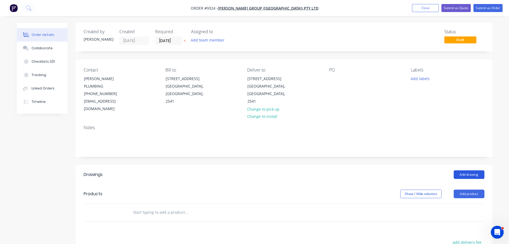
click at [463, 170] on button "Add drawing" at bounding box center [469, 174] width 31 height 9
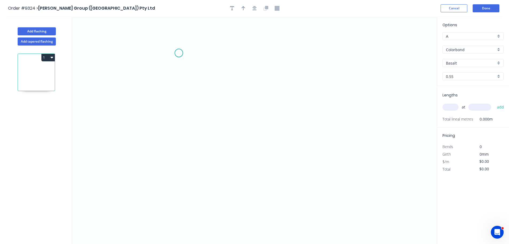
click at [179, 53] on icon "0" at bounding box center [254, 130] width 365 height 227
click at [184, 149] on icon "0" at bounding box center [254, 130] width 365 height 227
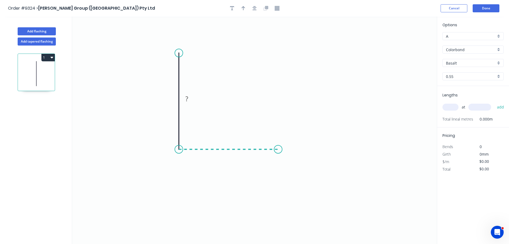
click at [278, 148] on icon "0 ?" at bounding box center [254, 130] width 365 height 227
click at [278, 189] on icon "0 ? ?" at bounding box center [254, 130] width 365 height 227
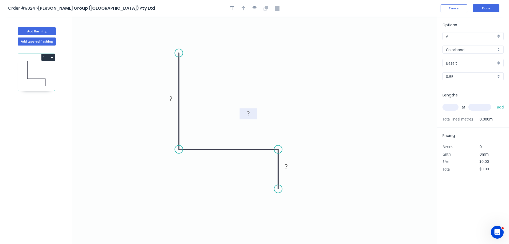
drag, startPoint x: 234, startPoint y: 152, endPoint x: 238, endPoint y: 102, distance: 49.9
click at [253, 109] on rect at bounding box center [248, 113] width 17 height 11
drag, startPoint x: 178, startPoint y: 96, endPoint x: 214, endPoint y: 78, distance: 41.0
click at [214, 78] on rect at bounding box center [207, 80] width 17 height 11
click at [209, 83] on rect at bounding box center [207, 80] width 11 height 7
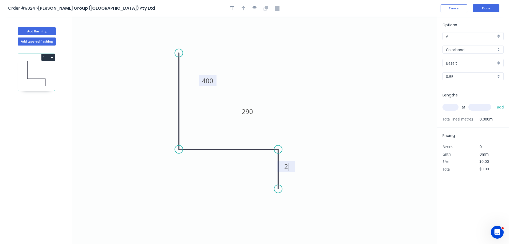
type input "$18.85"
click at [456, 60] on input "Basalt" at bounding box center [471, 63] width 50 height 6
click at [464, 97] on div "Evening Haze" at bounding box center [473, 94] width 61 height 9
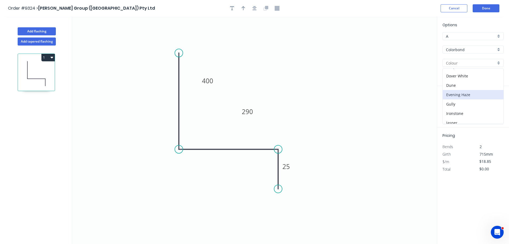
type input "Evening Haze"
click at [455, 105] on input "text" at bounding box center [451, 106] width 16 height 7
type input "1"
type input "2000"
click at [495, 102] on button "add" at bounding box center [501, 106] width 13 height 9
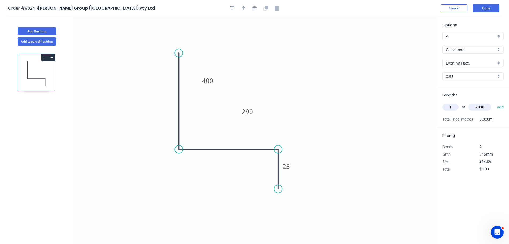
type input "$37.70"
click at [243, 9] on icon "button" at bounding box center [244, 8] width 4 height 4
click at [411, 43] on icon at bounding box center [410, 37] width 5 height 17
drag, startPoint x: 411, startPoint y: 43, endPoint x: 325, endPoint y: 72, distance: 90.1
click at [370, 53] on icon at bounding box center [378, 46] width 16 height 16
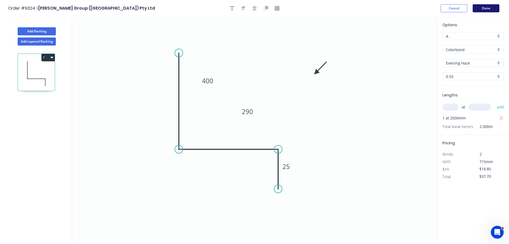
click at [490, 9] on button "Done" at bounding box center [486, 8] width 27 height 8
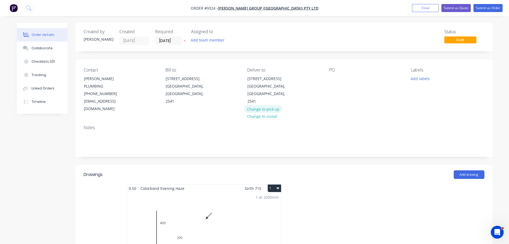
click at [269, 105] on button "Change to pick up" at bounding box center [263, 108] width 38 height 7
click at [255, 79] on div at bounding box center [251, 79] width 9 height 8
click at [489, 8] on button "Submit as Order" at bounding box center [488, 8] width 29 height 8
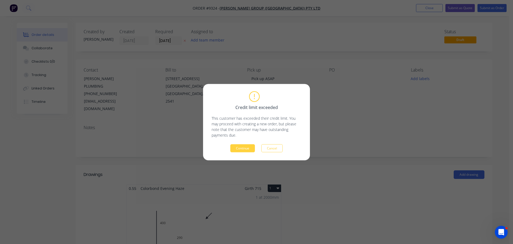
click at [243, 146] on button "Continue" at bounding box center [242, 148] width 25 height 8
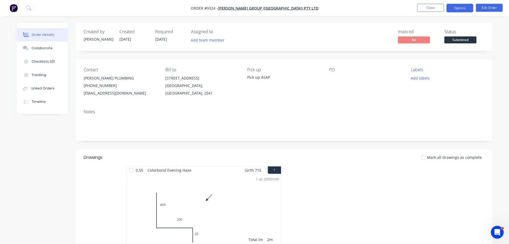
click at [458, 9] on button "Options" at bounding box center [460, 8] width 27 height 9
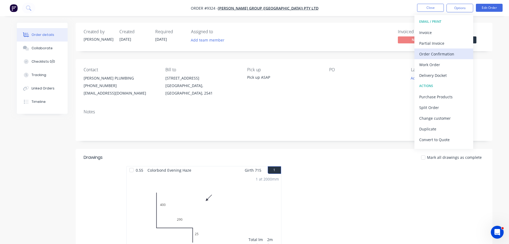
click at [438, 57] on div "Order Confirmation" at bounding box center [444, 54] width 49 height 8
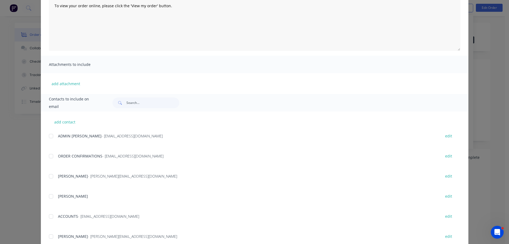
scroll to position [80, 0]
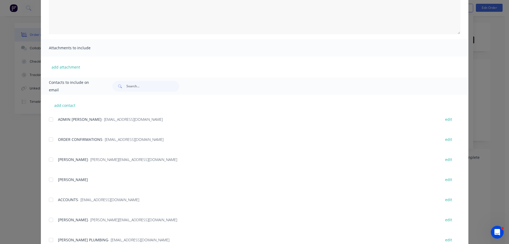
click at [50, 138] on div at bounding box center [51, 139] width 11 height 11
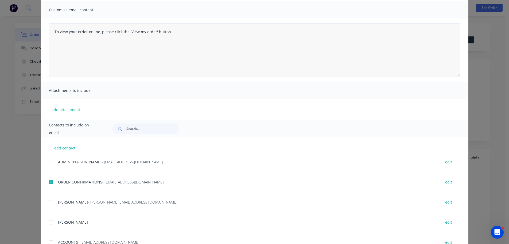
scroll to position [0, 0]
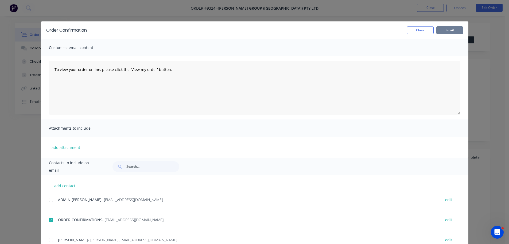
click at [441, 33] on button "Email" at bounding box center [450, 30] width 27 height 8
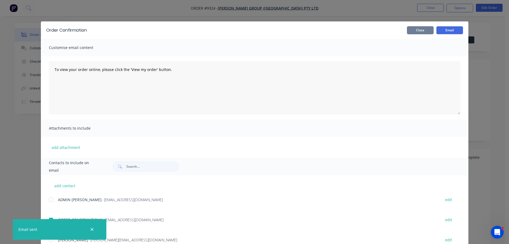
click at [421, 33] on button "Close" at bounding box center [420, 30] width 27 height 8
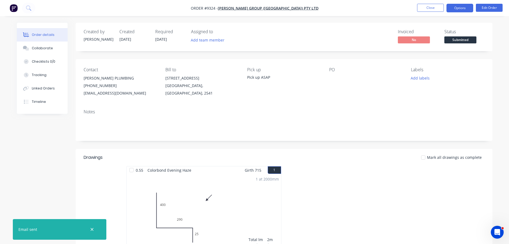
click at [454, 9] on button "Options" at bounding box center [460, 8] width 27 height 9
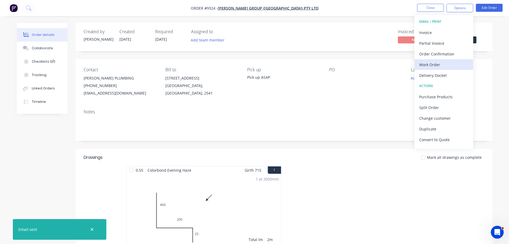
click at [444, 63] on div "Work Order" at bounding box center [444, 65] width 49 height 8
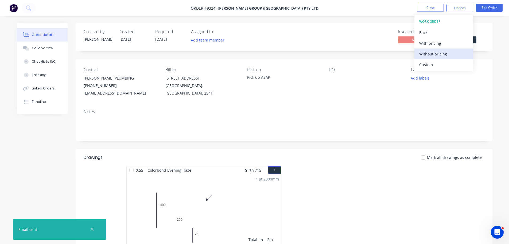
click at [446, 55] on div "Without pricing" at bounding box center [444, 54] width 49 height 8
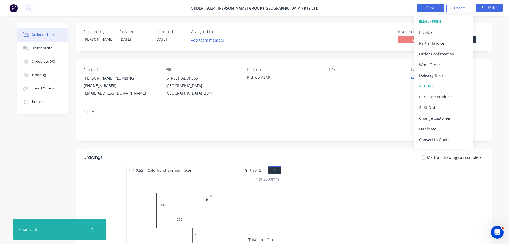
click at [425, 9] on button "Close" at bounding box center [430, 8] width 27 height 8
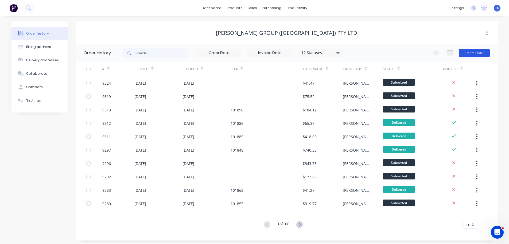
click at [466, 54] on button "Create Order" at bounding box center [474, 53] width 31 height 9
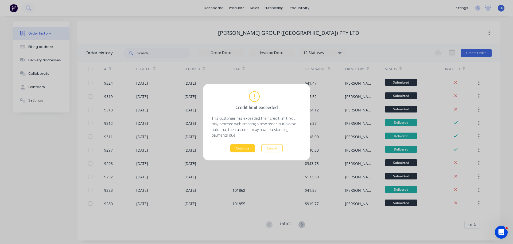
click at [239, 149] on button "Continue" at bounding box center [242, 148] width 25 height 8
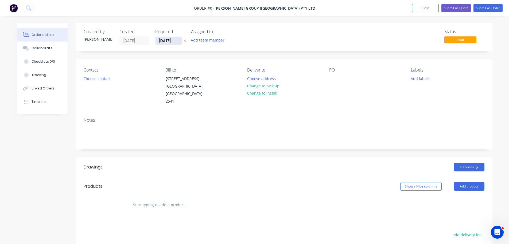
click at [178, 41] on input "[DATE]" at bounding box center [169, 41] width 26 height 8
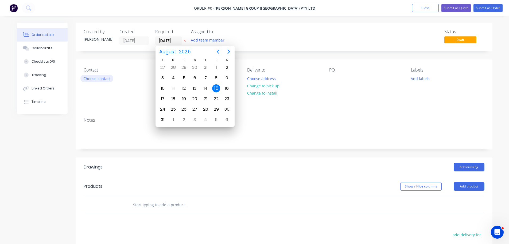
click at [105, 78] on button "Choose contact" at bounding box center [96, 78] width 33 height 7
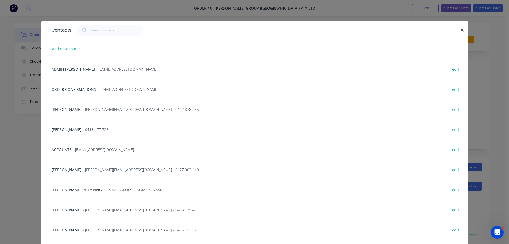
click at [113, 190] on span "- roofing@parrishgroup.com.au -" at bounding box center [135, 189] width 64 height 5
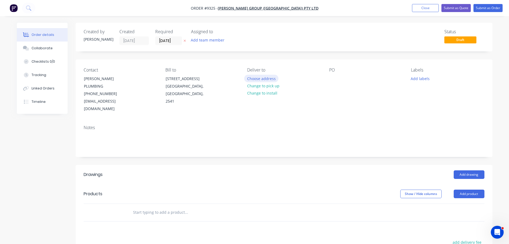
click at [251, 77] on button "Choose address" at bounding box center [261, 78] width 34 height 7
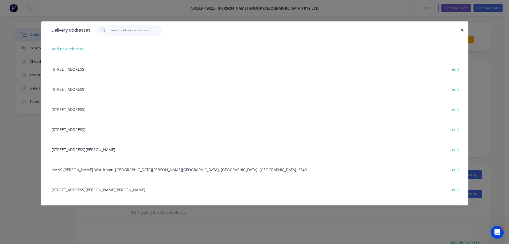
click at [125, 30] on input "text" at bounding box center [136, 30] width 52 height 11
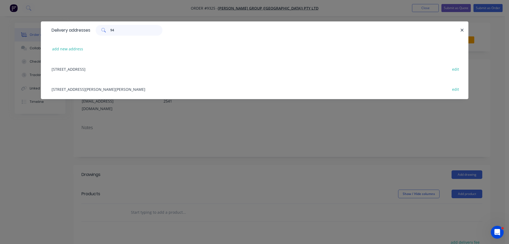
type input "94"
click at [118, 70] on div "94 Hillcrest Ave, South Nowra, New South Wales, Australia, 2541 edit" at bounding box center [255, 69] width 412 height 20
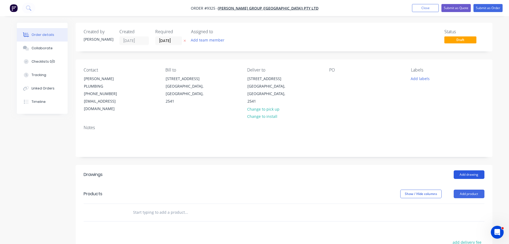
click at [462, 170] on button "Add drawing" at bounding box center [469, 174] width 31 height 9
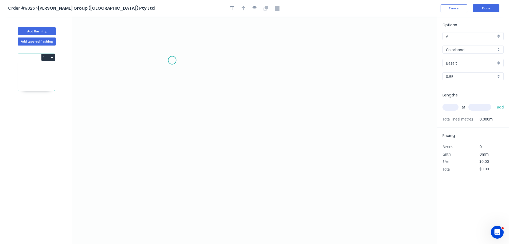
click at [172, 60] on icon "0" at bounding box center [254, 130] width 365 height 227
click at [174, 147] on icon "0" at bounding box center [254, 130] width 365 height 227
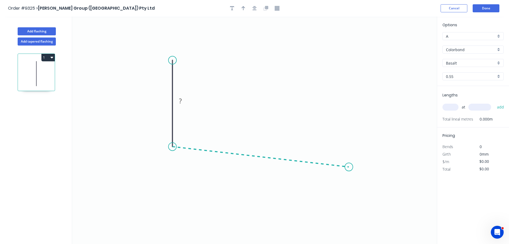
click at [349, 167] on icon "0 ?" at bounding box center [254, 130] width 365 height 227
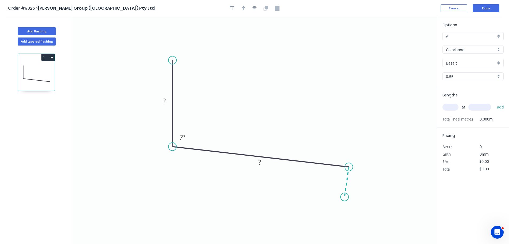
click at [345, 197] on icon "0 ? ? ? º" at bounding box center [254, 130] width 365 height 227
click at [345, 197] on circle at bounding box center [345, 197] width 8 height 8
drag, startPoint x: 265, startPoint y: 160, endPoint x: 269, endPoint y: 150, distance: 11.4
click at [269, 150] on icon "0 ? ? ? ? º ? º" at bounding box center [254, 130] width 365 height 227
drag, startPoint x: 267, startPoint y: 160, endPoint x: 256, endPoint y: 131, distance: 30.5
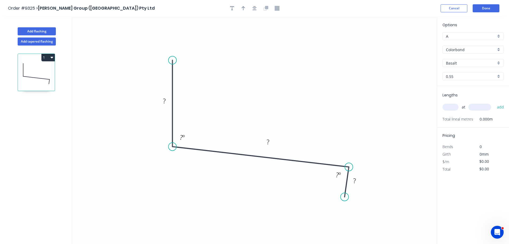
click at [275, 139] on rect at bounding box center [268, 141] width 17 height 11
drag, startPoint x: 169, startPoint y: 97, endPoint x: 207, endPoint y: 90, distance: 38.6
click at [207, 91] on rect at bounding box center [199, 96] width 17 height 11
click at [207, 93] on rect at bounding box center [202, 93] width 11 height 7
type input "$11.37"
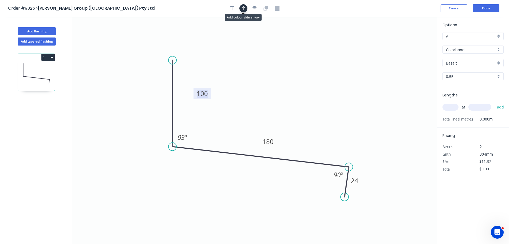
click at [243, 7] on icon "button" at bounding box center [244, 8] width 4 height 5
click at [410, 43] on icon at bounding box center [410, 37] width 5 height 17
drag, startPoint x: 410, startPoint y: 43, endPoint x: 344, endPoint y: 94, distance: 83.1
click at [340, 94] on icon at bounding box center [348, 86] width 16 height 16
click at [466, 64] on input "Basalt" at bounding box center [471, 63] width 50 height 6
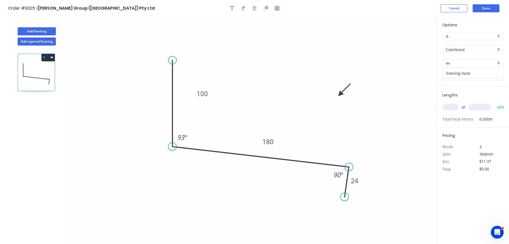
click at [464, 71] on div "Evening Haze" at bounding box center [473, 72] width 61 height 9
type input "Evening Haze"
click at [450, 106] on input "text" at bounding box center [451, 106] width 16 height 7
type input "2"
type input "5300"
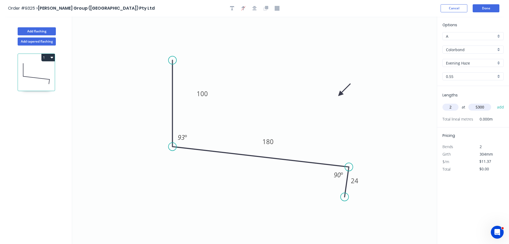
click at [495, 102] on button "add" at bounding box center [501, 106] width 13 height 9
type input "$120.52"
click at [490, 10] on button "Done" at bounding box center [486, 8] width 27 height 8
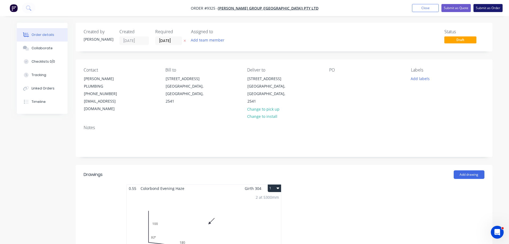
click at [491, 7] on button "Submit as Order" at bounding box center [488, 8] width 29 height 8
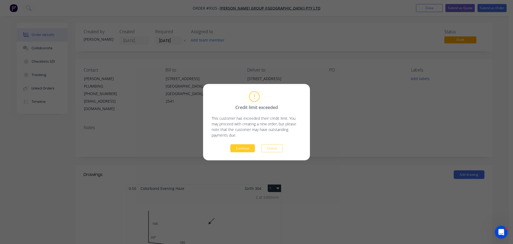
click at [247, 147] on button "Continue" at bounding box center [242, 148] width 25 height 8
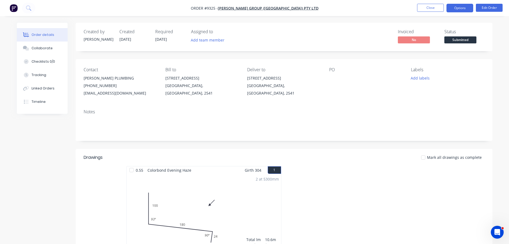
click at [459, 7] on button "Options" at bounding box center [460, 8] width 27 height 9
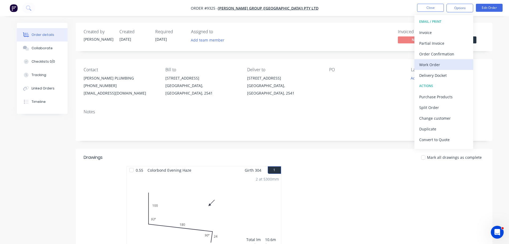
click at [436, 63] on div "Work Order" at bounding box center [444, 65] width 49 height 8
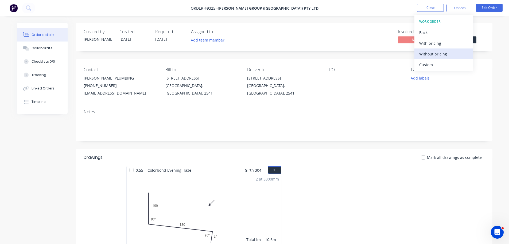
click at [441, 57] on div "Without pricing" at bounding box center [444, 54] width 49 height 8
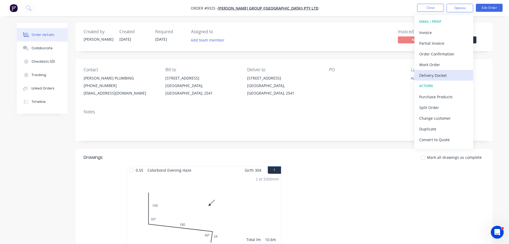
click at [430, 74] on div "Delivery Docket" at bounding box center [444, 75] width 49 height 8
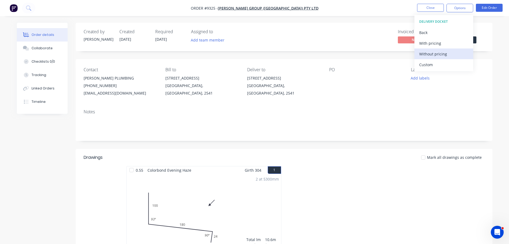
click at [433, 55] on div "Without pricing" at bounding box center [444, 54] width 49 height 8
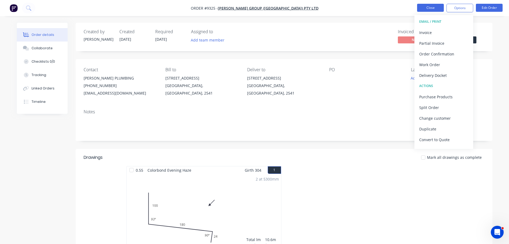
click at [430, 8] on button "Close" at bounding box center [430, 8] width 27 height 8
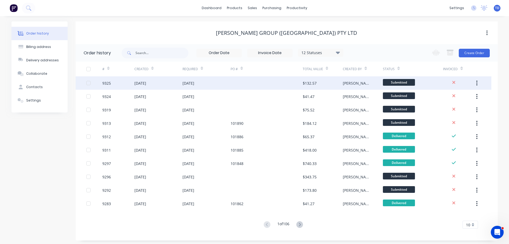
click at [116, 85] on div "9325" at bounding box center [118, 82] width 32 height 13
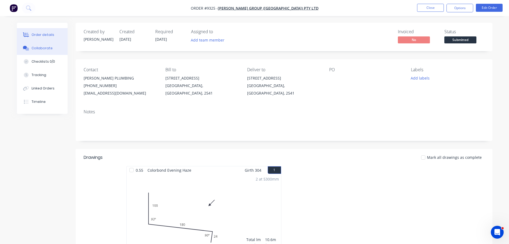
click at [41, 50] on div "Collaborate" at bounding box center [42, 48] width 21 height 5
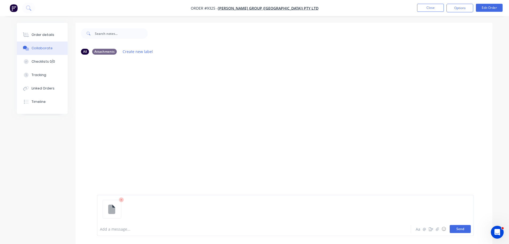
click at [456, 230] on button "Send" at bounding box center [460, 229] width 21 height 8
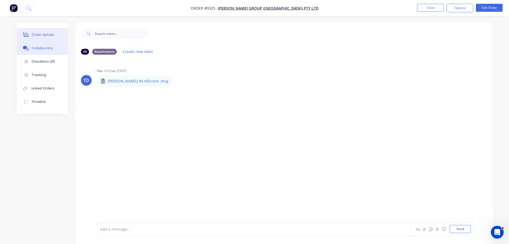
click at [58, 37] on button "Order details" at bounding box center [42, 34] width 51 height 13
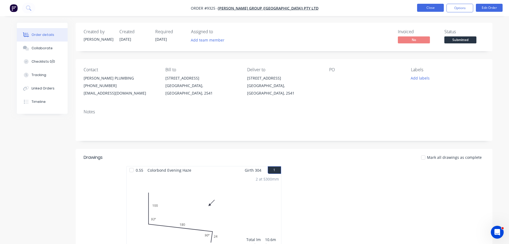
click at [427, 9] on button "Close" at bounding box center [430, 8] width 27 height 8
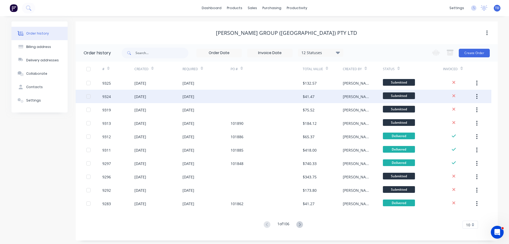
click at [174, 96] on div "[DATE]" at bounding box center [158, 96] width 48 height 13
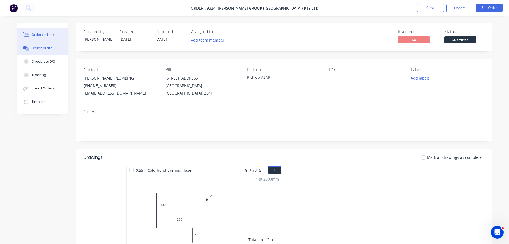
click at [37, 48] on div "Collaborate" at bounding box center [42, 48] width 21 height 5
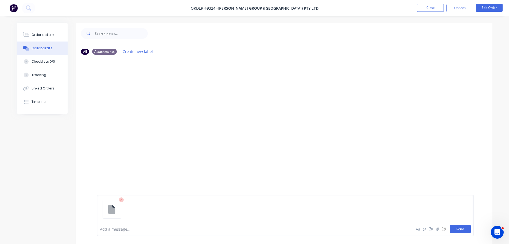
click at [456, 229] on button "Send" at bounding box center [460, 229] width 21 height 8
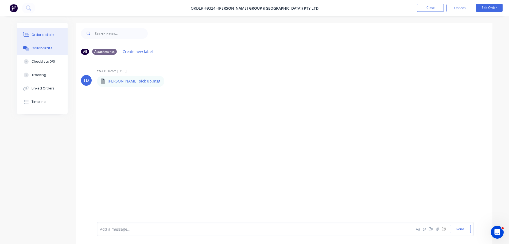
click at [32, 34] on div "Order details" at bounding box center [43, 34] width 23 height 5
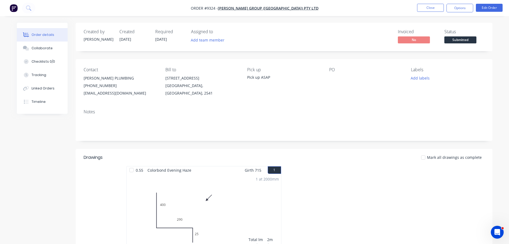
click at [432, 12] on li "Close" at bounding box center [430, 8] width 27 height 9
click at [431, 10] on button "Close" at bounding box center [430, 8] width 27 height 8
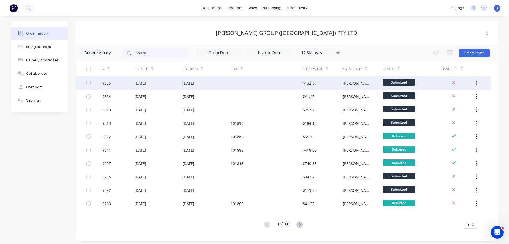
click at [232, 81] on div at bounding box center [267, 82] width 72 height 13
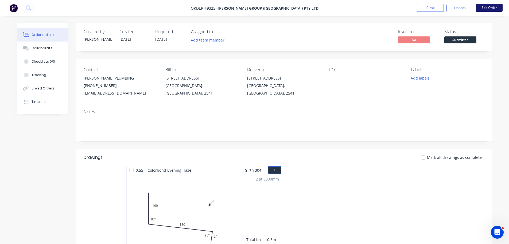
click at [493, 9] on button "Edit Order" at bounding box center [489, 8] width 27 height 8
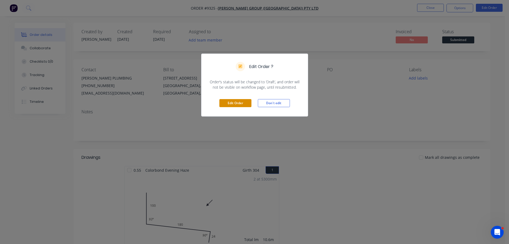
click at [239, 103] on button "Edit Order" at bounding box center [236, 103] width 32 height 8
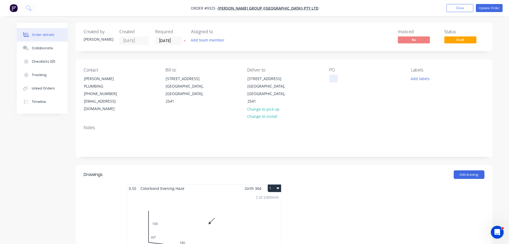
click at [330, 76] on div at bounding box center [333, 79] width 9 height 8
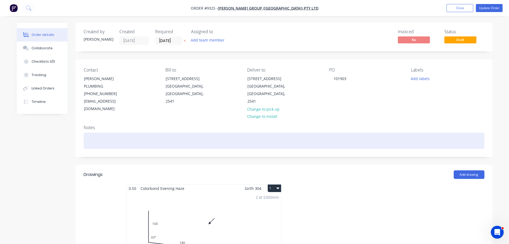
click at [94, 132] on div at bounding box center [284, 140] width 401 height 16
click at [95, 132] on div "Job" at bounding box center [284, 140] width 401 height 16
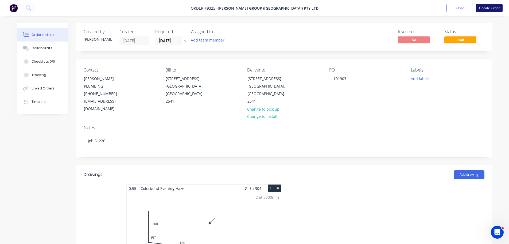
click at [493, 7] on button "Update Order" at bounding box center [489, 8] width 27 height 8
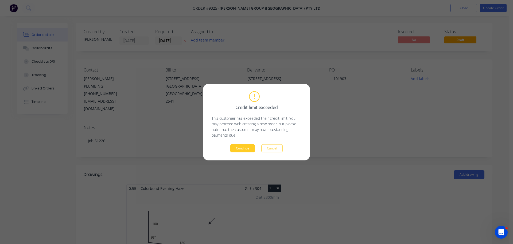
click at [237, 150] on button "Continue" at bounding box center [242, 148] width 25 height 8
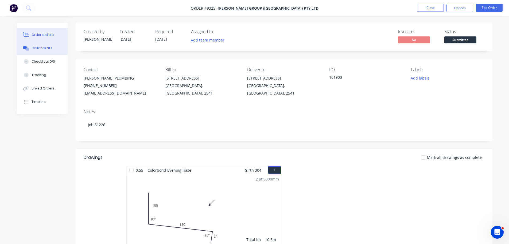
click at [38, 48] on div "Collaborate" at bounding box center [42, 48] width 21 height 5
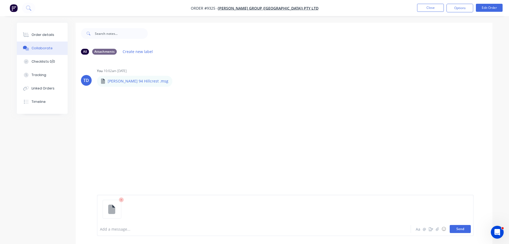
click at [460, 225] on button "Send" at bounding box center [460, 229] width 21 height 8
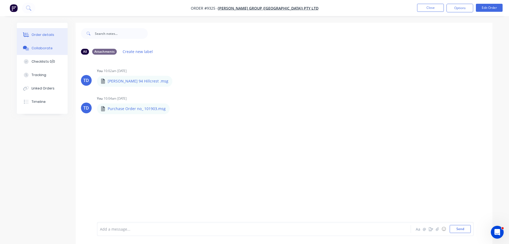
click at [38, 35] on div "Order details" at bounding box center [43, 34] width 23 height 5
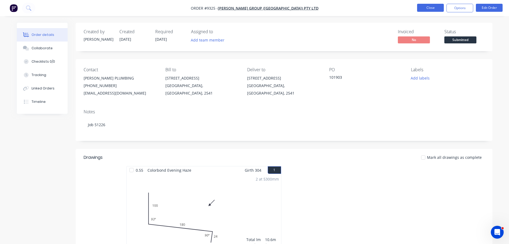
click at [436, 10] on button "Close" at bounding box center [430, 8] width 27 height 8
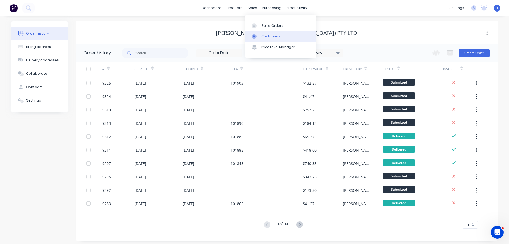
click at [268, 36] on div "Customers" at bounding box center [270, 36] width 19 height 5
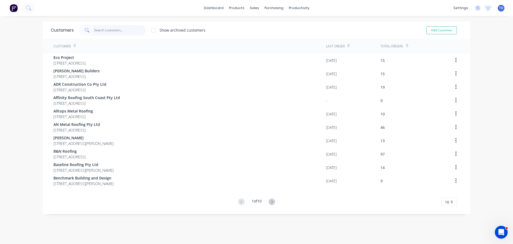
click at [118, 29] on input "text" at bounding box center [120, 30] width 52 height 11
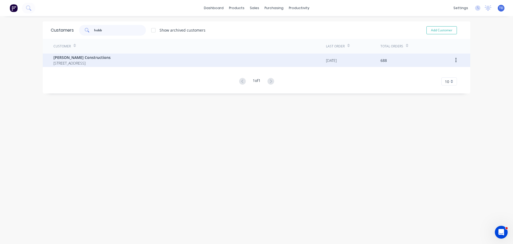
type input "hobb"
click at [96, 66] on div "Hobbs Constructions 12 Park Road St Georges Basin New South Wales 2540" at bounding box center [189, 59] width 273 height 13
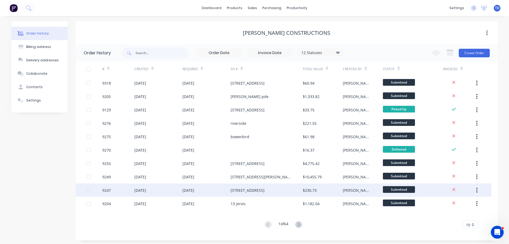
click at [255, 193] on div "21 Pheasant Point Dr" at bounding box center [248, 190] width 34 height 6
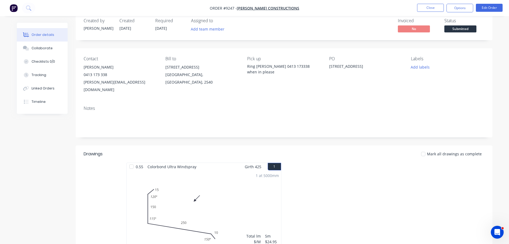
scroll to position [27, 0]
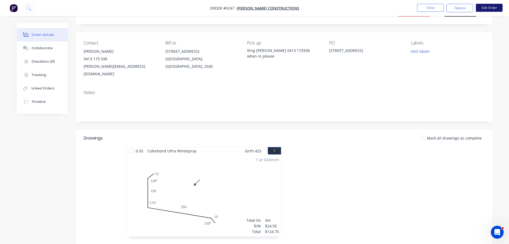
click at [486, 9] on button "Edit Order" at bounding box center [489, 8] width 27 height 8
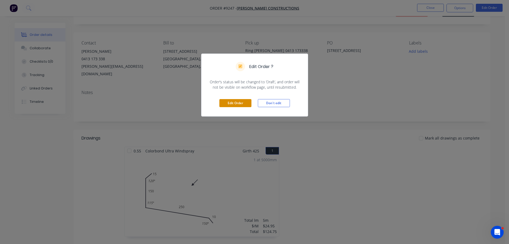
click at [238, 102] on button "Edit Order" at bounding box center [236, 103] width 32 height 8
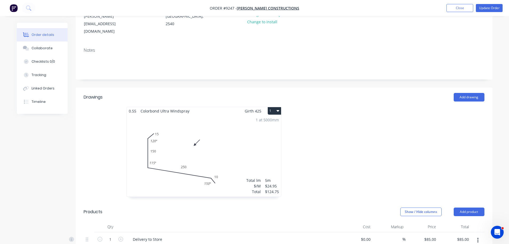
scroll to position [107, 0]
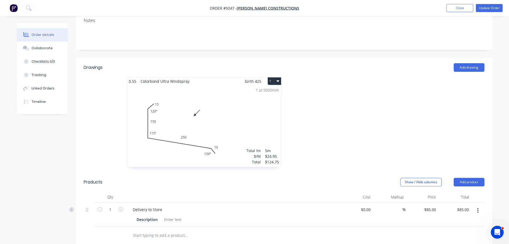
click at [158, 230] on input "text" at bounding box center [186, 235] width 107 height 11
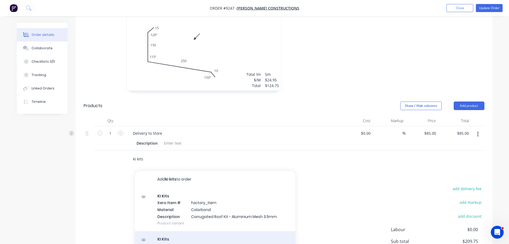
scroll to position [214, 0]
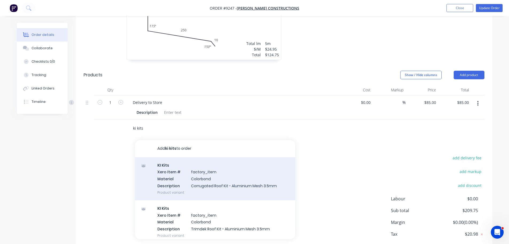
type input "ki kits"
click at [198, 166] on div "KI Kits Xero Item # factory_item Material Colorbond Description Corrugated Roof…" at bounding box center [215, 178] width 160 height 43
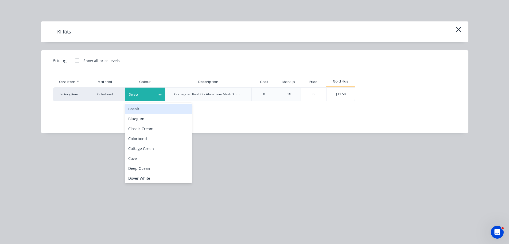
click at [136, 92] on div at bounding box center [141, 94] width 24 height 6
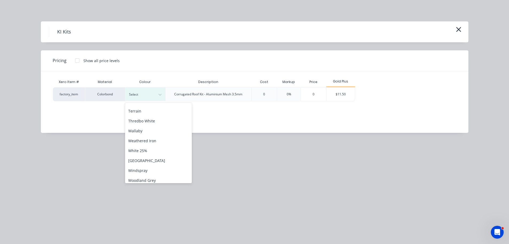
scroll to position [219, 0]
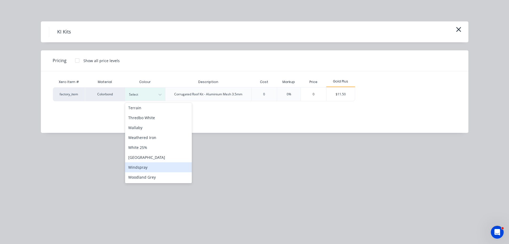
click at [150, 166] on div "Windspray" at bounding box center [158, 167] width 67 height 10
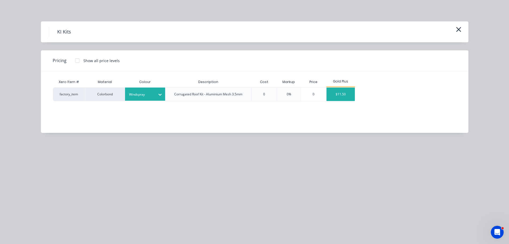
click at [345, 94] on div "$11.50" at bounding box center [341, 93] width 29 height 13
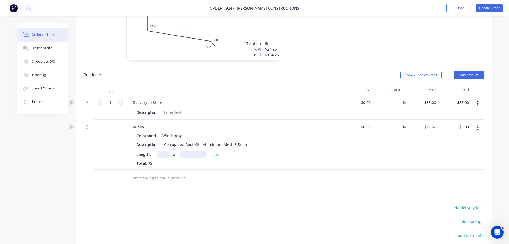
click at [168, 150] on input "text" at bounding box center [163, 154] width 13 height 8
type input "1"
type input "6000"
click at [210, 150] on button "add" at bounding box center [216, 153] width 13 height 7
type input "$69.00"
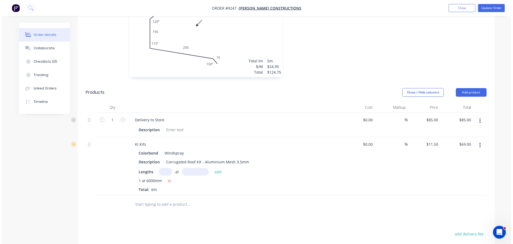
scroll to position [187, 0]
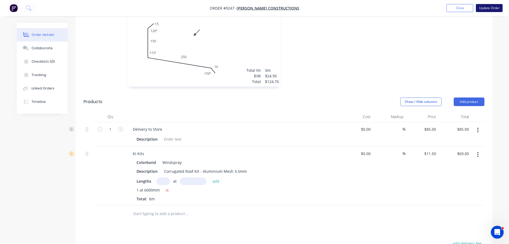
click at [485, 7] on button "Update Order" at bounding box center [489, 8] width 27 height 8
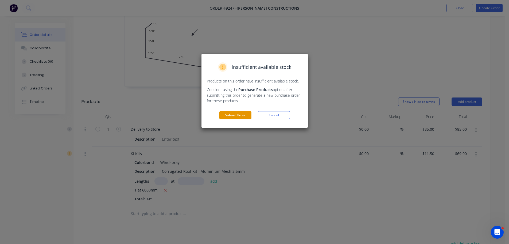
click at [238, 116] on button "Submit Order" at bounding box center [236, 115] width 32 height 8
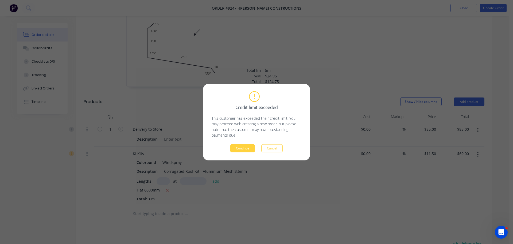
drag, startPoint x: 249, startPoint y: 148, endPoint x: 322, endPoint y: 128, distance: 76.0
click at [249, 148] on button "Continue" at bounding box center [242, 148] width 25 height 8
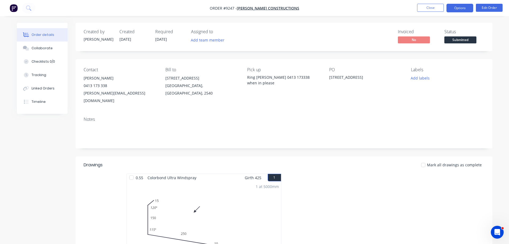
click at [464, 11] on button "Options" at bounding box center [460, 8] width 27 height 9
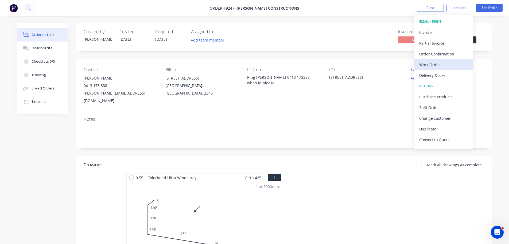
click at [446, 64] on div "Work Order" at bounding box center [444, 65] width 49 height 8
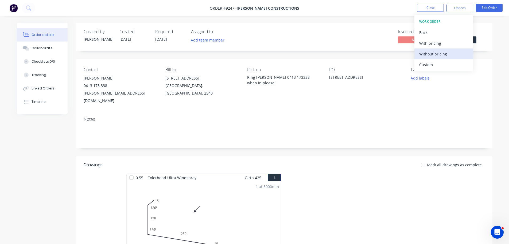
click at [447, 56] on div "Without pricing" at bounding box center [444, 54] width 49 height 8
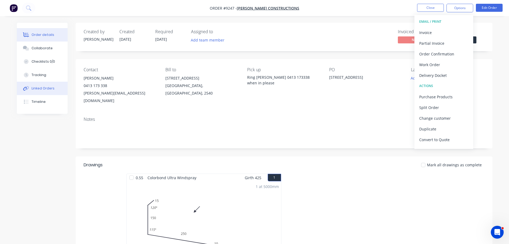
drag, startPoint x: 47, startPoint y: 89, endPoint x: 50, endPoint y: 87, distance: 3.6
click at [47, 89] on div "Linked Orders" at bounding box center [43, 88] width 23 height 5
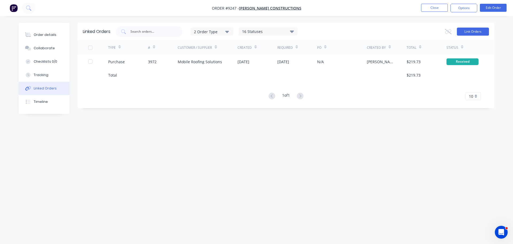
click at [464, 30] on button "Link Orders" at bounding box center [473, 32] width 32 height 8
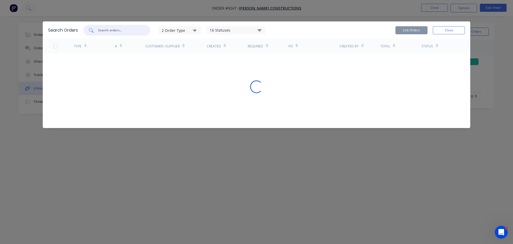
click at [123, 32] on input "text" at bounding box center [120, 30] width 44 height 5
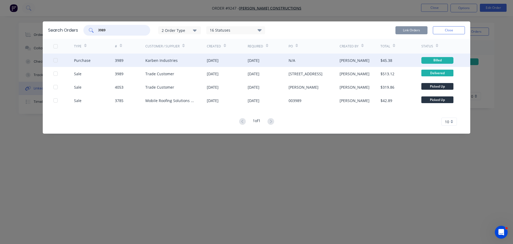
drag, startPoint x: 55, startPoint y: 60, endPoint x: 109, endPoint y: 63, distance: 53.8
click at [56, 60] on div at bounding box center [55, 60] width 11 height 11
type input "3989"
click at [416, 30] on button "Link Orders" at bounding box center [412, 30] width 32 height 8
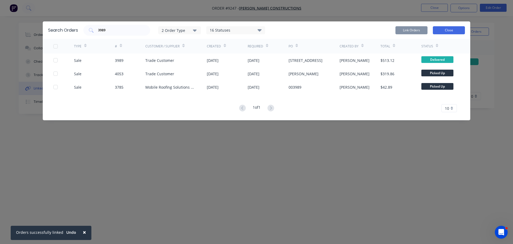
click at [440, 28] on button "Close" at bounding box center [449, 30] width 32 height 8
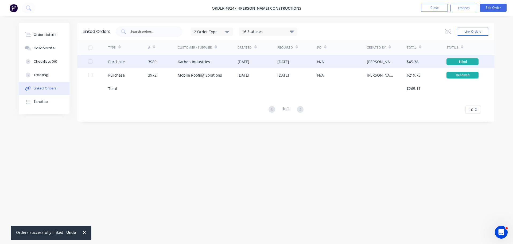
click at [198, 61] on div "Karben Industries" at bounding box center [194, 62] width 32 height 6
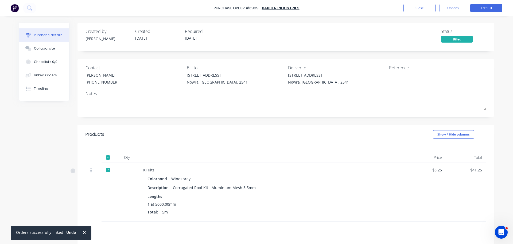
drag, startPoint x: 39, startPoint y: 88, endPoint x: 73, endPoint y: 90, distance: 34.3
click at [39, 88] on div "Timeline" at bounding box center [41, 88] width 14 height 5
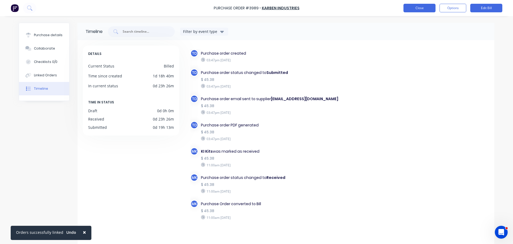
click at [418, 11] on button "Close" at bounding box center [420, 8] width 32 height 9
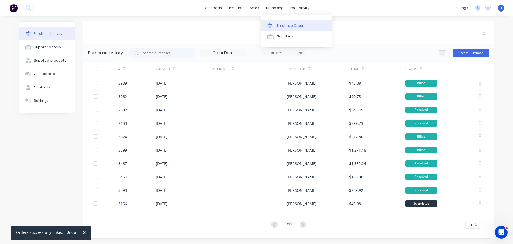
click at [285, 25] on div "Purchase Orders" at bounding box center [291, 25] width 28 height 5
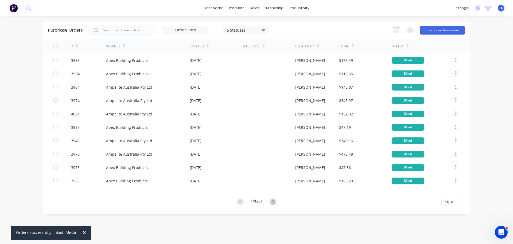
click at [138, 32] on input "text" at bounding box center [124, 30] width 44 height 5
type input "3902"
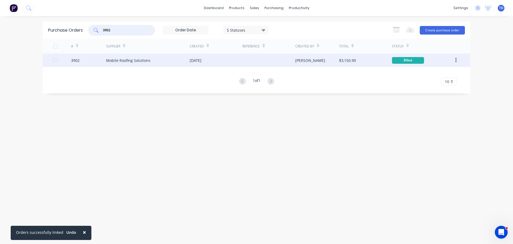
click at [143, 57] on div "Mobile Roofing Solutions" at bounding box center [128, 60] width 44 height 6
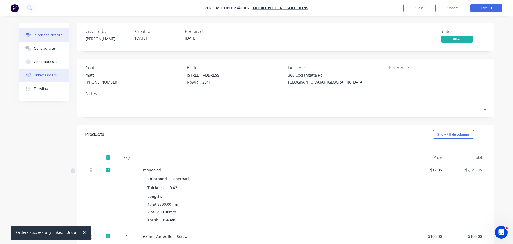
click at [37, 76] on div "Linked Orders" at bounding box center [45, 75] width 23 height 5
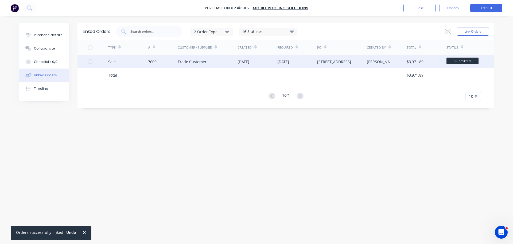
click at [181, 61] on div "Trade Customer" at bounding box center [192, 62] width 29 height 6
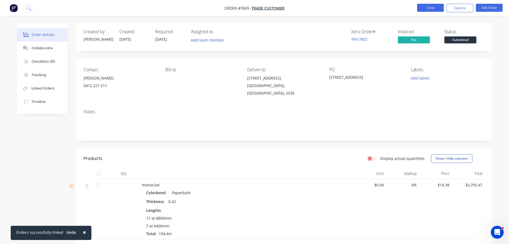
click at [430, 9] on button "Close" at bounding box center [430, 8] width 27 height 8
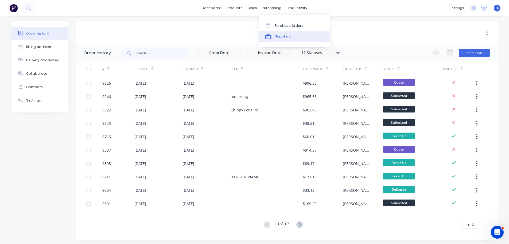
click at [279, 37] on div "Suppliers" at bounding box center [283, 36] width 16 height 5
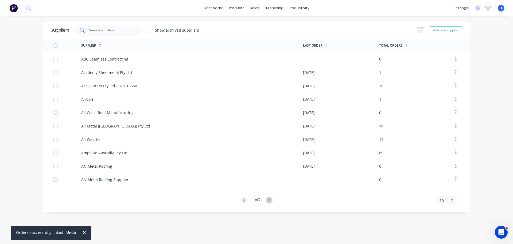
click at [123, 35] on div at bounding box center [108, 30] width 67 height 11
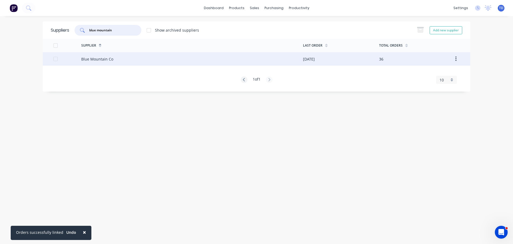
type input "blue mountain"
click at [126, 57] on div "Blue Mountain Co" at bounding box center [192, 58] width 222 height 13
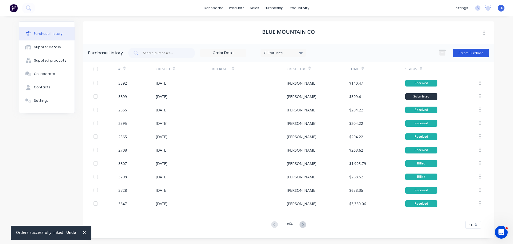
click at [464, 53] on button "Create Purchase" at bounding box center [471, 53] width 36 height 9
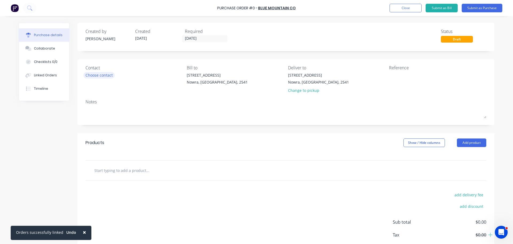
click at [100, 76] on div "Choose contact" at bounding box center [99, 75] width 27 height 6
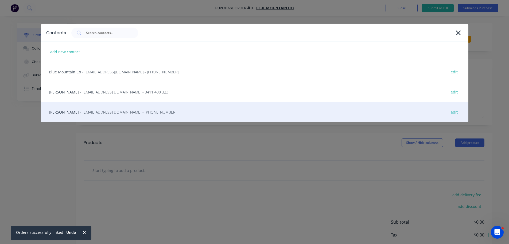
click at [92, 111] on span "- info@SCRS.net.au - (02) 4411 1090" at bounding box center [128, 112] width 96 height 6
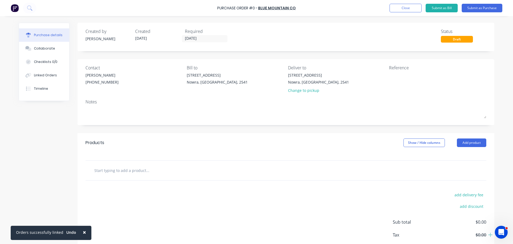
click at [125, 170] on input "text" at bounding box center [147, 170] width 107 height 11
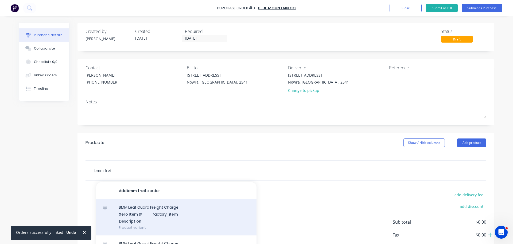
type input "bmm frei"
click at [132, 214] on div "BMM Leaf Guard Freight Charge Xero Item # factory_item Description Product vari…" at bounding box center [176, 217] width 160 height 36
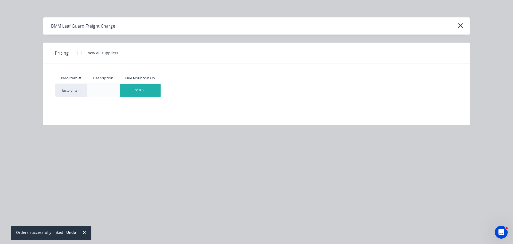
click at [155, 92] on div "$10.00" at bounding box center [140, 90] width 41 height 13
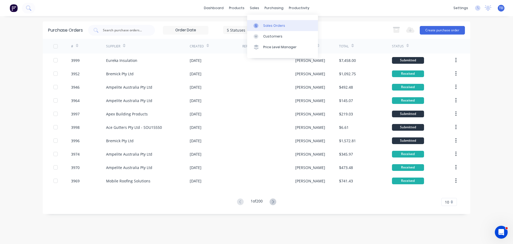
click at [270, 28] on div "Sales Orders" at bounding box center [274, 25] width 22 height 5
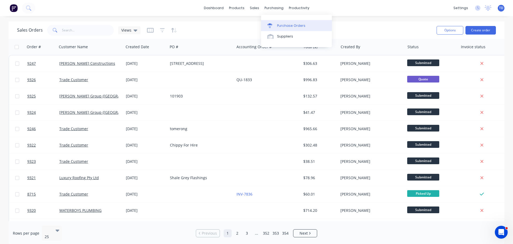
click at [283, 27] on div "Purchase Orders" at bounding box center [291, 25] width 28 height 5
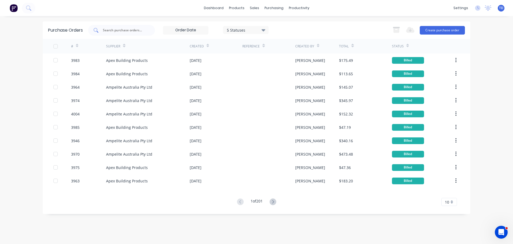
click at [133, 30] on input "text" at bounding box center [124, 30] width 44 height 5
type input "3902"
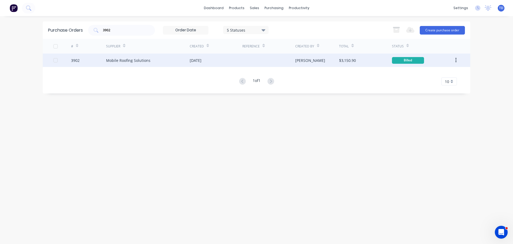
click at [138, 57] on div "Mobile Roofing Solutions" at bounding box center [128, 60] width 44 height 6
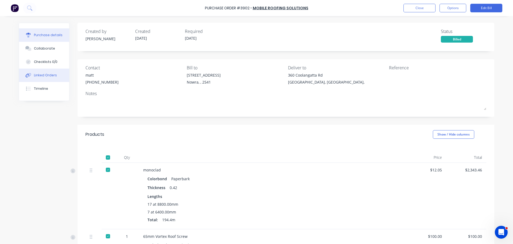
click at [52, 77] on div "Linked Orders" at bounding box center [45, 75] width 23 height 5
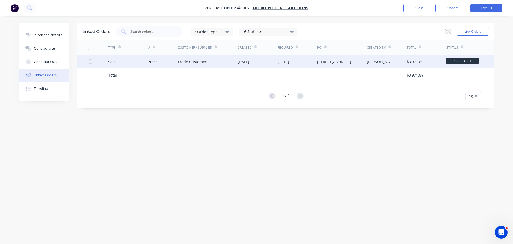
click at [186, 61] on div "Trade Customer" at bounding box center [192, 62] width 29 height 6
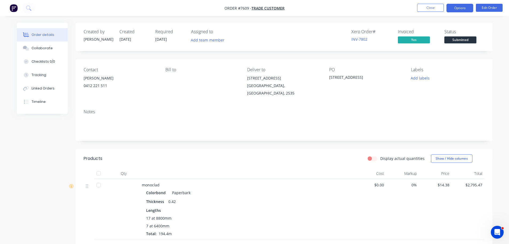
click at [464, 7] on button "Options" at bounding box center [460, 8] width 27 height 9
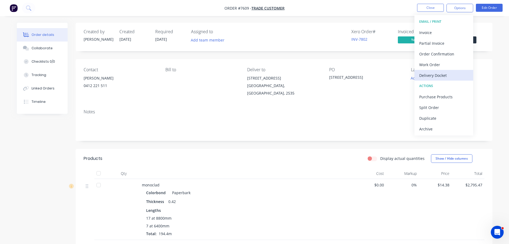
click at [445, 75] on div "Delivery Docket" at bounding box center [444, 75] width 49 height 8
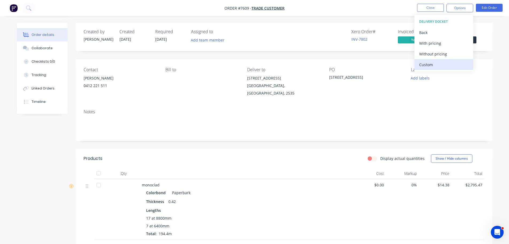
click at [425, 67] on div "Custom" at bounding box center [444, 65] width 49 height 8
click at [428, 55] on div "Without pricing" at bounding box center [444, 54] width 49 height 8
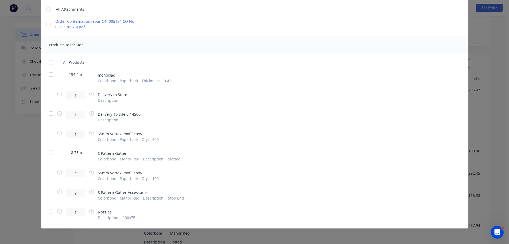
scroll to position [107, 0]
click at [49, 153] on div at bounding box center [51, 152] width 11 height 11
drag, startPoint x: 50, startPoint y: 191, endPoint x: 48, endPoint y: 195, distance: 3.9
click at [50, 191] on div at bounding box center [51, 191] width 11 height 11
click at [48, 213] on div at bounding box center [51, 211] width 11 height 11
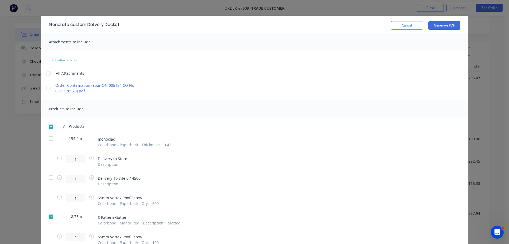
scroll to position [0, 0]
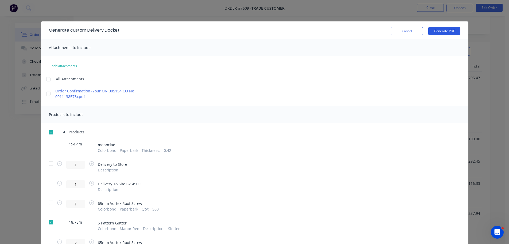
click at [443, 31] on button "Generate PDF" at bounding box center [445, 31] width 32 height 9
click at [403, 32] on button "Cancel" at bounding box center [407, 31] width 32 height 9
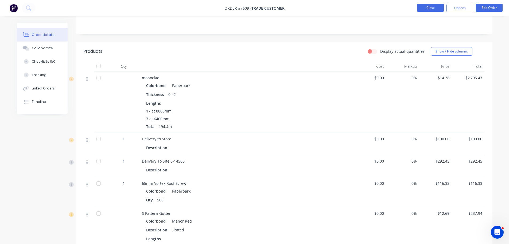
click at [427, 8] on button "Close" at bounding box center [430, 8] width 27 height 8
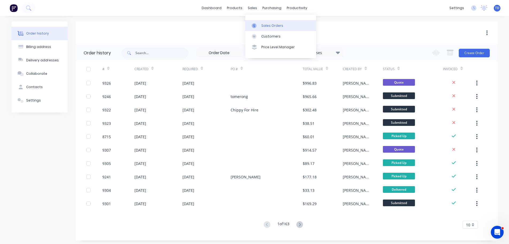
click at [266, 24] on div "Sales Orders" at bounding box center [272, 25] width 22 height 5
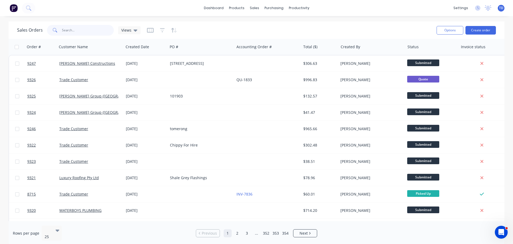
click at [86, 32] on input "text" at bounding box center [88, 30] width 52 height 11
type input "coolangatta"
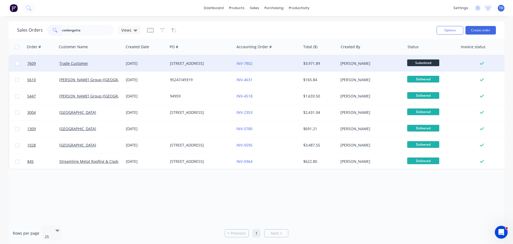
click at [170, 63] on div "360 Coolangatta Road" at bounding box center [201, 63] width 67 height 16
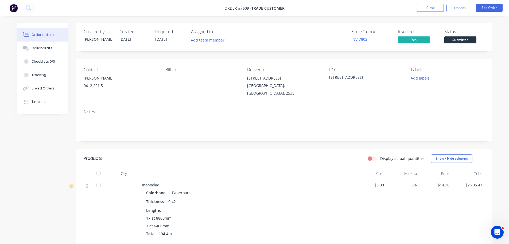
click at [409, 4] on nav "Order #7609 - Trade Customer Close Options Edit Order" at bounding box center [254, 8] width 509 height 16
click at [426, 11] on button "Close" at bounding box center [430, 8] width 27 height 8
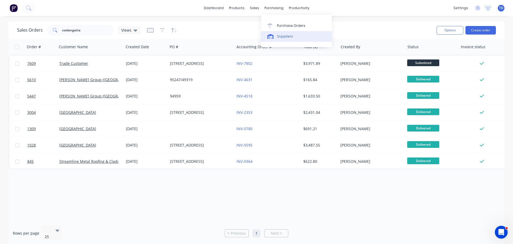
click at [281, 35] on div "Suppliers" at bounding box center [285, 36] width 16 height 5
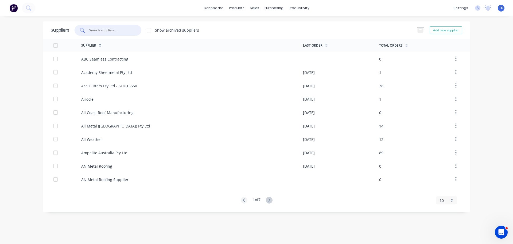
click at [132, 32] on input "text" at bounding box center [111, 30] width 44 height 5
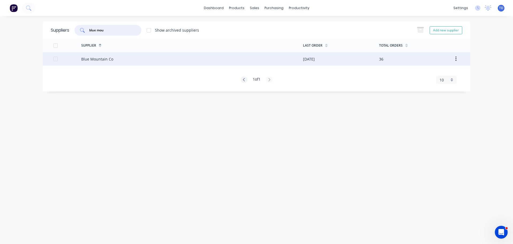
type input "blue mou"
click at [131, 58] on div "Blue Mountain Co" at bounding box center [192, 58] width 222 height 13
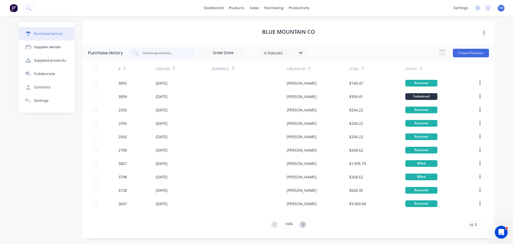
click at [175, 69] on div "Created" at bounding box center [184, 68] width 56 height 15
click at [174, 69] on icon at bounding box center [174, 69] width 2 height 2
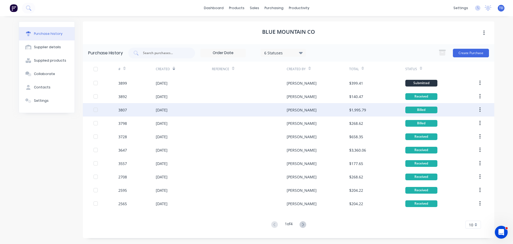
click at [206, 112] on div "[DATE]" at bounding box center [184, 109] width 56 height 13
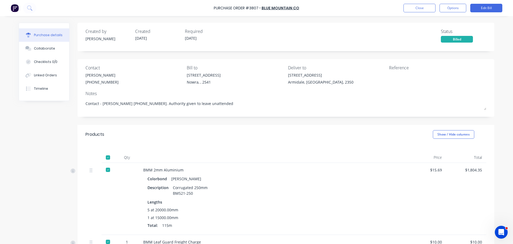
scroll to position [27, 0]
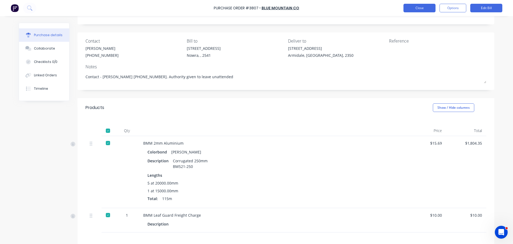
click at [415, 8] on button "Close" at bounding box center [420, 8] width 32 height 9
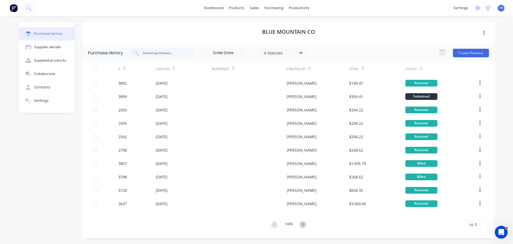
click at [171, 69] on div "Created" at bounding box center [165, 68] width 19 height 9
click at [173, 69] on icon at bounding box center [174, 69] width 2 height 2
click at [174, 69] on icon at bounding box center [174, 69] width 2 height 2
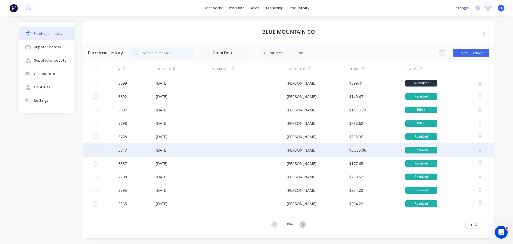
click at [230, 147] on div at bounding box center [249, 149] width 75 height 13
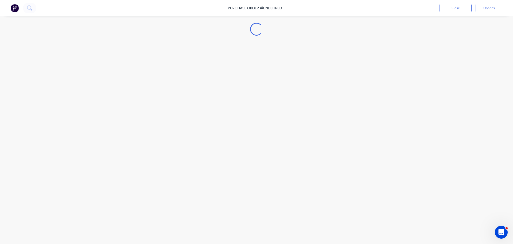
type textarea "x"
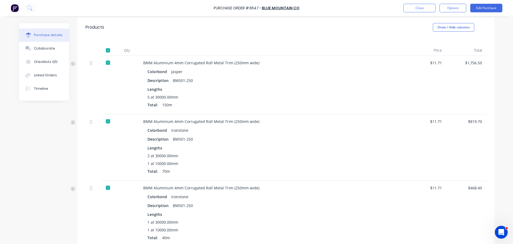
scroll to position [80, 0]
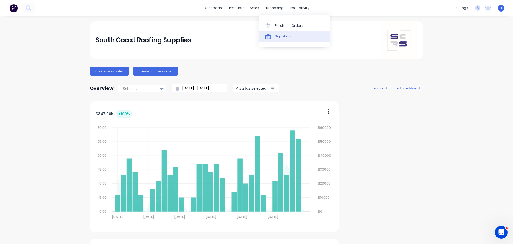
click at [278, 35] on div "Suppliers" at bounding box center [283, 36] width 16 height 5
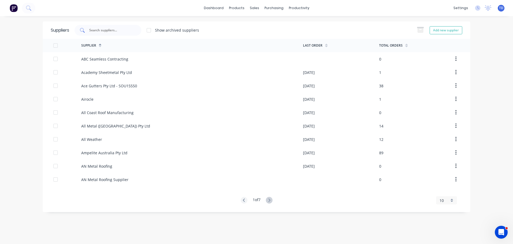
click at [123, 34] on div at bounding box center [108, 30] width 67 height 11
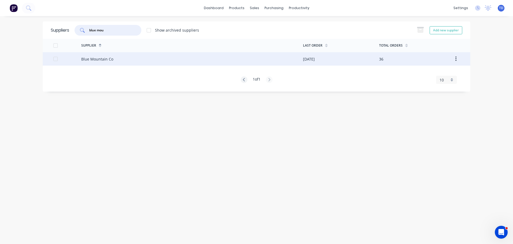
type input "blue mou"
click at [114, 55] on div "Blue Mountain Co" at bounding box center [192, 58] width 222 height 13
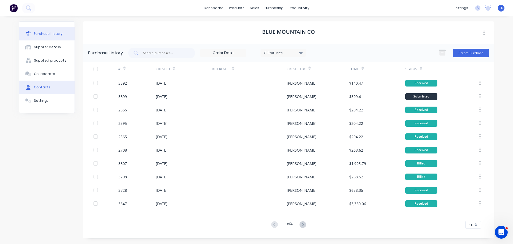
click at [49, 85] on button "Contacts" at bounding box center [47, 86] width 56 height 13
select select "AU"
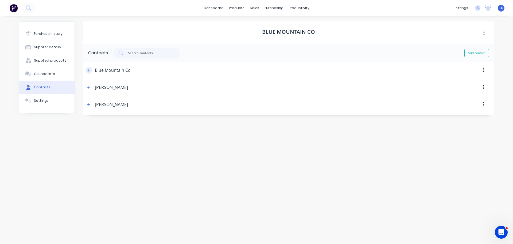
click at [89, 72] on icon "button" at bounding box center [88, 70] width 3 height 4
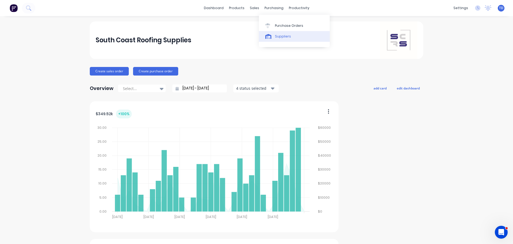
click at [287, 35] on div "Suppliers" at bounding box center [283, 36] width 16 height 5
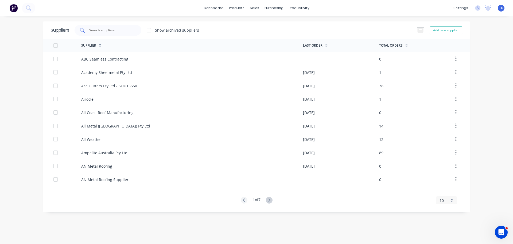
click at [129, 35] on div at bounding box center [108, 30] width 67 height 11
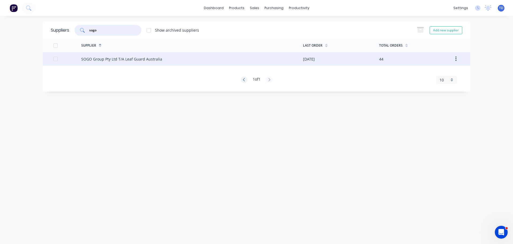
type input "sogo"
click at [132, 57] on div "SOGO Group Pty Ltd T/A Leaf Guard Australia" at bounding box center [121, 59] width 81 height 6
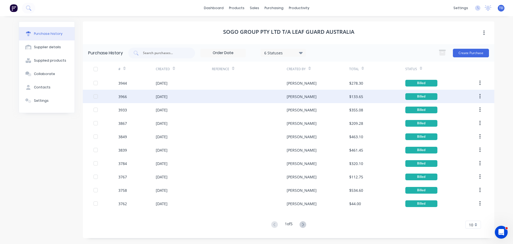
click at [237, 97] on div at bounding box center [249, 96] width 75 height 13
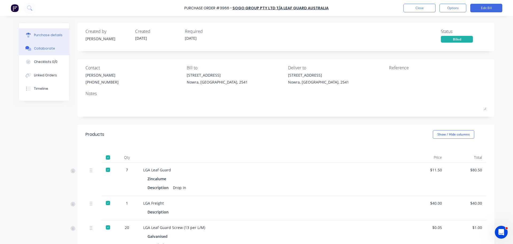
click at [44, 49] on div "Collaborate" at bounding box center [44, 48] width 21 height 5
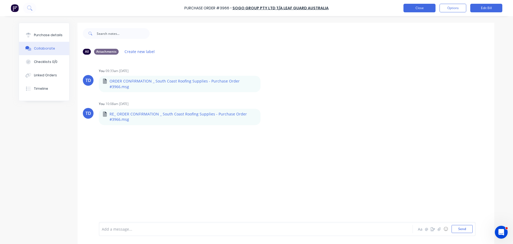
click at [414, 9] on button "Close" at bounding box center [420, 8] width 32 height 9
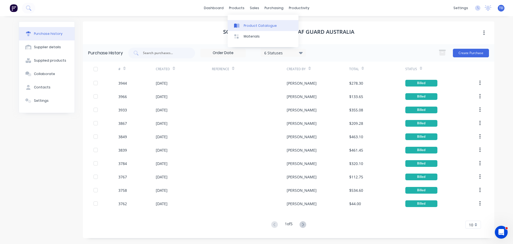
click at [250, 24] on div "Product Catalogue" at bounding box center [260, 25] width 33 height 5
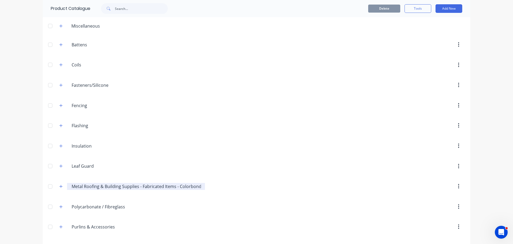
scroll to position [53, 0]
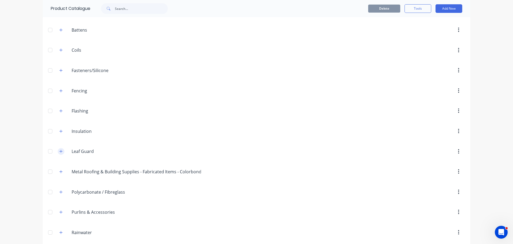
click at [60, 151] on icon "button" at bounding box center [61, 151] width 3 height 3
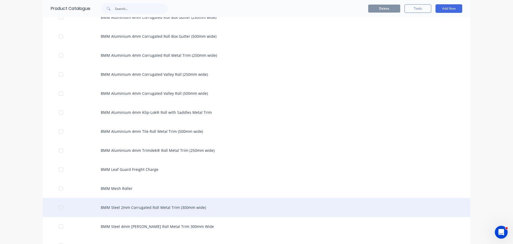
scroll to position [187, 0]
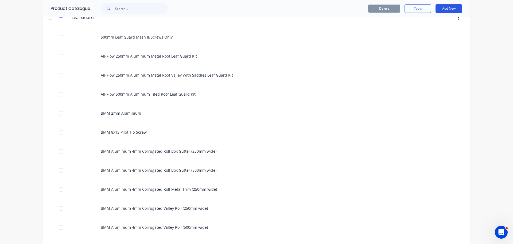
click at [442, 11] on button "Add New" at bounding box center [449, 8] width 27 height 9
click at [428, 45] on div "Product" at bounding box center [437, 44] width 41 height 8
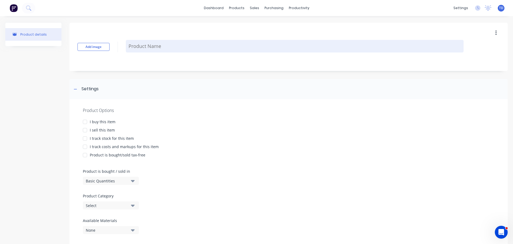
click at [167, 46] on textarea at bounding box center [295, 46] width 338 height 13
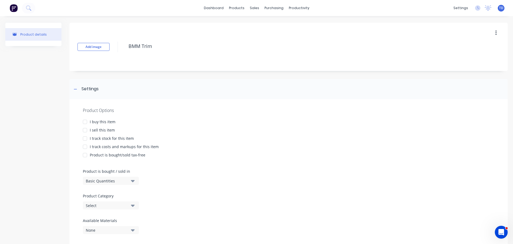
click at [86, 121] on div at bounding box center [85, 121] width 11 height 11
drag, startPoint x: 86, startPoint y: 129, endPoint x: 87, endPoint y: 133, distance: 3.5
click at [86, 130] on div at bounding box center [85, 130] width 11 height 11
click at [87, 137] on div at bounding box center [85, 138] width 11 height 11
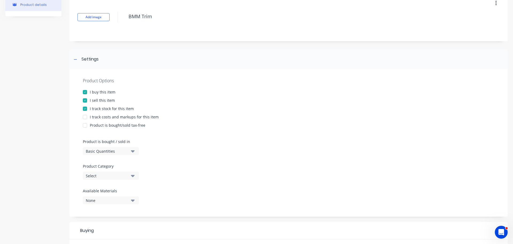
scroll to position [53, 0]
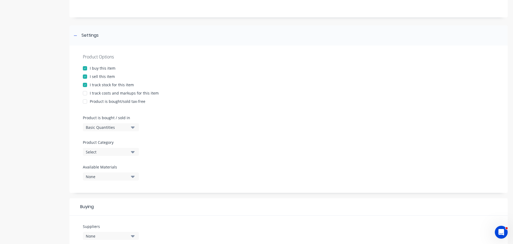
type textarea "BMM Trim"
click at [120, 127] on div "Basic Quantities" at bounding box center [107, 127] width 43 height 6
click at [116, 138] on div "Basic Quantities" at bounding box center [123, 140] width 80 height 11
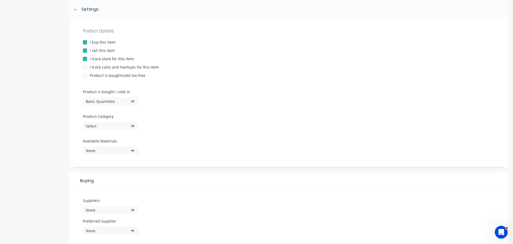
scroll to position [80, 0]
click at [124, 125] on div "Select" at bounding box center [107, 125] width 43 height 6
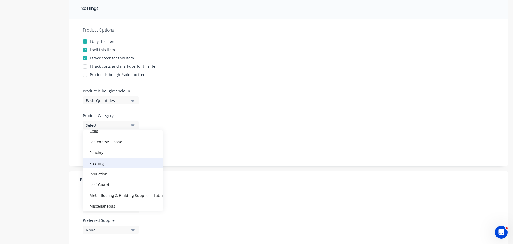
scroll to position [53, 0]
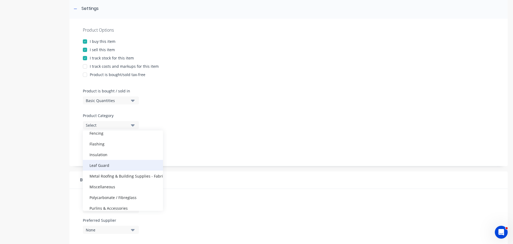
click at [111, 160] on div "Leaf Guard" at bounding box center [123, 165] width 80 height 11
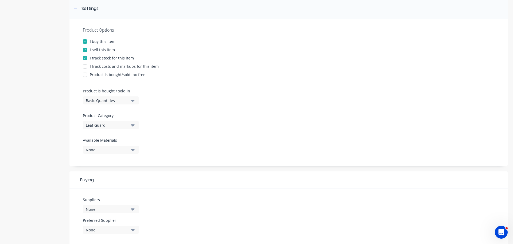
click at [119, 151] on div "None" at bounding box center [107, 150] width 43 height 6
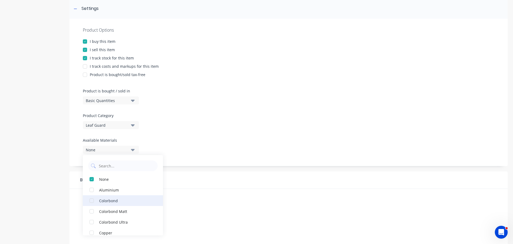
click at [93, 201] on div "button" at bounding box center [91, 200] width 11 height 11
click at [178, 201] on div "Suppliers None Preferred Supplier None No options..." at bounding box center [289, 216] width 438 height 57
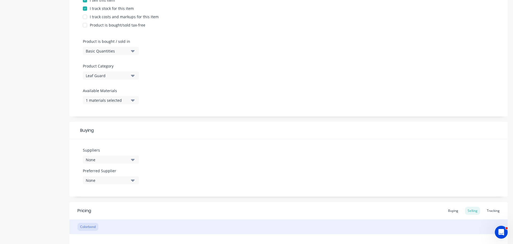
scroll to position [134, 0]
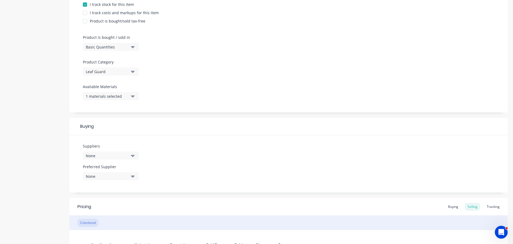
click at [120, 154] on div "None" at bounding box center [107, 156] width 43 height 6
click at [117, 175] on input "text" at bounding box center [126, 171] width 57 height 11
click at [183, 162] on div "Suppliers None SOGO Group Pty Ltd T/A Leaf Guard Australia Preferred Supplier N…" at bounding box center [289, 163] width 438 height 57
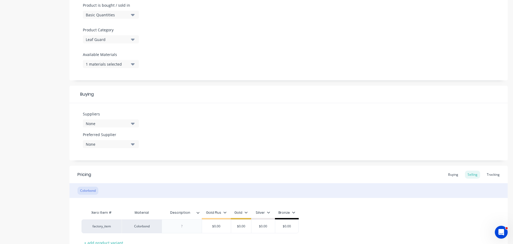
scroll to position [187, 0]
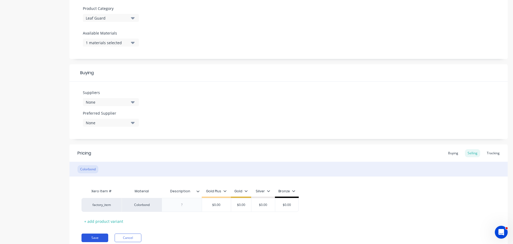
click at [95, 235] on button "Save" at bounding box center [95, 237] width 27 height 9
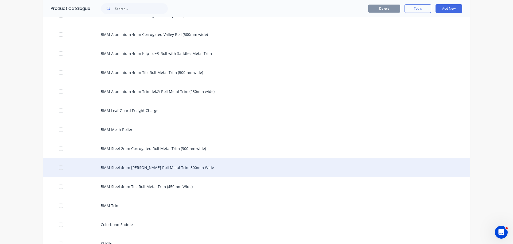
scroll to position [401, 0]
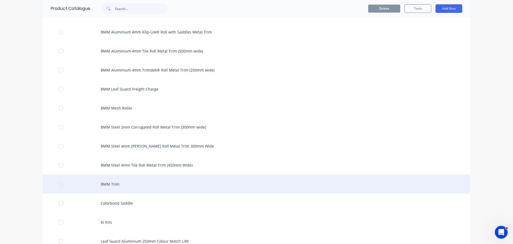
click at [109, 183] on div "BMM Trim" at bounding box center [257, 183] width 428 height 19
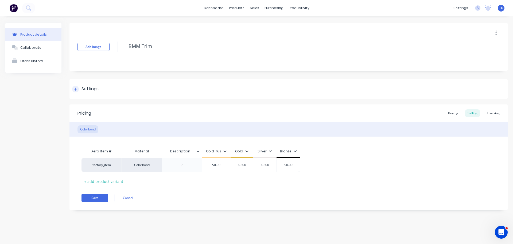
click at [77, 91] on div at bounding box center [75, 89] width 7 height 7
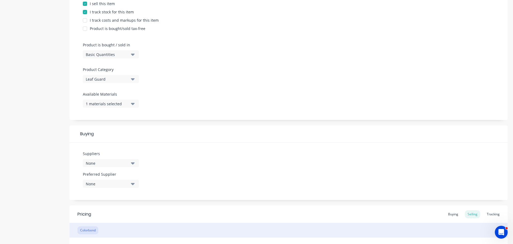
scroll to position [134, 0]
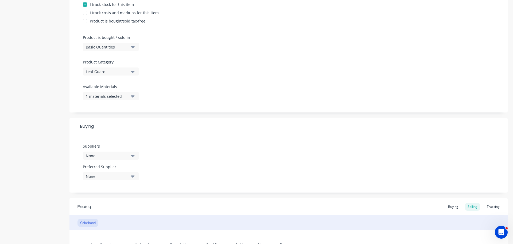
click at [123, 156] on div "None" at bounding box center [107, 156] width 43 height 6
click at [170, 165] on div "Suppliers None SOGO Group Pty Ltd T/A Leaf Guard Australia Preferred Supplier N…" at bounding box center [289, 163] width 438 height 57
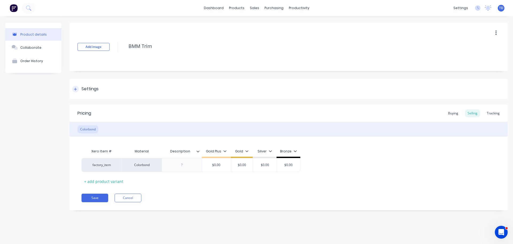
click at [78, 91] on div at bounding box center [75, 89] width 7 height 7
type textarea "x"
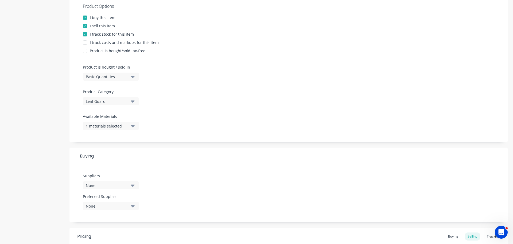
scroll to position [107, 0]
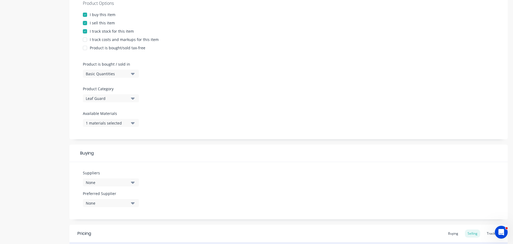
click at [109, 178] on button "None" at bounding box center [111, 182] width 56 height 8
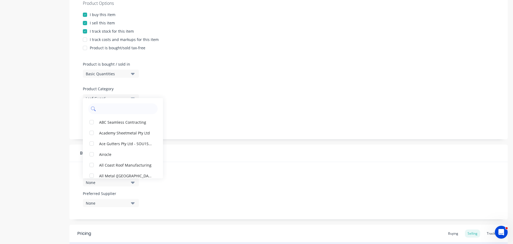
click at [114, 109] on input "text" at bounding box center [126, 108] width 57 height 11
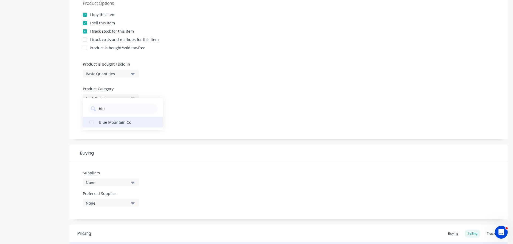
type input "blu"
click at [116, 122] on div "Blue Mountain Co" at bounding box center [125, 122] width 53 height 6
type textarea "x"
click at [152, 152] on div "Buying" at bounding box center [289, 152] width 438 height 17
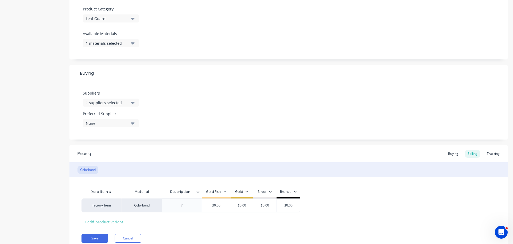
scroll to position [187, 0]
click at [186, 207] on div at bounding box center [182, 204] width 27 height 7
type textarea "x"
click at [210, 219] on div "Xero Item # Material Description Gold Plus Gold Silver Bronze factory_item Colo…" at bounding box center [289, 206] width 414 height 40
click at [452, 155] on div "Buying" at bounding box center [454, 153] width 16 height 8
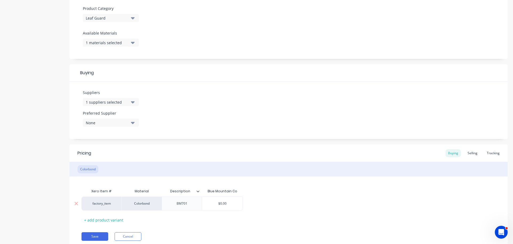
click at [229, 206] on div "$0.00" at bounding box center [222, 203] width 41 height 13
type input "$0.00"
type textarea "x"
type input "$0.0"
type textarea "x"
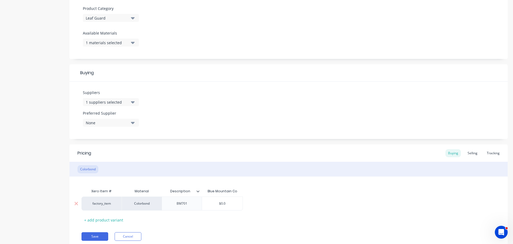
type input "$0."
type textarea "x"
type input "$0"
type textarea "x"
type input "$"
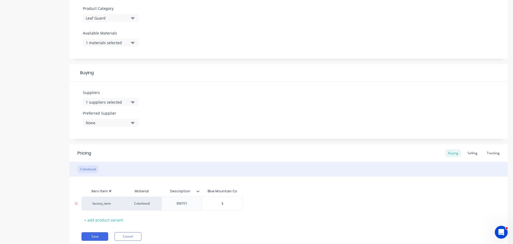
type textarea "x"
type input "$2"
type textarea "x"
type input "$2."
type textarea "x"
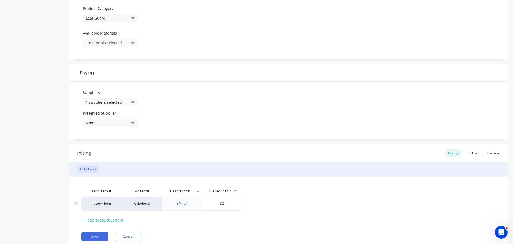
type input "$2.1"
type textarea "x"
type input "$2.16"
click at [469, 152] on div "Selling" at bounding box center [472, 153] width 15 height 8
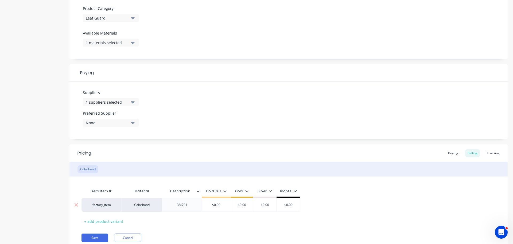
type input "$0.00"
click at [225, 206] on input "$0.00" at bounding box center [216, 204] width 29 height 5
type textarea "x"
type input "$0.0"
type textarea "x"
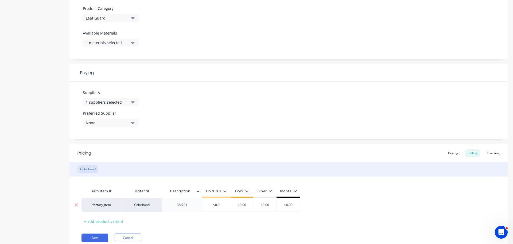
type input "$0."
type textarea "x"
type input "$"
type textarea "x"
type input "$3"
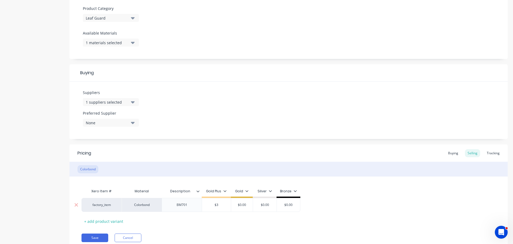
type textarea "x"
type input "$3."
type textarea "x"
type input "$3.9"
type textarea "x"
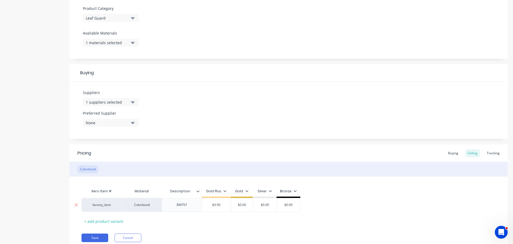
type input "$3.90"
type input "$0.00"
click at [225, 206] on input "$3.90" at bounding box center [216, 204] width 29 height 5
type textarea "x"
type input "3"
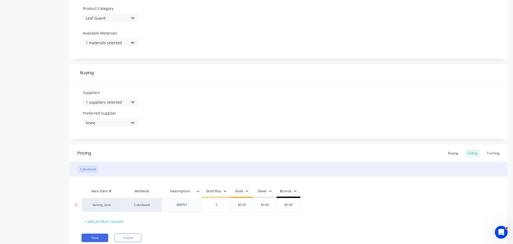
type textarea "x"
type input "30"
type textarea "x"
type input "30"
type textarea "x"
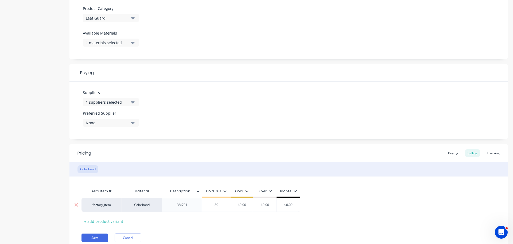
type input "3"
type textarea "x"
type input "3."
type textarea "x"
type input "3.7"
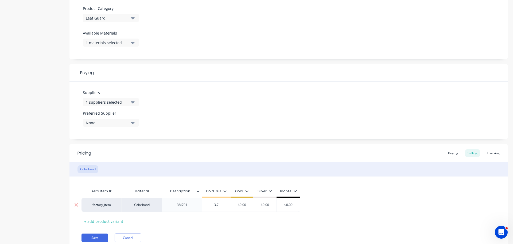
type textarea "x"
type input "3.70"
type input "3"
type textarea "x"
type input "3."
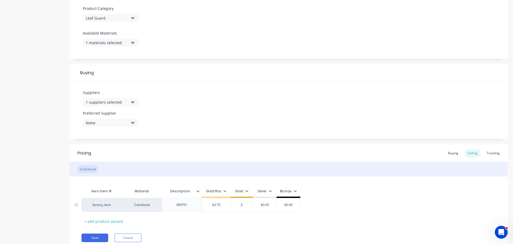
type textarea "x"
type input "3.9"
type textarea "x"
type input "3.90"
type input "$0.00"
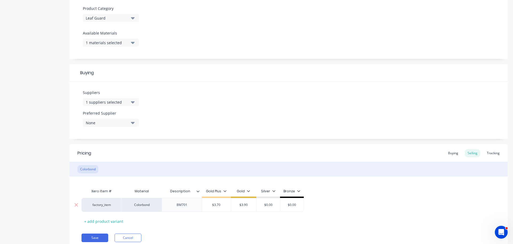
type input "$3.90"
type textarea "x"
type input "4"
type textarea "x"
type input "4."
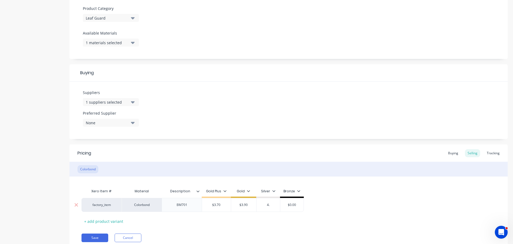
type textarea "x"
type input "4.1"
type textarea "x"
type input "4.10"
type input "$0.00"
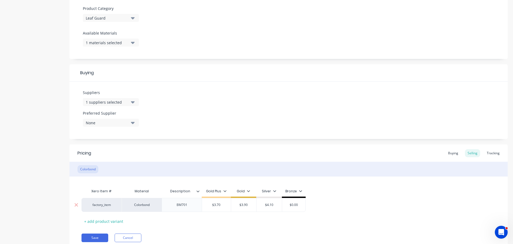
type input "$4.10"
type textarea "x"
type input "4"
type textarea "x"
type input "4."
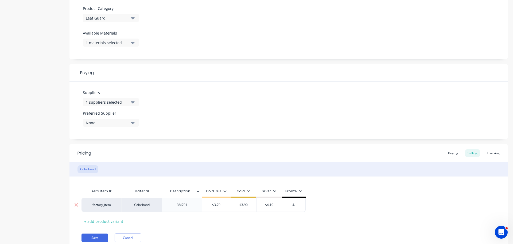
type textarea "x"
type input "4.5"
type textarea "x"
type input "4.50"
click at [269, 225] on div "Xero Item # Material Description Gold Plus Gold Silver Bronze factory_item Colo…" at bounding box center [289, 206] width 414 height 40
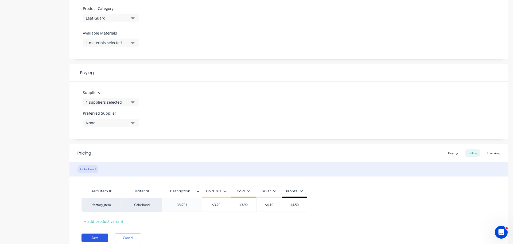
click at [98, 239] on button "Save" at bounding box center [95, 237] width 27 height 9
type textarea "x"
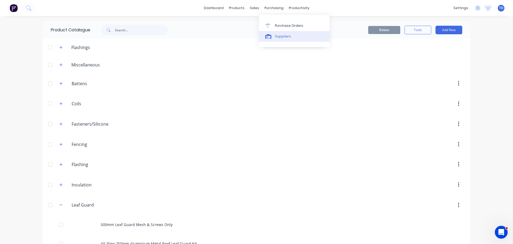
click at [282, 39] on link "Suppliers" at bounding box center [294, 36] width 71 height 11
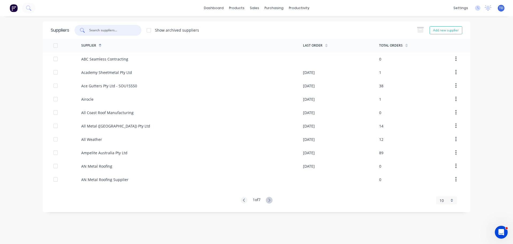
click at [125, 31] on input "text" at bounding box center [111, 30] width 44 height 5
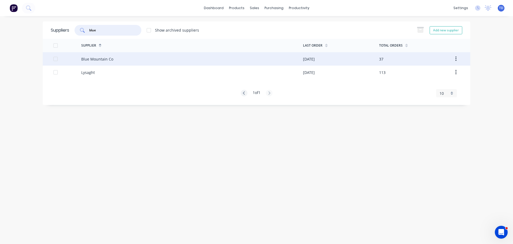
type input "blue"
click at [128, 58] on div "Blue Mountain Co" at bounding box center [192, 58] width 222 height 13
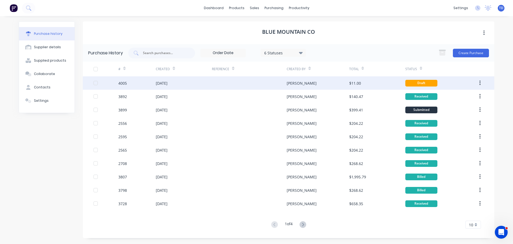
click at [311, 84] on div "[PERSON_NAME]" at bounding box center [318, 82] width 62 height 13
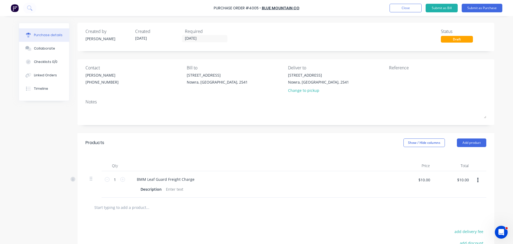
click at [127, 205] on input "text" at bounding box center [147, 207] width 107 height 11
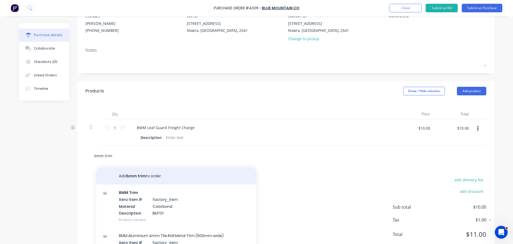
scroll to position [53, 0]
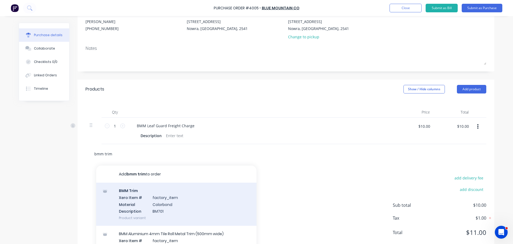
type input "bmm trim"
click at [159, 200] on div "BMM Trim Xero Item # factory_item Material Colorbond Description BM701 Product …" at bounding box center [176, 203] width 160 height 43
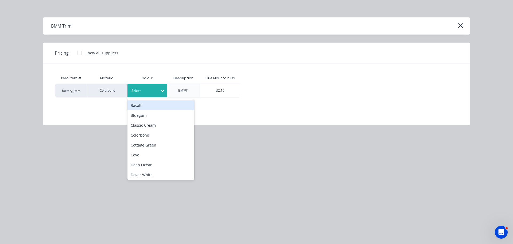
click at [151, 93] on div at bounding box center [144, 91] width 24 height 6
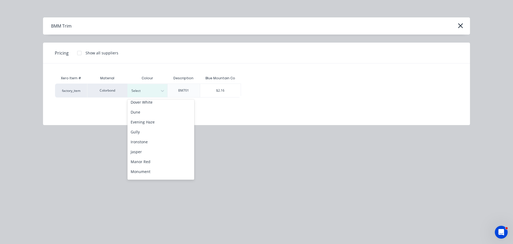
scroll to position [80, 0]
drag, startPoint x: 147, startPoint y: 136, endPoint x: 176, endPoint y: 117, distance: 34.4
click at [147, 135] on div "Ironstone" at bounding box center [161, 134] width 67 height 10
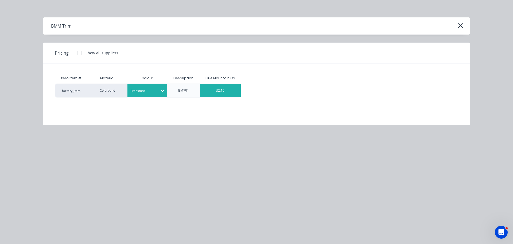
click at [203, 90] on div "$2.16" at bounding box center [220, 90] width 41 height 13
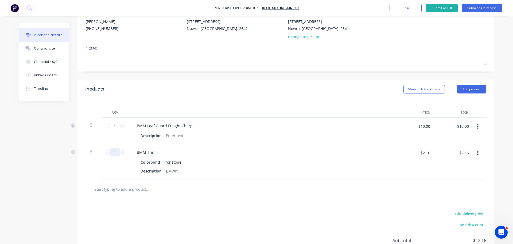
click at [115, 154] on input "1" at bounding box center [115, 152] width 11 height 8
type input "2"
type input "$4.32"
type input "20"
type input "$43.20"
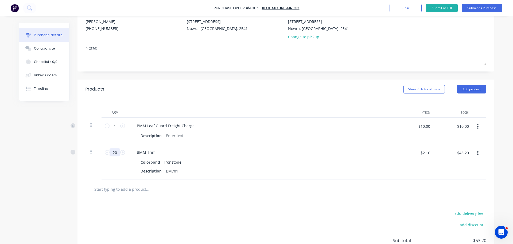
type input "20"
click at [167, 207] on div "add delivery fee add discount Sub total $53.20 Tax $5.32 Total $58.52" at bounding box center [286, 243] width 417 height 88
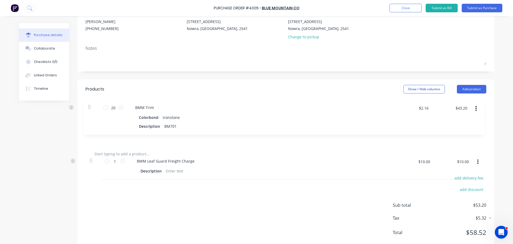
drag, startPoint x: 91, startPoint y: 146, endPoint x: 90, endPoint y: 103, distance: 43.3
click at [90, 103] on div "Qty Price Total 1 1 BMM Leaf Guard Freight Charge Description $10.00 $10.00 $10…" at bounding box center [286, 121] width 417 height 45
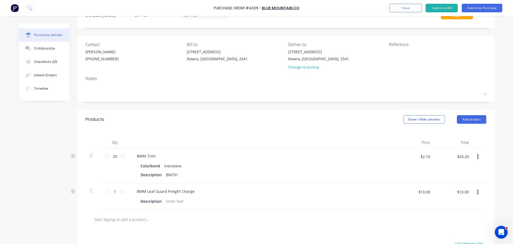
scroll to position [0, 0]
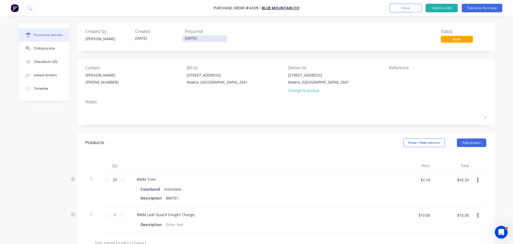
click at [215, 38] on input "[DATE]" at bounding box center [204, 38] width 45 height 7
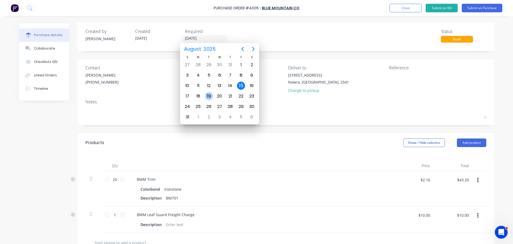
click at [209, 97] on div "19" at bounding box center [209, 96] width 8 height 8
type input "[DATE]"
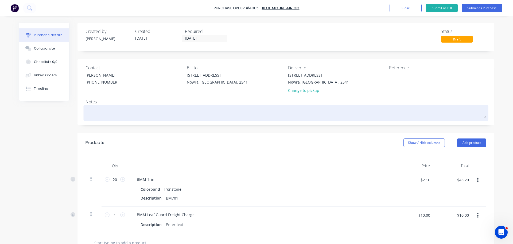
click at [109, 111] on textarea at bounding box center [286, 112] width 401 height 12
type textarea "x"
type textarea "R"
type textarea "x"
type textarea "RE"
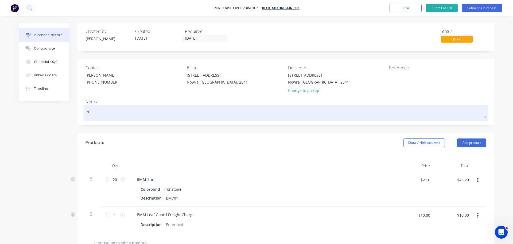
type textarea "x"
type textarea "REQ"
type textarea "x"
type textarea "REQU"
type textarea "x"
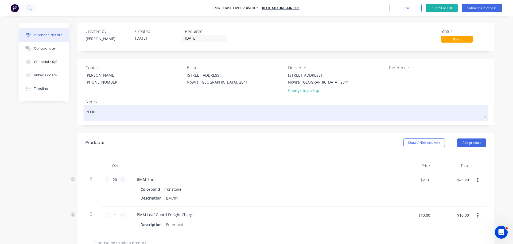
type textarea "REQUI"
type textarea "x"
type textarea "REQUIR"
type textarea "x"
type textarea "REQUIRE"
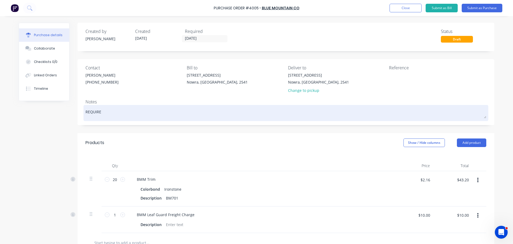
type textarea "x"
type textarea "REQUIRED"
type textarea "x"
type textarea "REQUIRED"
type textarea "x"
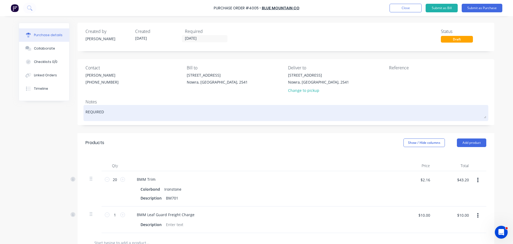
type textarea "REQUIRED A"
type textarea "x"
type textarea "REQUIRED AS"
type textarea "x"
type textarea "REQUIRED ASA"
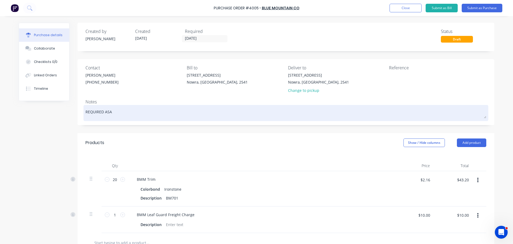
type textarea "x"
type textarea "REQUIRED ASAP"
type textarea "x"
type textarea "REQUIRED ASAP"
type textarea "x"
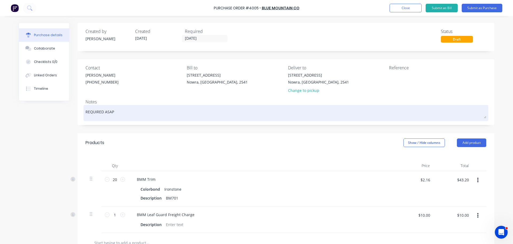
type textarea "REQUIRED ASAP T"
type textarea "x"
type textarea "REQUIRED ASAP TH"
type textarea "x"
type textarea "REQUIRED ASAP THA"
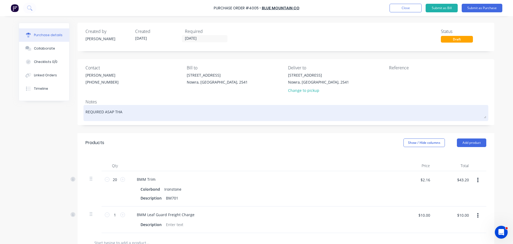
type textarea "x"
type textarea "REQUIRED ASAP THAN"
type textarea "x"
type textarea "REQUIRED ASAP THANK"
type textarea "x"
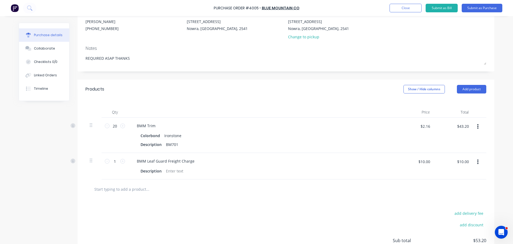
scroll to position [27, 0]
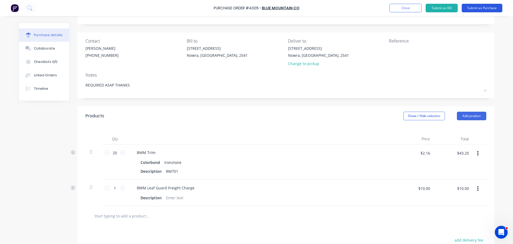
type textarea "REQUIRED ASAP THANKS"
type textarea "x"
type textarea "REQUIRED ASAP THANKS"
click at [474, 10] on button "Submit as Purchase" at bounding box center [482, 8] width 41 height 9
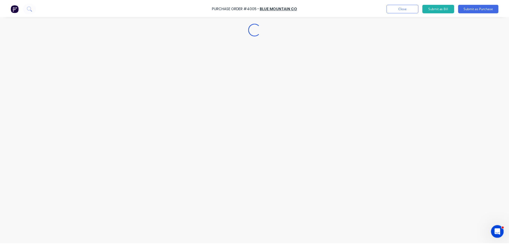
scroll to position [0, 0]
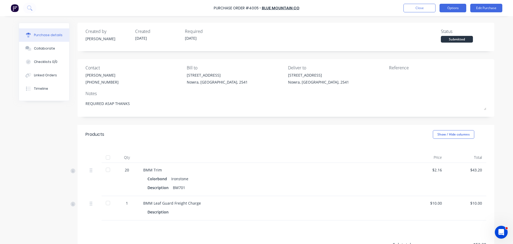
click at [451, 6] on button "Options" at bounding box center [453, 8] width 27 height 9
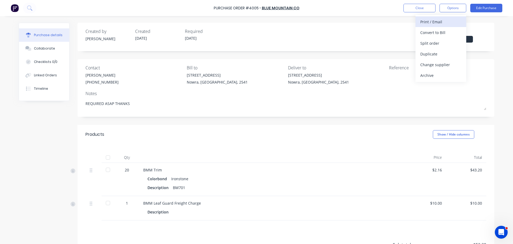
click at [442, 18] on div "Print / Email" at bounding box center [441, 22] width 41 height 8
click at [436, 33] on div "With pricing" at bounding box center [441, 33] width 41 height 8
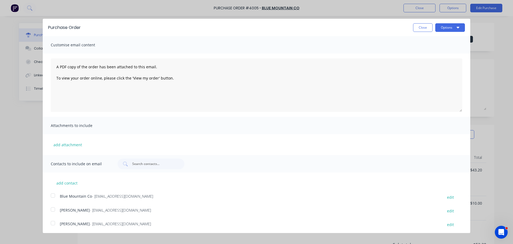
click at [57, 195] on div at bounding box center [53, 195] width 11 height 11
click at [444, 28] on button "Options" at bounding box center [451, 27] width 30 height 9
click at [430, 53] on div "Email" at bounding box center [439, 52] width 41 height 8
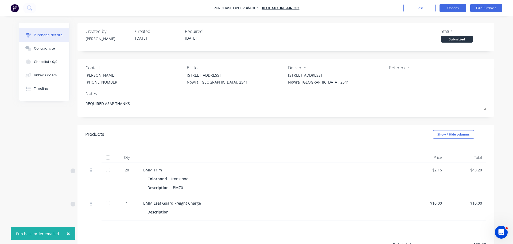
click at [459, 6] on button "Options" at bounding box center [453, 8] width 27 height 9
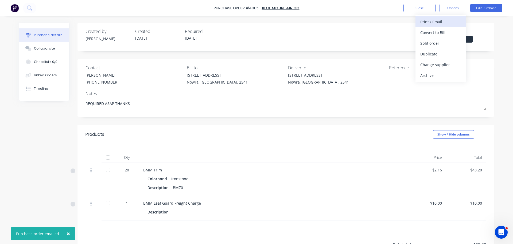
click at [447, 20] on div "Print / Email" at bounding box center [441, 22] width 41 height 8
click at [443, 45] on div "Without pricing" at bounding box center [441, 43] width 41 height 8
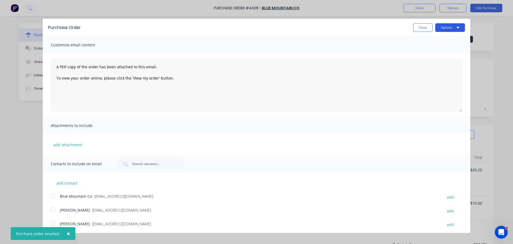
click at [443, 31] on button "Options" at bounding box center [451, 27] width 30 height 9
click at [442, 39] on div "Print" at bounding box center [439, 41] width 41 height 8
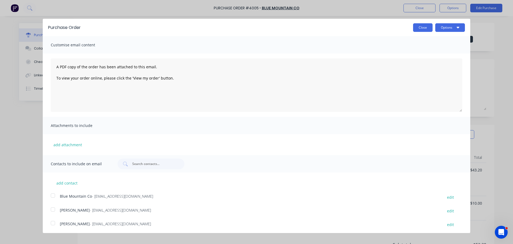
click at [418, 27] on button "Close" at bounding box center [423, 27] width 20 height 9
type textarea "x"
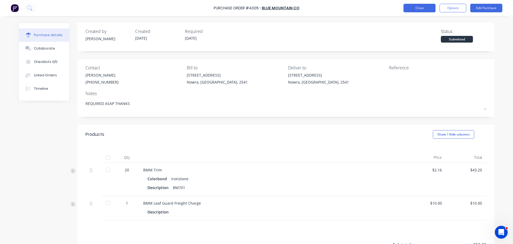
click at [416, 11] on button "Close" at bounding box center [420, 8] width 32 height 9
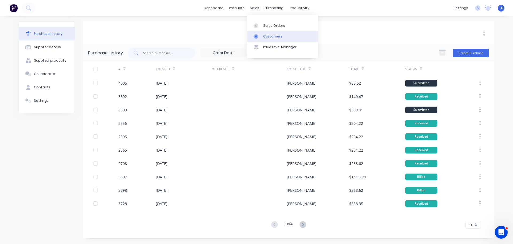
click at [276, 37] on div "Customers" at bounding box center [272, 36] width 19 height 5
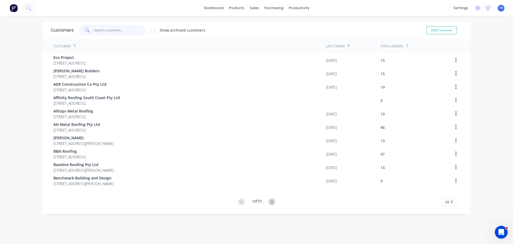
click at [124, 33] on input "text" at bounding box center [120, 30] width 52 height 11
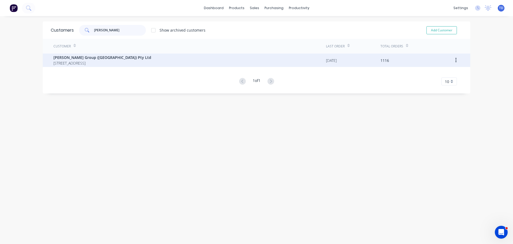
type input "[PERSON_NAME]"
click at [123, 56] on span "[PERSON_NAME] Group ([GEOGRAPHIC_DATA]) Pty Ltd" at bounding box center [102, 58] width 98 height 6
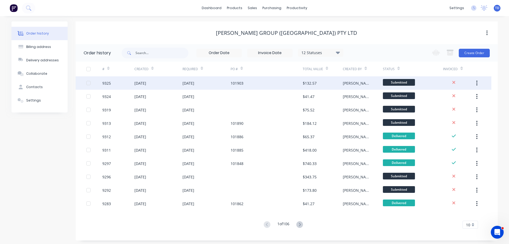
click at [259, 83] on div "101903" at bounding box center [267, 82] width 72 height 13
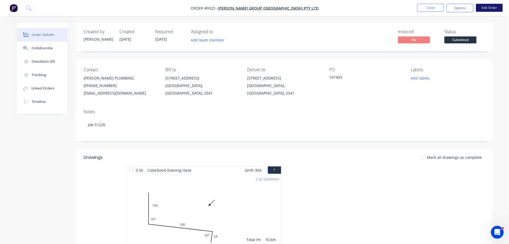
click at [484, 10] on button "Edit Order" at bounding box center [489, 8] width 27 height 8
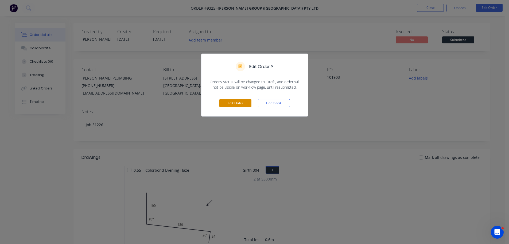
click at [246, 102] on button "Edit Order" at bounding box center [236, 103] width 32 height 8
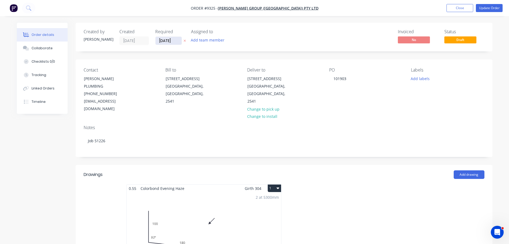
click at [174, 41] on input "[DATE]" at bounding box center [169, 41] width 26 height 8
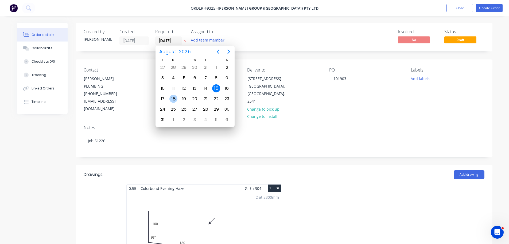
click at [173, 97] on div "18" at bounding box center [174, 99] width 8 height 8
type input "[DATE]"
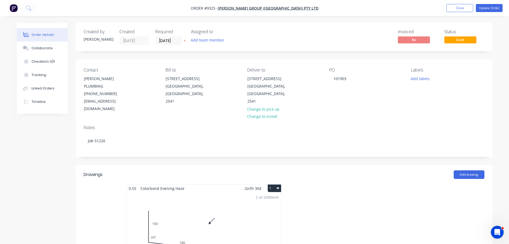
click at [240, 192] on div "2 at 5300mm Total lm $/M Total 10.6m $11.37 $120.52" at bounding box center [204, 233] width 155 height 82
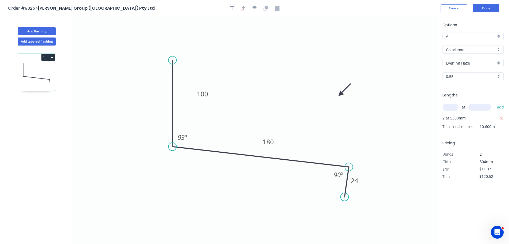
click at [450, 107] on input "text" at bounding box center [451, 106] width 16 height 7
type input "4"
type input "5300"
click at [495, 102] on button "add" at bounding box center [501, 106] width 13 height 9
click at [502, 116] on icon "button" at bounding box center [501, 118] width 5 height 6
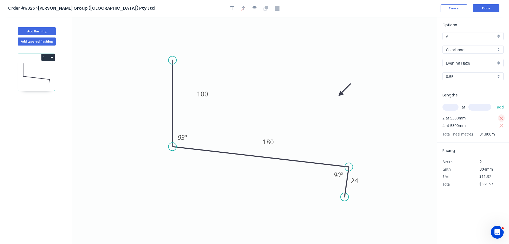
type input "$241.04"
click at [491, 9] on button "Done" at bounding box center [486, 8] width 27 height 8
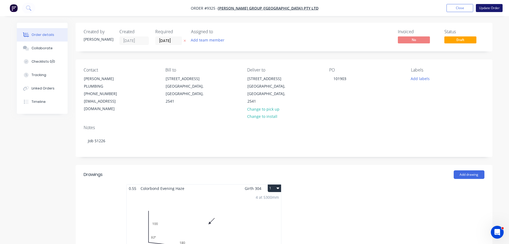
click at [488, 9] on button "Update Order" at bounding box center [489, 8] width 27 height 8
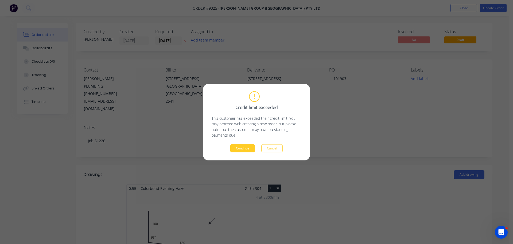
click at [250, 149] on button "Continue" at bounding box center [242, 148] width 25 height 8
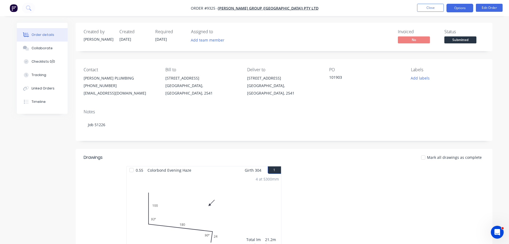
click at [459, 10] on button "Options" at bounding box center [460, 8] width 27 height 9
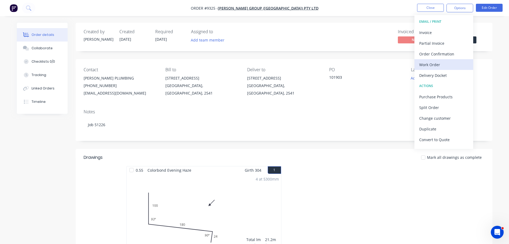
click at [439, 64] on div "Work Order" at bounding box center [444, 65] width 49 height 8
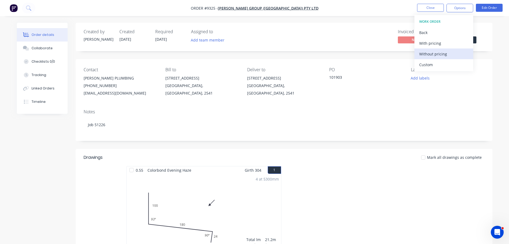
click at [443, 54] on div "Without pricing" at bounding box center [444, 54] width 49 height 8
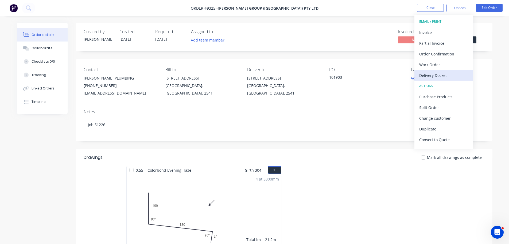
click at [442, 75] on div "Delivery Docket" at bounding box center [444, 75] width 49 height 8
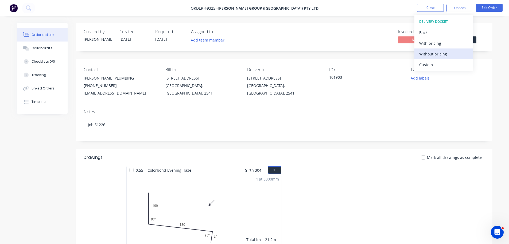
click at [443, 57] on div "Without pricing" at bounding box center [444, 54] width 49 height 8
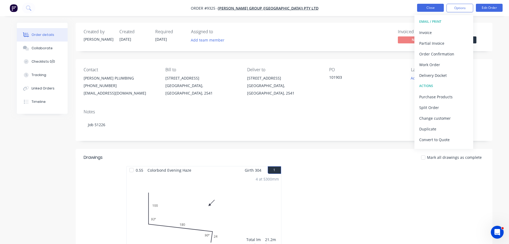
click at [422, 6] on button "Close" at bounding box center [430, 8] width 27 height 8
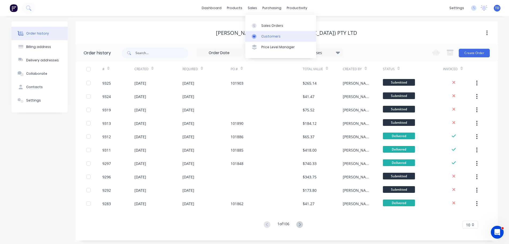
click at [264, 36] on div "Customers" at bounding box center [270, 36] width 19 height 5
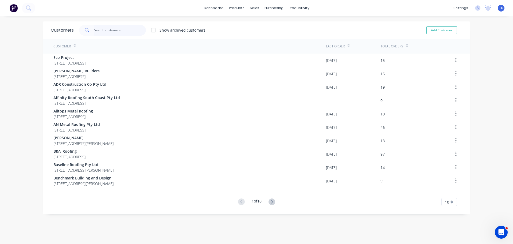
click at [96, 31] on input "text" at bounding box center [120, 30] width 52 height 11
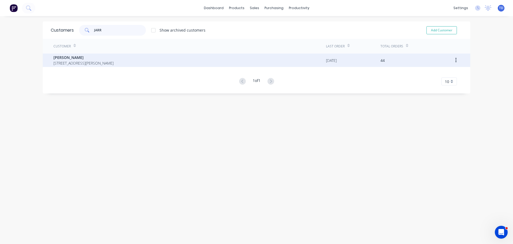
type input "JARR"
click at [89, 61] on span "[STREET_ADDRESS][PERSON_NAME]" at bounding box center [83, 63] width 60 height 6
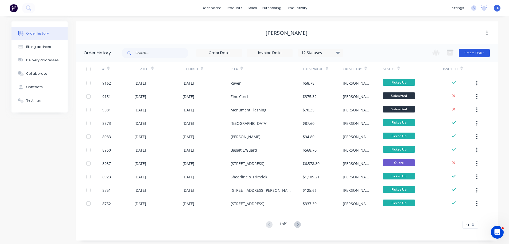
click at [478, 53] on button "Create Order" at bounding box center [474, 53] width 31 height 9
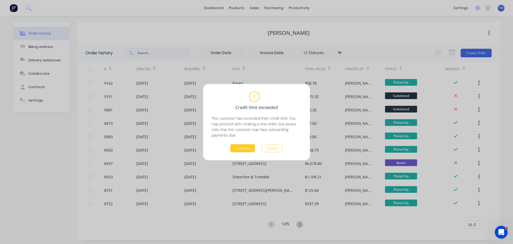
click at [246, 148] on button "Continue" at bounding box center [242, 148] width 25 height 8
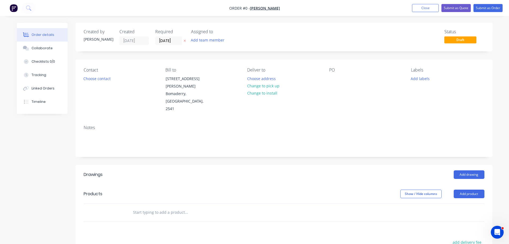
click at [157, 207] on input "text" at bounding box center [186, 212] width 107 height 11
type input "C"
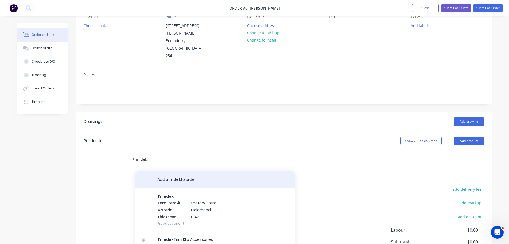
scroll to position [53, 0]
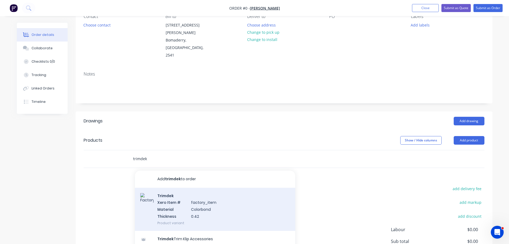
type input "trimdek"
click at [190, 193] on div "Trimdek Xero Item # factory_item Material Colorbond Thickness 0.42 Product vari…" at bounding box center [215, 208] width 160 height 43
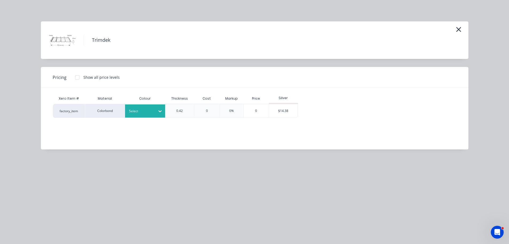
click at [144, 115] on div "Select" at bounding box center [145, 110] width 40 height 13
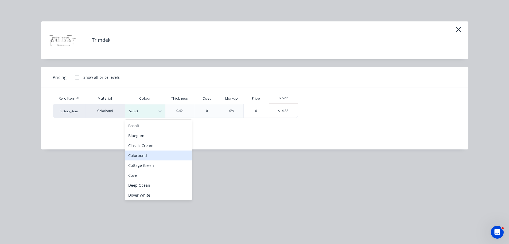
click at [140, 156] on div "Colorbond" at bounding box center [158, 155] width 67 height 10
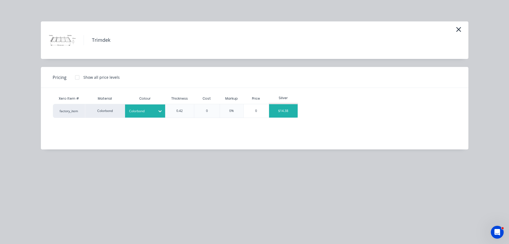
click at [288, 113] on div "$14.38" at bounding box center [283, 110] width 29 height 13
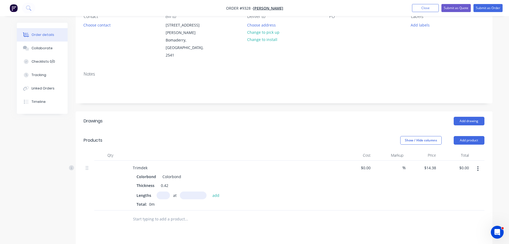
click at [169, 191] on input "text" at bounding box center [163, 195] width 13 height 8
type input "5"
type input "12100"
click at [210, 191] on button "add" at bounding box center [216, 194] width 13 height 7
type input "$869.99"
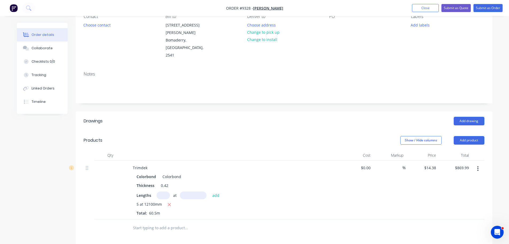
click at [161, 222] on input "text" at bounding box center [186, 227] width 107 height 11
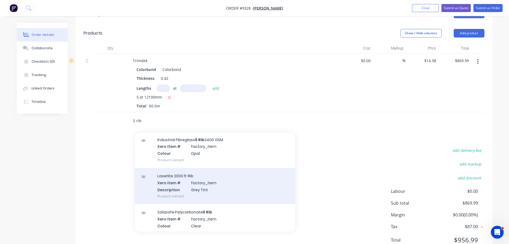
scroll to position [53, 0]
type input "5 rib"
click at [192, 172] on div "Solasafe Polycarbonate 5 Rib Xero Item # factory_item Colour Clear Product vari…" at bounding box center [215, 186] width 160 height 36
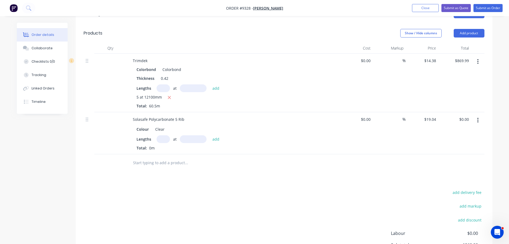
click at [165, 135] on input "text" at bounding box center [163, 139] width 13 height 8
click at [478, 117] on icon "button" at bounding box center [478, 120] width 1 height 6
click at [457, 162] on div "Delete" at bounding box center [459, 166] width 41 height 8
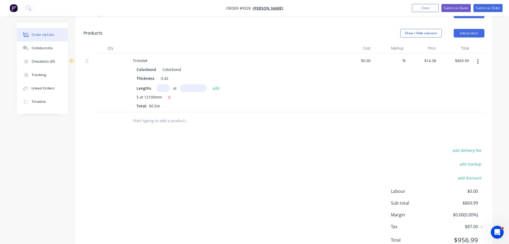
click at [163, 115] on input "text" at bounding box center [186, 120] width 107 height 11
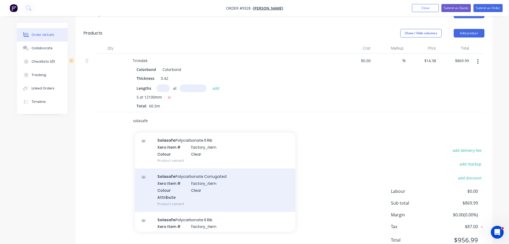
type input "solasafe"
click at [179, 170] on div "Solasafe Polycarbonate Corrugated Xero Item # factory_item Colour Clear Attribu…" at bounding box center [215, 189] width 160 height 43
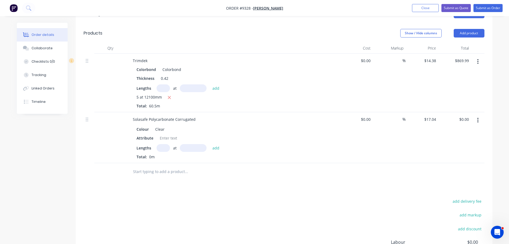
click at [164, 144] on input "text" at bounding box center [163, 148] width 13 height 8
type input "2"
type input "8100"
click at [210, 144] on button "add" at bounding box center [216, 147] width 13 height 7
type input "$276.05"
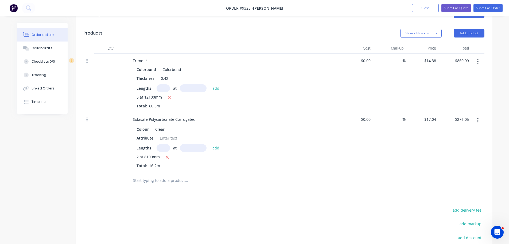
click at [152, 175] on input "text" at bounding box center [186, 180] width 107 height 11
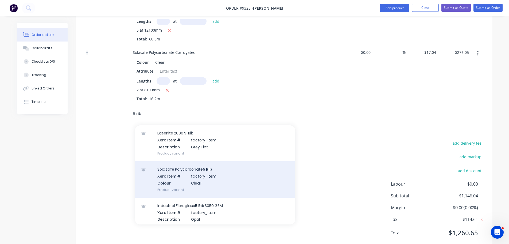
type input "5 rib"
click at [191, 162] on div "Solasafe Polycarbonate 5 Rib Xero Item # factory_item Colour Clear Product vari…" at bounding box center [215, 179] width 160 height 36
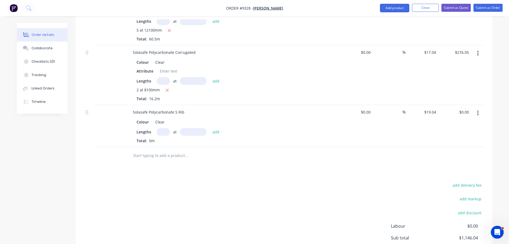
click at [163, 128] on input "text" at bounding box center [163, 132] width 13 height 8
type input "4"
type input "6300"
click at [210, 128] on button "add" at bounding box center [216, 131] width 13 height 7
type input "$479.81"
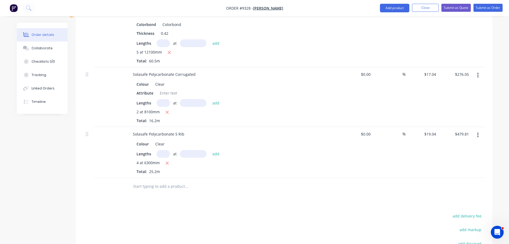
scroll to position [147, 0]
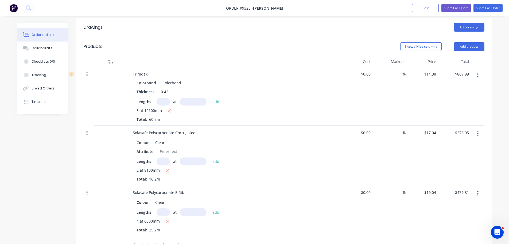
click at [479, 72] on icon "button" at bounding box center [478, 74] width 1 height 5
click at [460, 85] on div "Edit" at bounding box center [459, 89] width 41 height 8
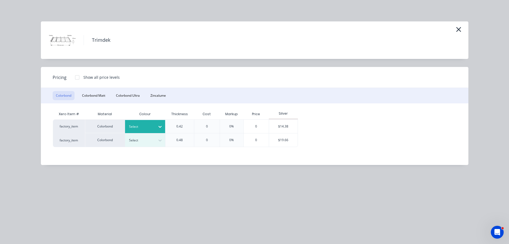
click at [149, 126] on div at bounding box center [141, 127] width 24 height 6
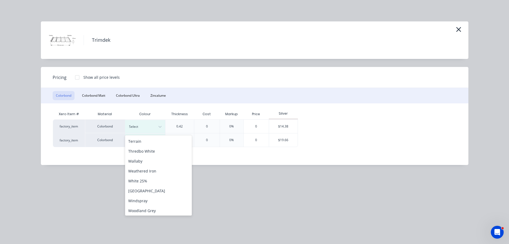
scroll to position [219, 0]
click at [150, 212] on div "Woodland Grey" at bounding box center [158, 209] width 67 height 10
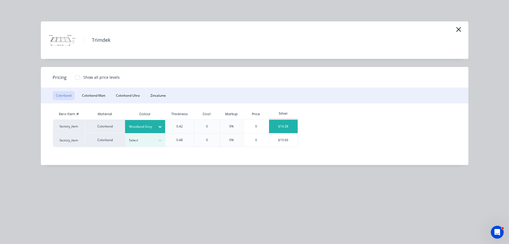
click at [276, 123] on div "$14.38" at bounding box center [283, 126] width 29 height 13
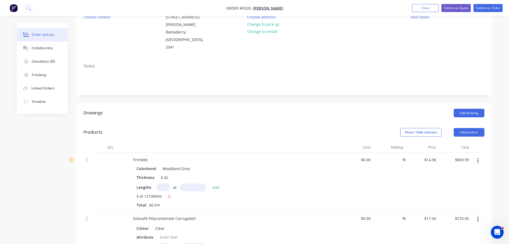
scroll to position [40, 0]
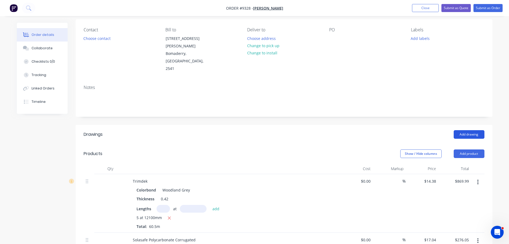
click at [477, 130] on button "Add drawing" at bounding box center [469, 134] width 31 height 9
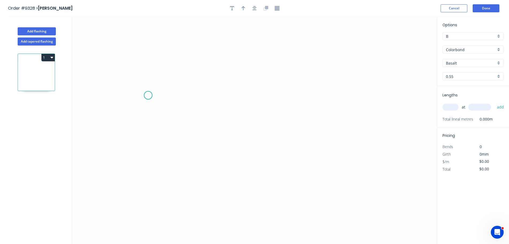
click at [148, 95] on icon "0" at bounding box center [254, 130] width 365 height 227
click at [172, 80] on icon at bounding box center [160, 87] width 24 height 15
click at [361, 57] on icon "0 ?" at bounding box center [254, 130] width 365 height 227
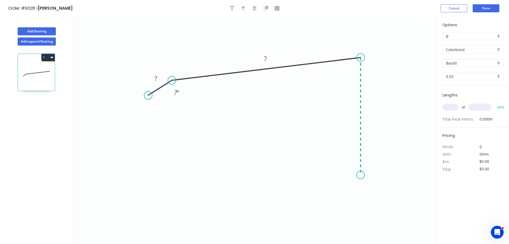
click at [357, 175] on icon "0 ? ? ? º" at bounding box center [254, 130] width 365 height 227
click at [337, 159] on icon at bounding box center [349, 167] width 24 height 16
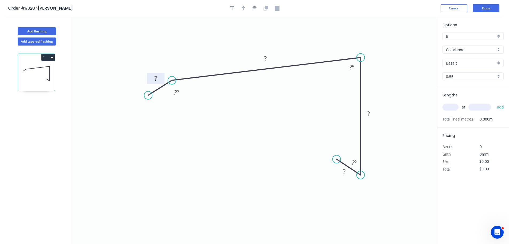
click at [156, 75] on tspan "?" at bounding box center [156, 78] width 3 height 9
type input "$16.81"
click at [446, 61] on input "Basalt" at bounding box center [471, 63] width 50 height 6
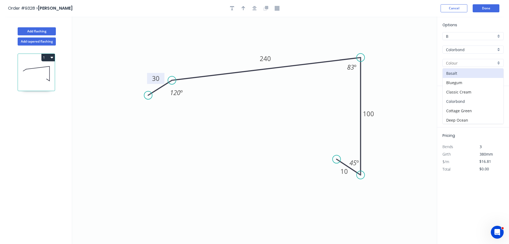
click at [453, 101] on div "Colorbond" at bounding box center [473, 101] width 61 height 9
type input "Colorbond"
click at [453, 107] on input "text" at bounding box center [451, 106] width 16 height 7
type input "1"
type input "5200"
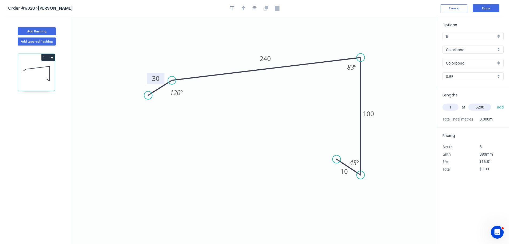
click at [495, 102] on button "add" at bounding box center [501, 106] width 13 height 9
type input "$87.41"
click at [489, 10] on button "Done" at bounding box center [486, 8] width 27 height 8
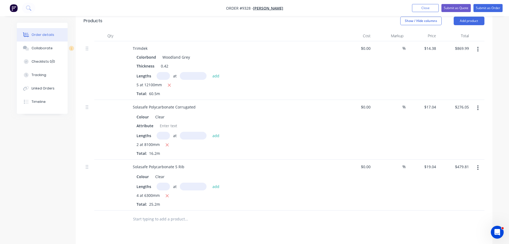
scroll to position [294, 0]
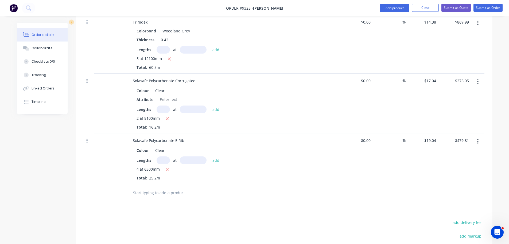
click at [157, 187] on input "text" at bounding box center [186, 192] width 107 height 11
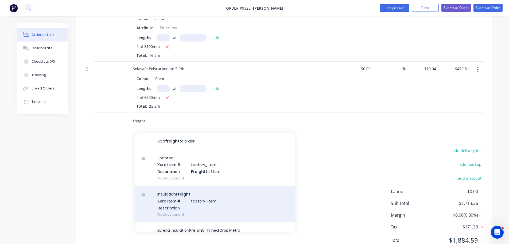
scroll to position [373, 0]
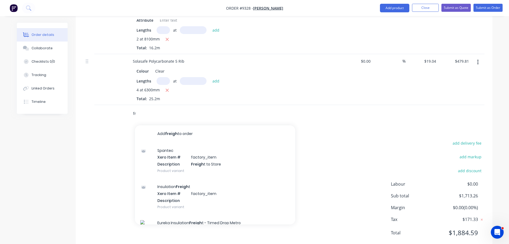
type input "f"
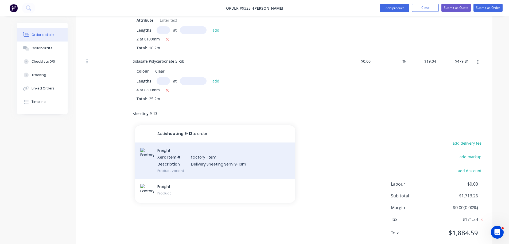
type input "sheeting 9-13"
click at [205, 145] on div "Freight Xero Item # factory_item Description Delivery Sheeting Semi 9-13m Produ…" at bounding box center [215, 160] width 160 height 36
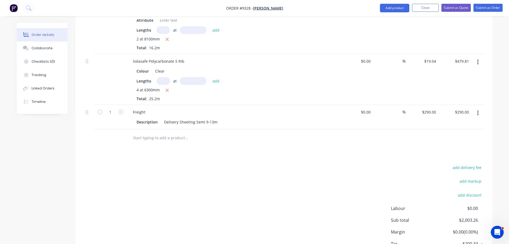
click at [164, 132] on input "text" at bounding box center [186, 137] width 107 height 11
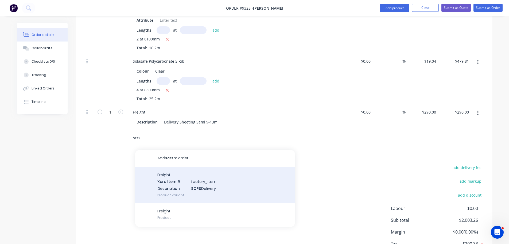
type input "scrs"
click at [197, 170] on div "Freight Xero Item # factory_item Description SCRS Delivery Product variant" at bounding box center [215, 185] width 160 height 36
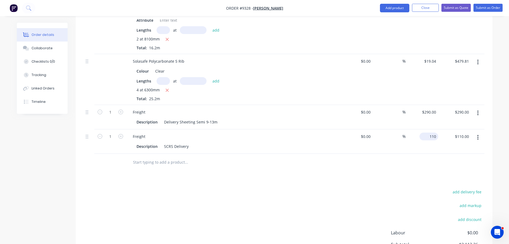
click at [430, 132] on input "110" at bounding box center [430, 136] width 17 height 8
click at [374, 159] on div "Drawings Add drawing 0.55 Colorbond Colorbond Girth 380 1 0 30 240 100 10 120 º…" at bounding box center [284, 45] width 417 height 508
type input "$50.00"
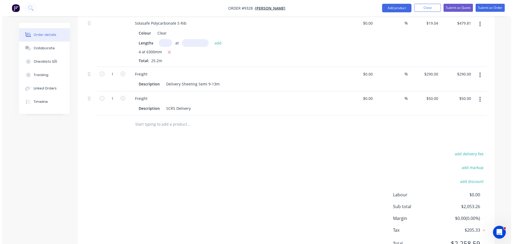
scroll to position [422, 0]
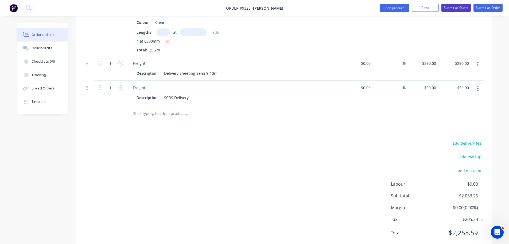
click at [456, 5] on button "Submit as Quote" at bounding box center [456, 8] width 29 height 8
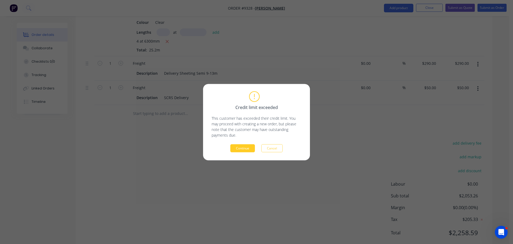
click at [242, 151] on button "Continue" at bounding box center [242, 148] width 25 height 8
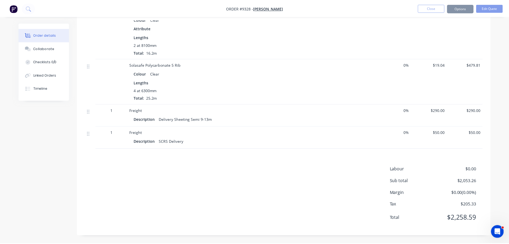
scroll to position [334, 0]
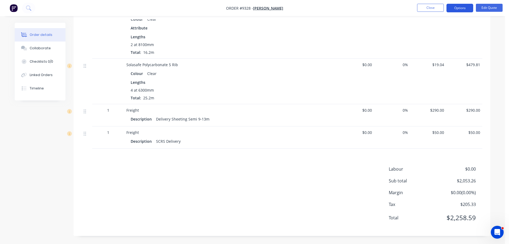
click at [454, 10] on button "Options" at bounding box center [460, 8] width 27 height 9
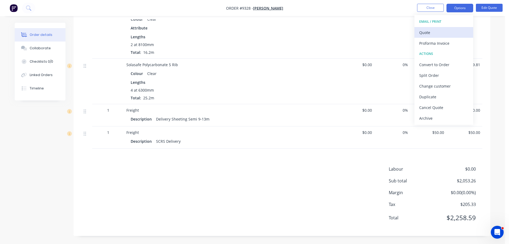
click at [447, 29] on div "Quote" at bounding box center [444, 33] width 49 height 8
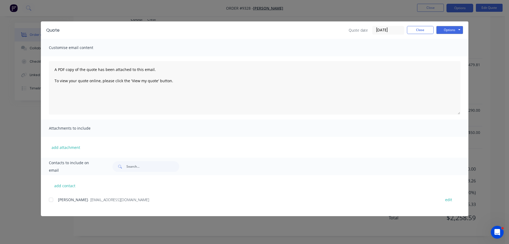
click at [52, 200] on div at bounding box center [51, 199] width 11 height 11
click at [444, 29] on button "Options" at bounding box center [450, 30] width 27 height 8
click at [446, 57] on button "Email" at bounding box center [454, 57] width 34 height 9
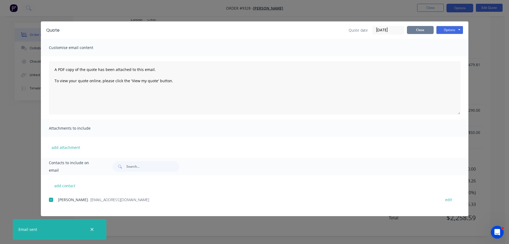
click at [423, 31] on button "Close" at bounding box center [420, 30] width 27 height 8
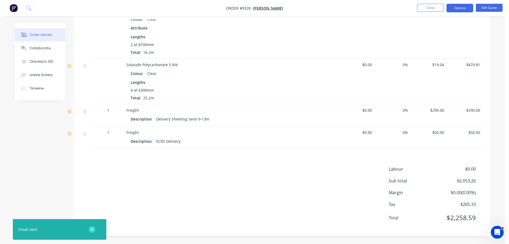
click at [90, 231] on icon "button" at bounding box center [91, 229] width 3 height 5
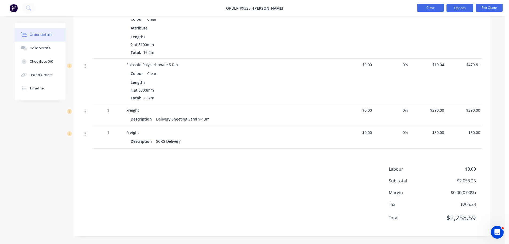
click at [436, 7] on button "Close" at bounding box center [430, 8] width 27 height 8
